Goal: Task Accomplishment & Management: Use online tool/utility

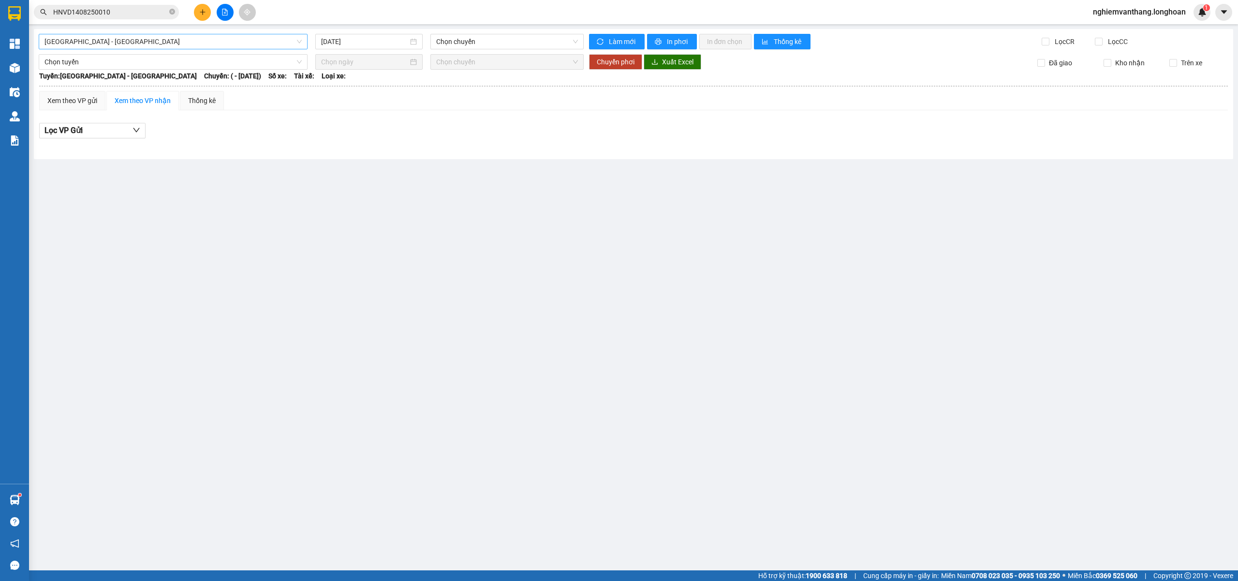
click at [107, 37] on span "[GEOGRAPHIC_DATA] - [GEOGRAPHIC_DATA]" at bounding box center [172, 41] width 257 height 15
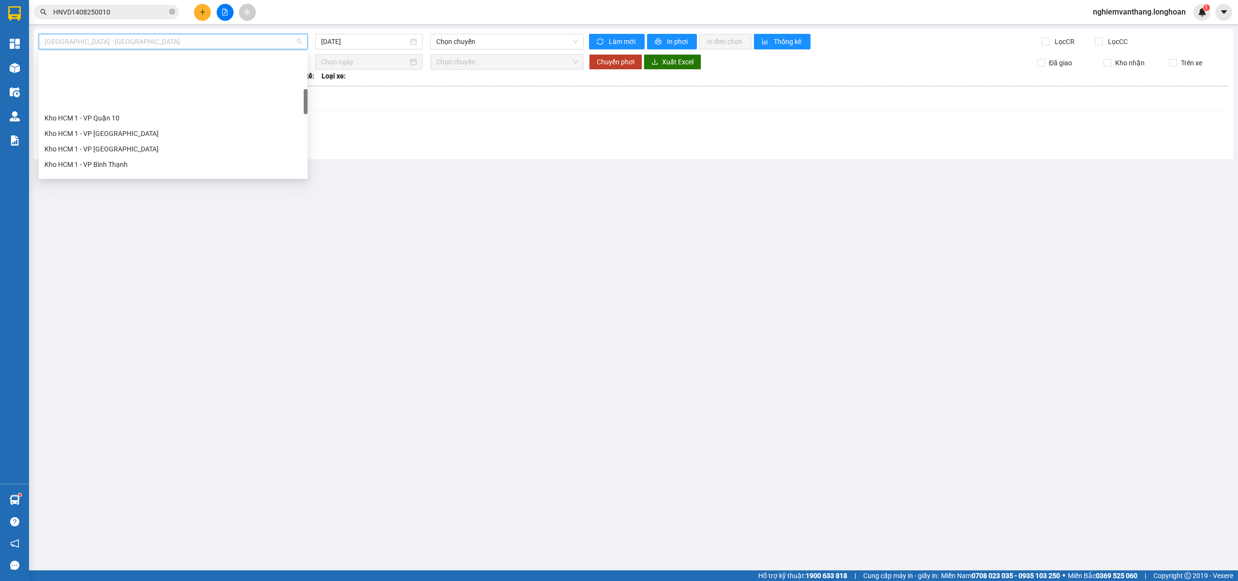
scroll to position [258, 0]
click at [109, 146] on div "VP [PERSON_NAME]" at bounding box center [172, 143] width 257 height 11
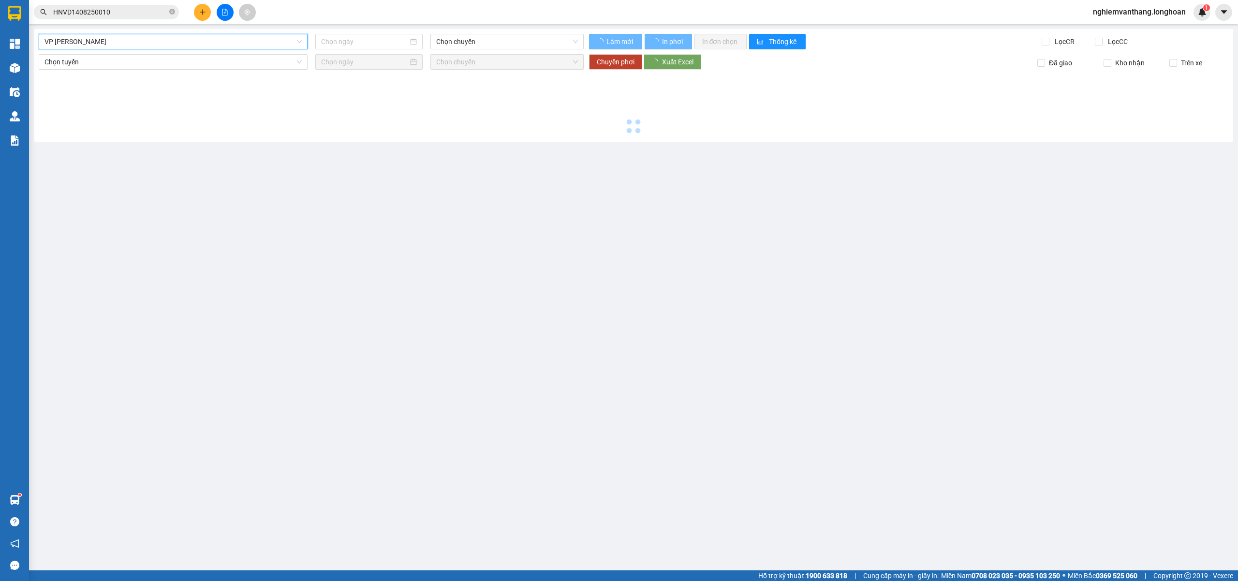
type input "[DATE]"
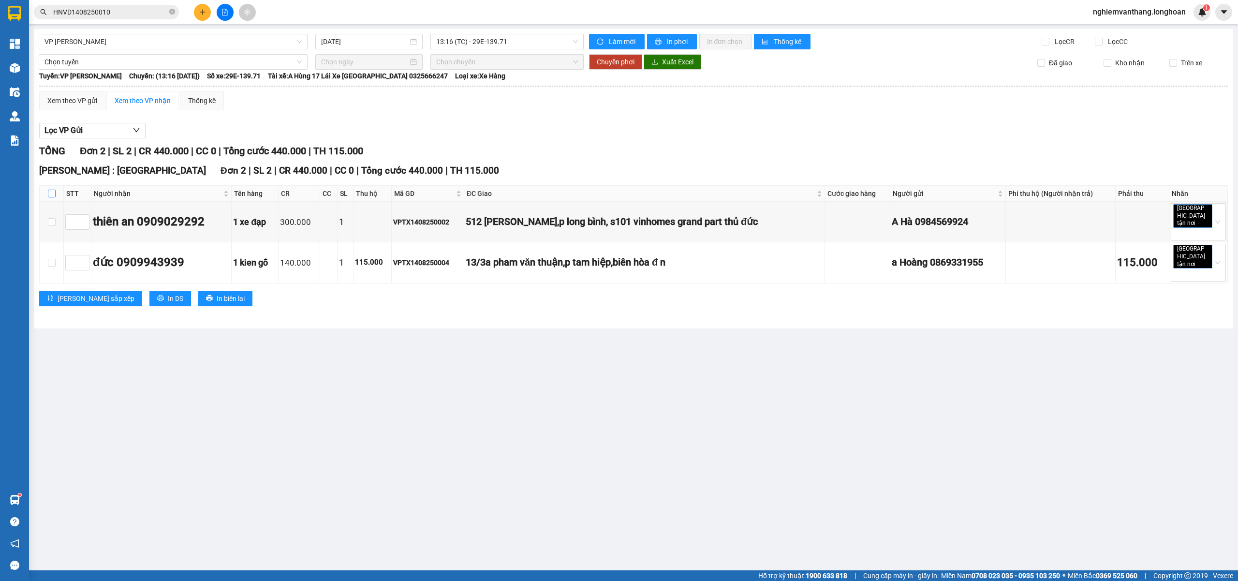
drag, startPoint x: 53, startPoint y: 194, endPoint x: 58, endPoint y: 178, distance: 16.2
click at [54, 192] on input "checkbox" at bounding box center [52, 194] width 8 height 8
checkbox input "true"
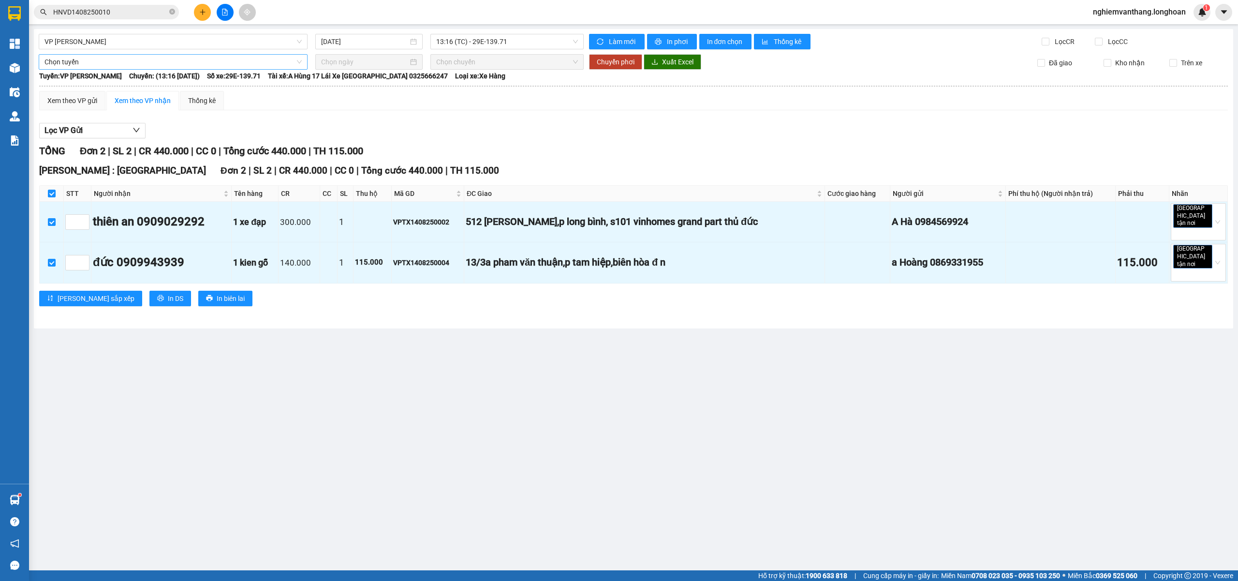
click at [86, 59] on span "Chọn tuyến" at bounding box center [172, 62] width 257 height 15
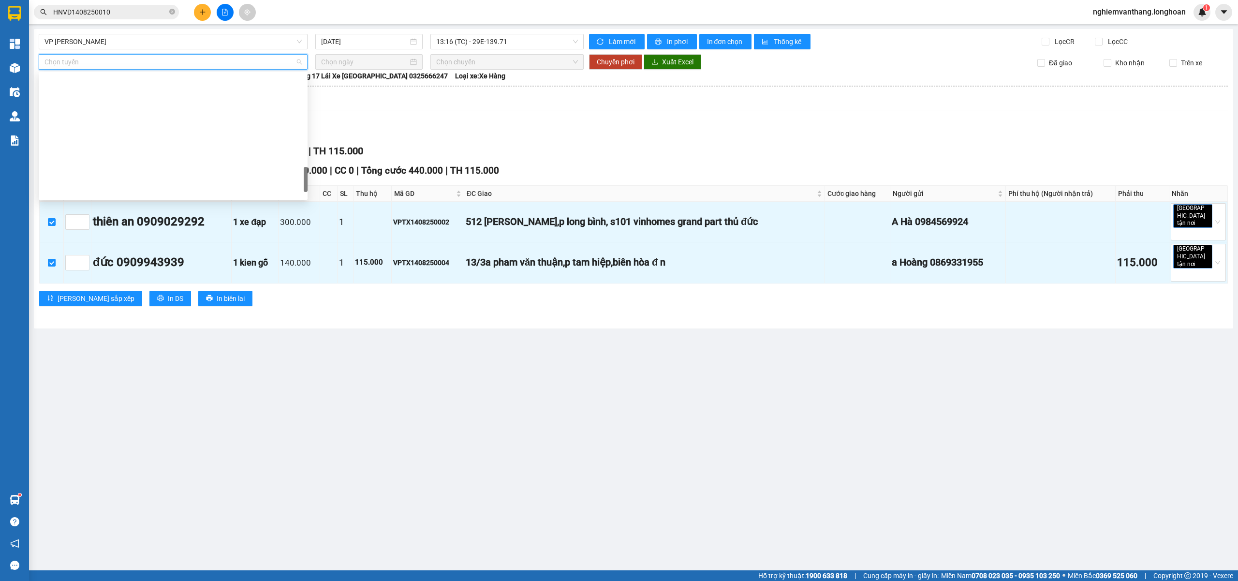
scroll to position [634, 0]
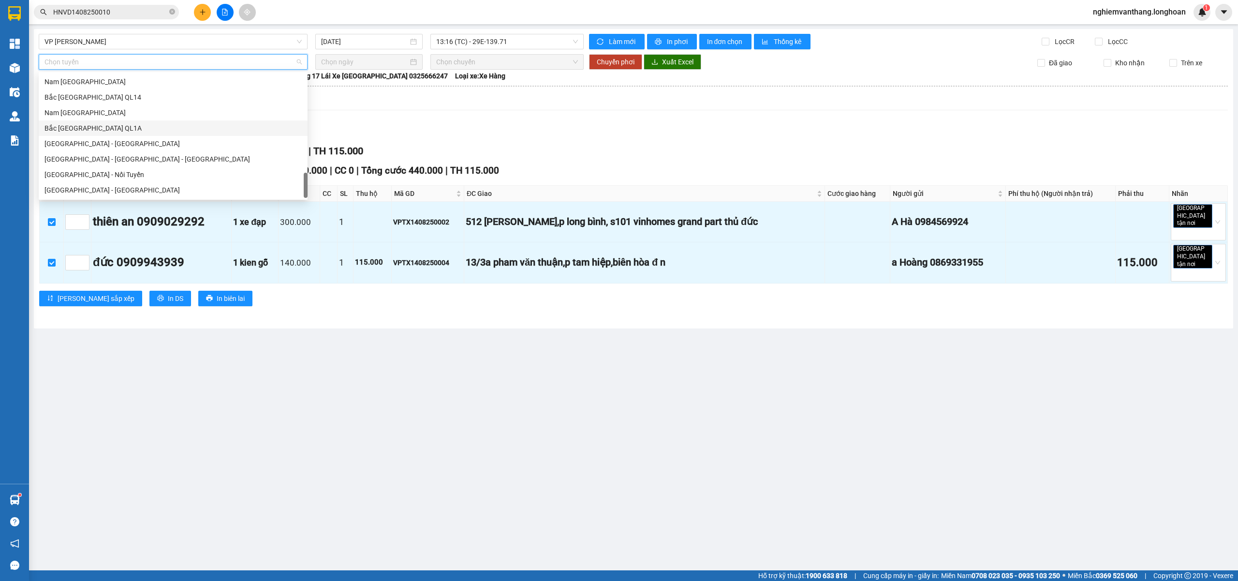
drag, startPoint x: 100, startPoint y: 129, endPoint x: 119, endPoint y: 127, distance: 19.4
click at [101, 128] on div "Bắc [GEOGRAPHIC_DATA] QL1A" at bounding box center [172, 128] width 257 height 11
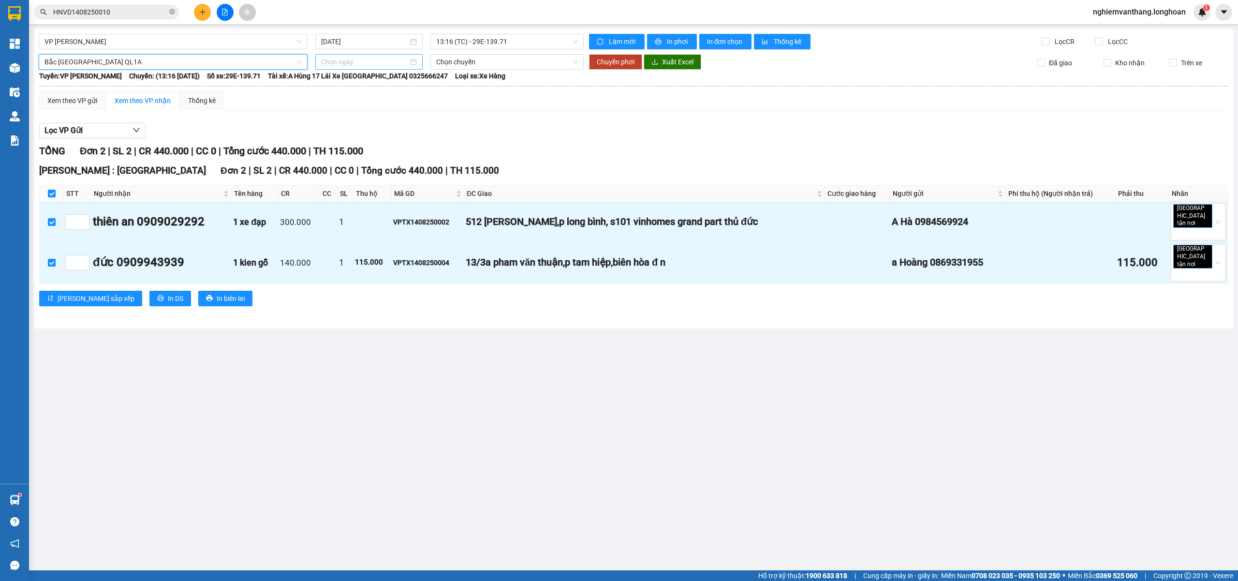
click at [376, 63] on input at bounding box center [364, 62] width 87 height 11
type input "[DATE]"
drag, startPoint x: 399, startPoint y: 146, endPoint x: 423, endPoint y: 130, distance: 28.6
click at [399, 145] on div "14" at bounding box center [400, 148] width 12 height 12
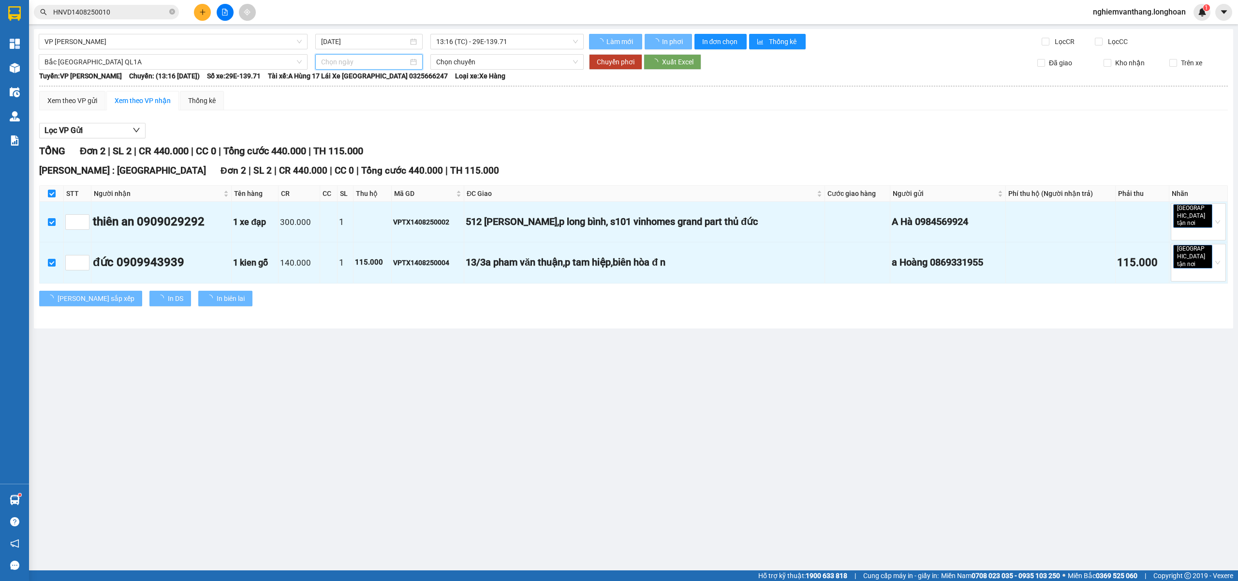
type input "[DATE]"
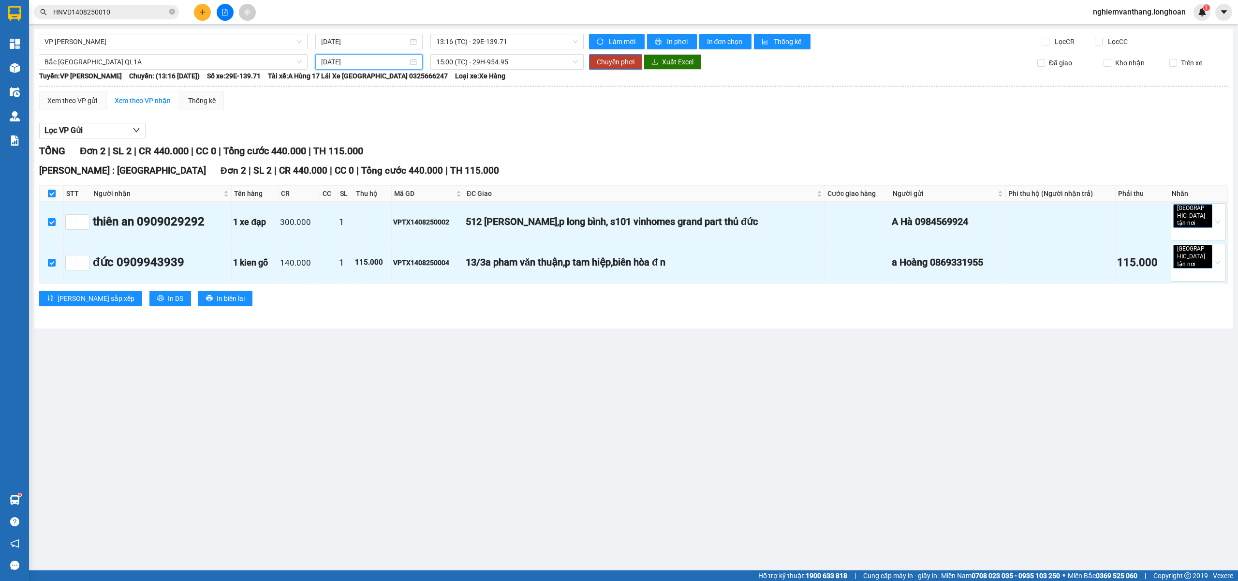
click at [474, 60] on span "15:00 (TC) - 29H-954.95" at bounding box center [507, 62] width 142 height 15
click at [456, 117] on div "20:00 (TC)" at bounding box center [473, 112] width 75 height 11
click at [607, 59] on span "Chuyển phơi" at bounding box center [616, 62] width 38 height 11
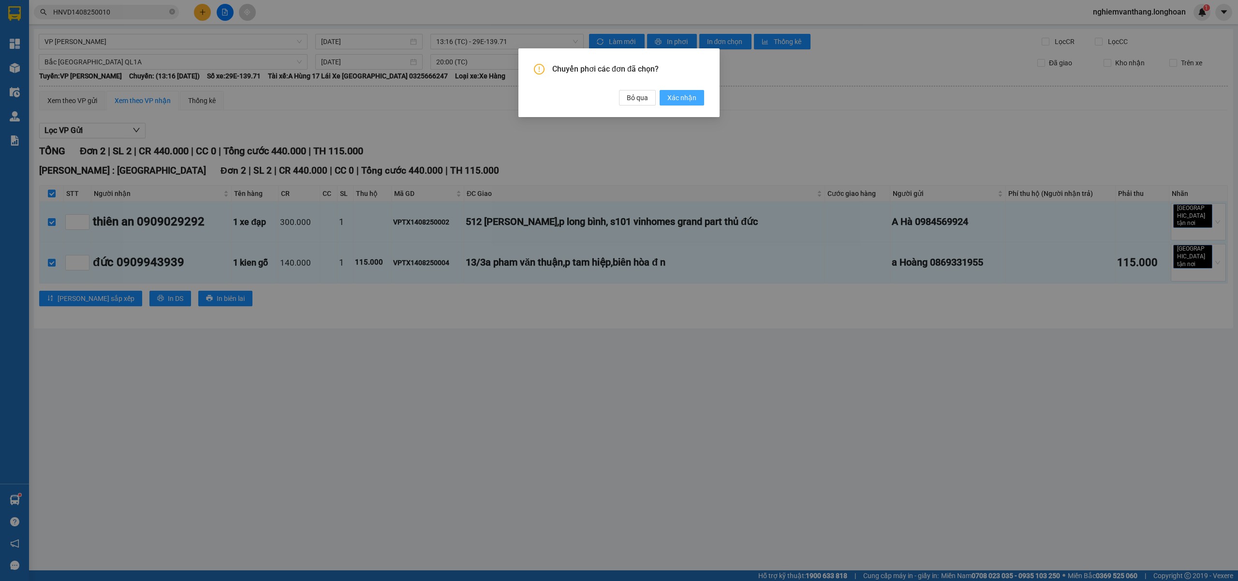
drag, startPoint x: 694, startPoint y: 102, endPoint x: 668, endPoint y: 101, distance: 26.1
click at [695, 102] on span "Xác nhận" at bounding box center [681, 97] width 29 height 11
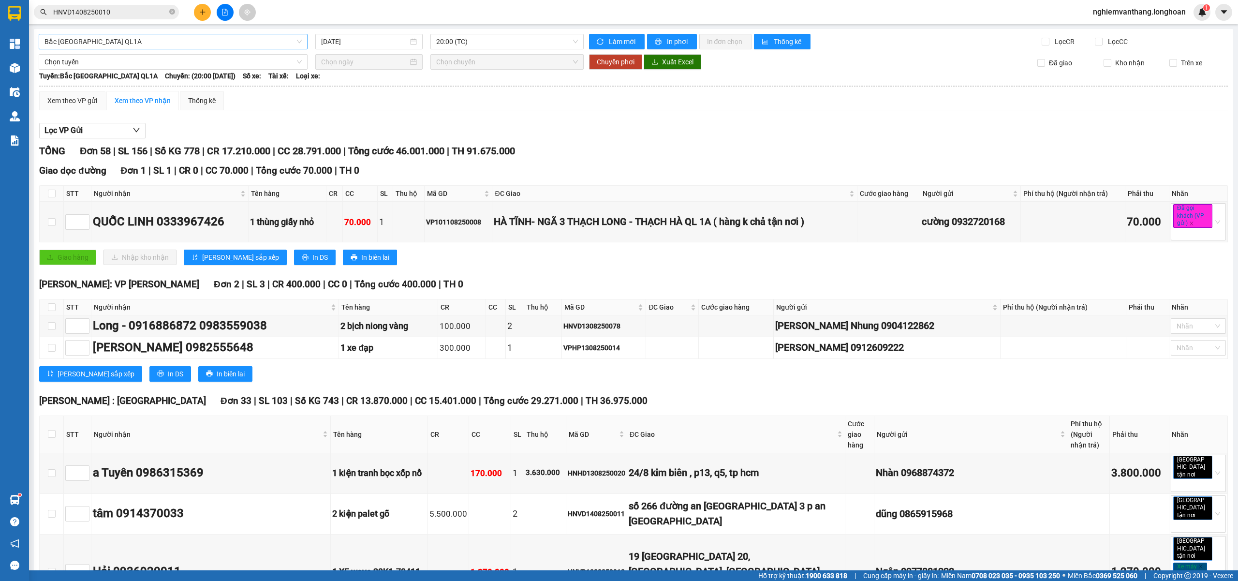
click at [138, 45] on span "Bắc [GEOGRAPHIC_DATA] QL1A" at bounding box center [172, 41] width 257 height 15
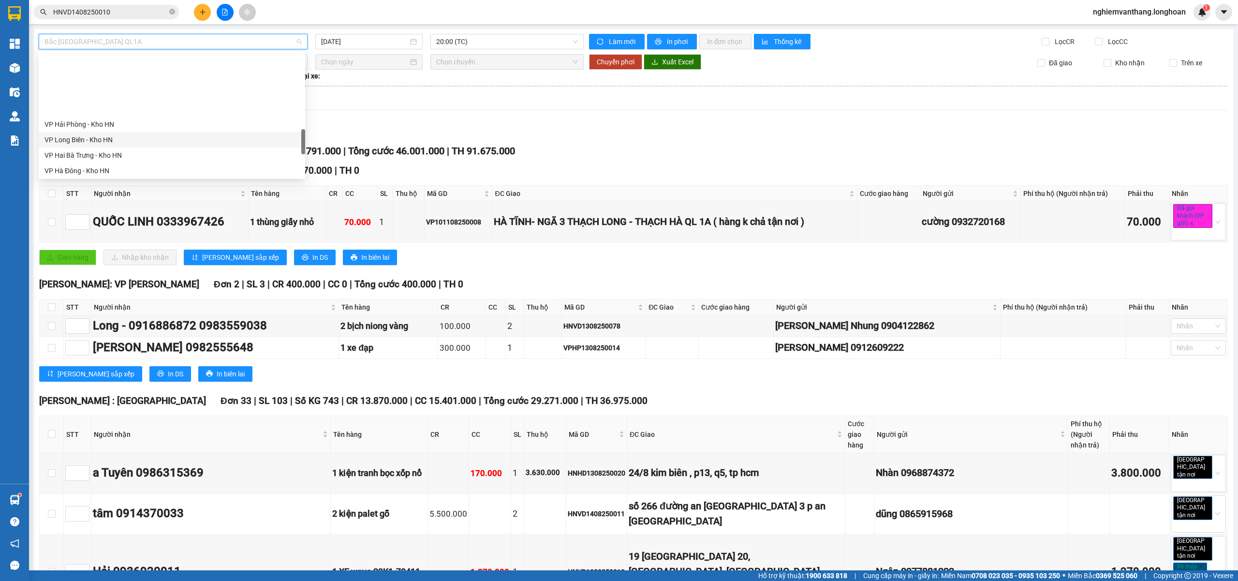
scroll to position [481, 0]
click at [107, 106] on div "VP Hà Đông - Kho HN" at bounding box center [171, 106] width 255 height 11
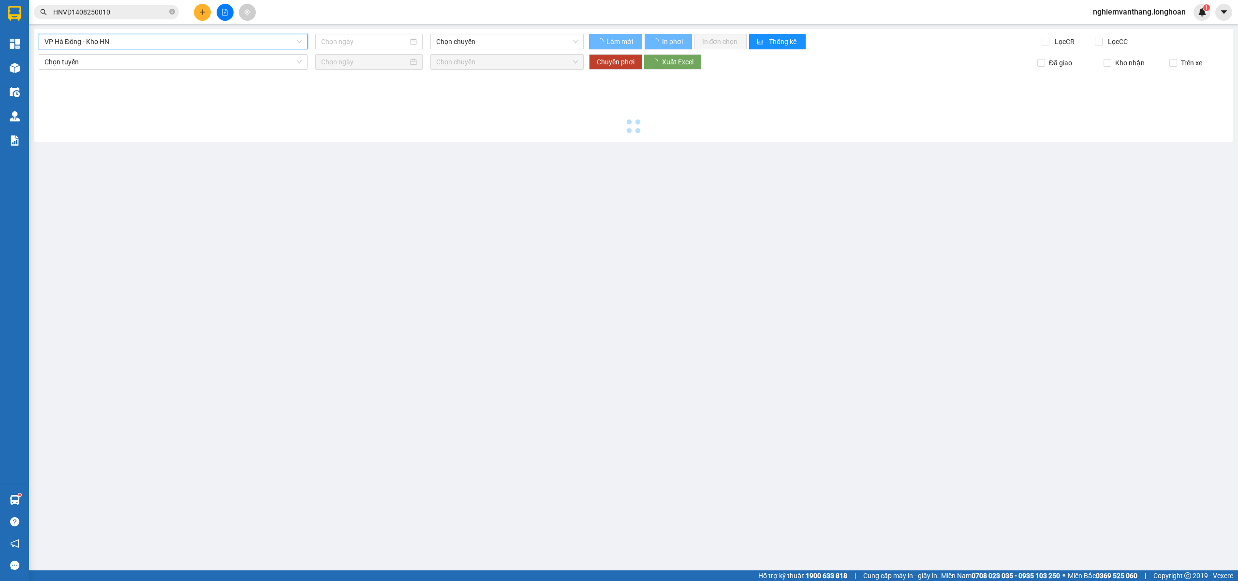
type input "[DATE]"
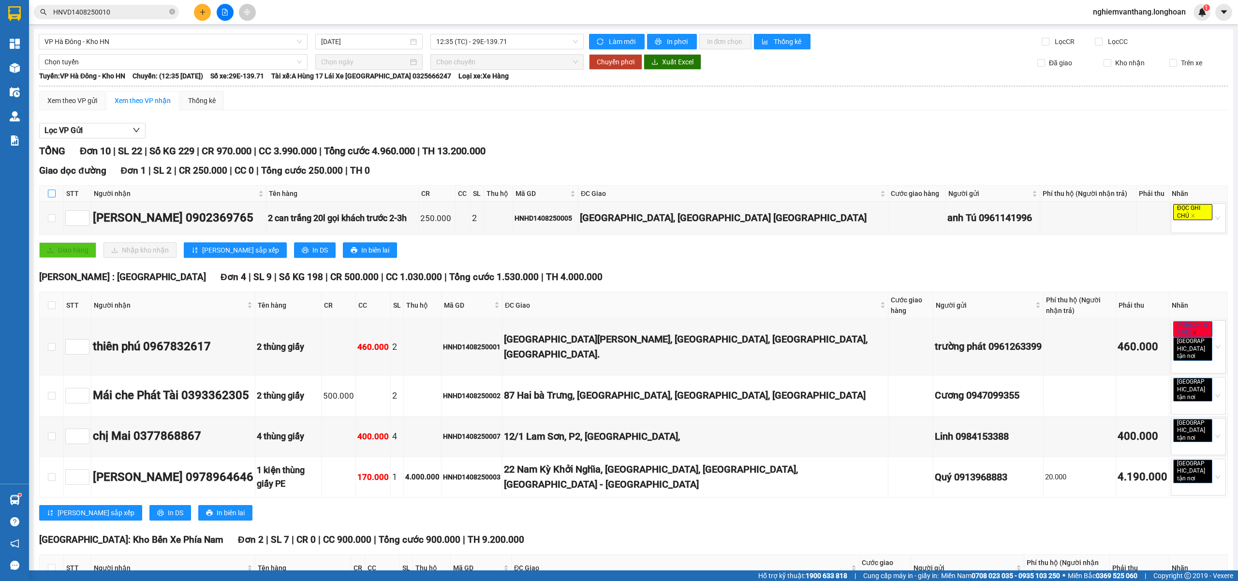
click at [54, 194] on input "checkbox" at bounding box center [52, 194] width 8 height 8
checkbox input "true"
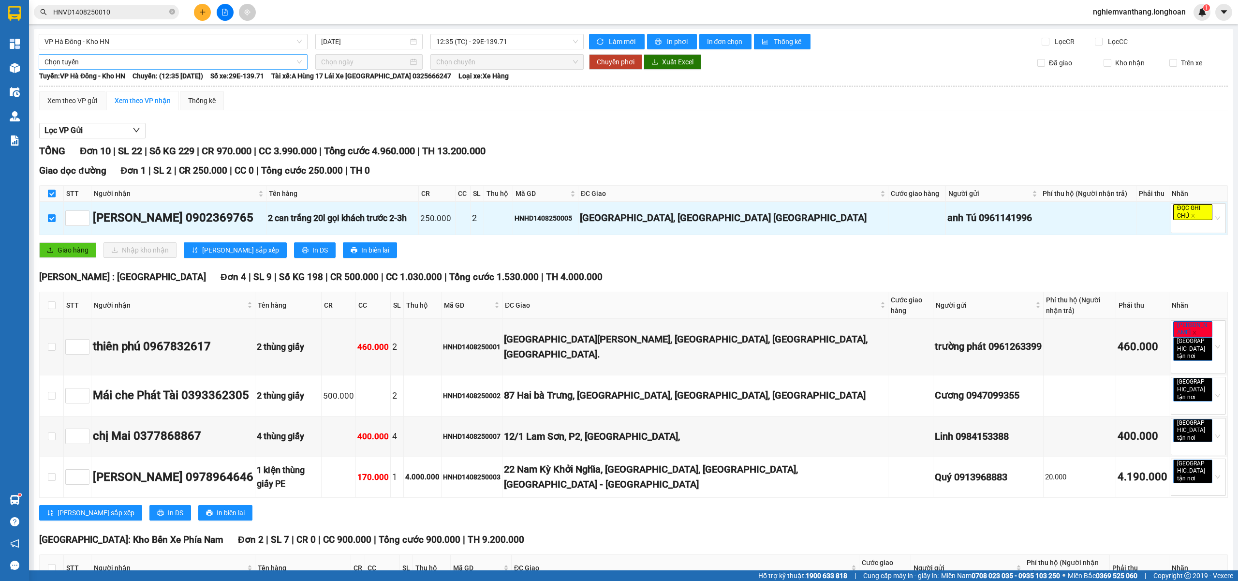
click at [101, 65] on span "Chọn tuyến" at bounding box center [172, 62] width 257 height 15
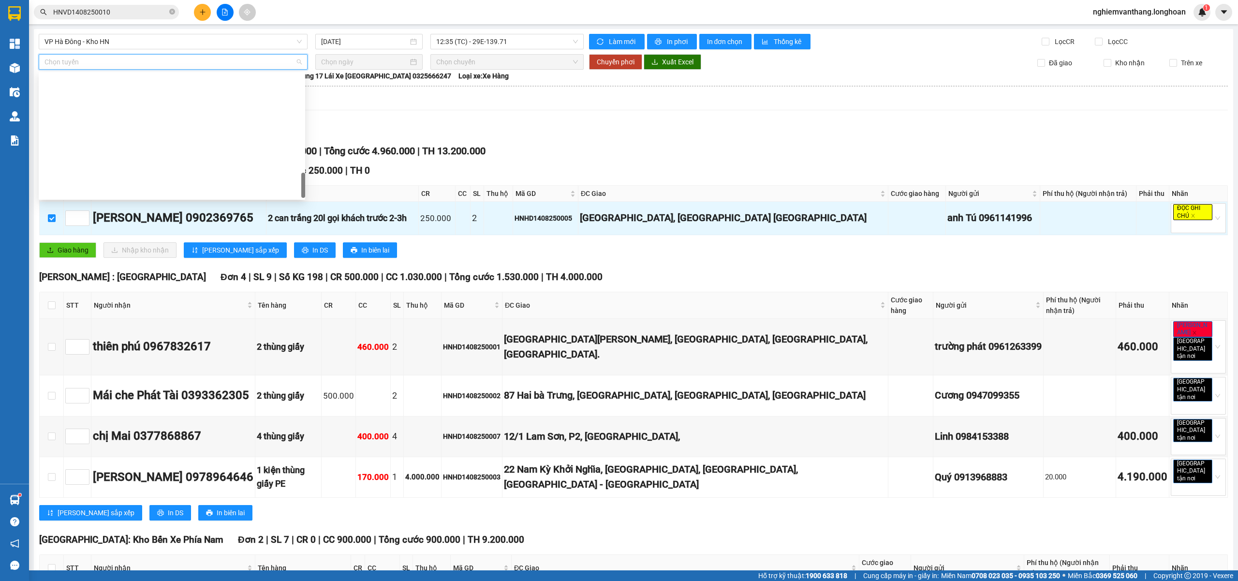
scroll to position [634, 0]
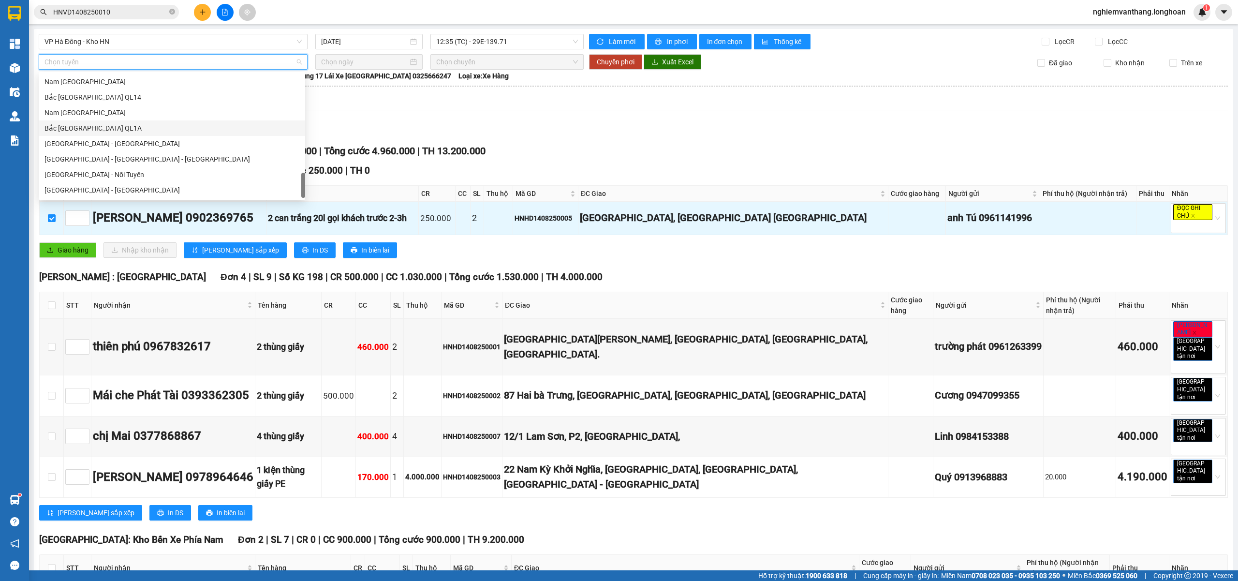
click at [102, 131] on div "Bắc [GEOGRAPHIC_DATA] QL1A" at bounding box center [171, 128] width 255 height 11
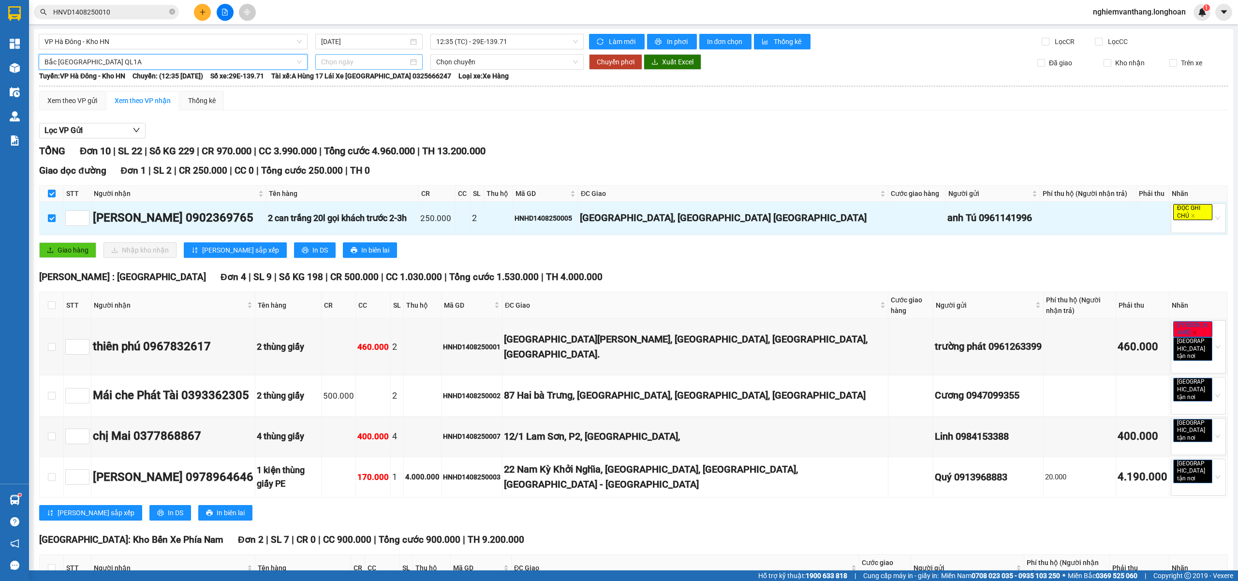
click at [378, 58] on input at bounding box center [364, 62] width 87 height 11
type input "[DATE]"
click at [395, 145] on div "14" at bounding box center [397, 148] width 12 height 12
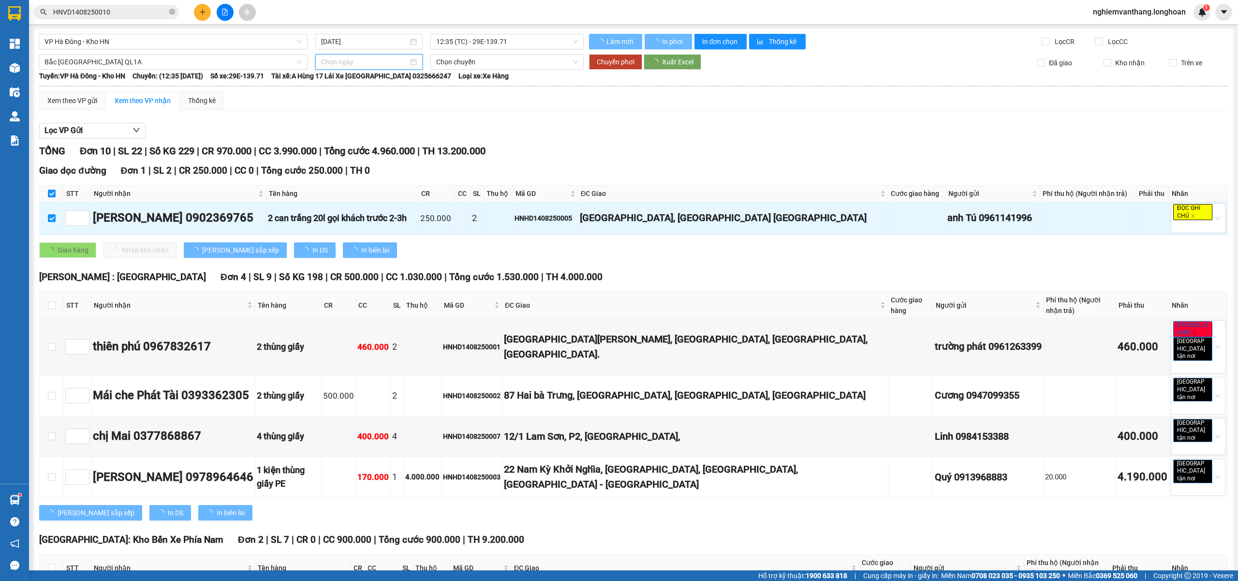
type input "[DATE]"
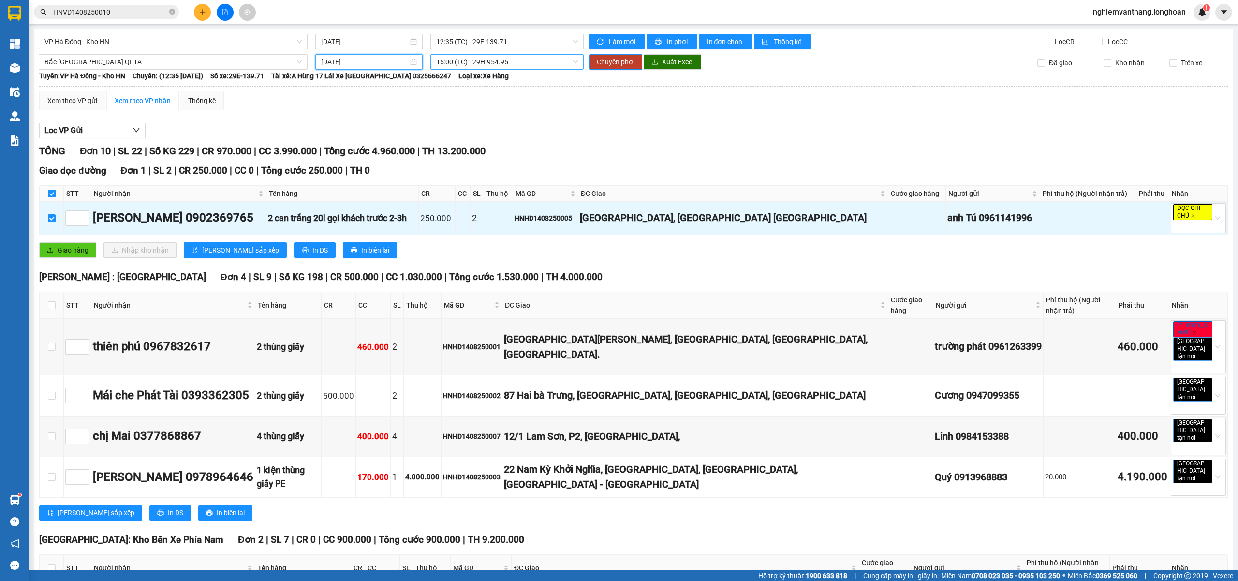
click at [463, 64] on span "15:00 (TC) - 29H-954.95" at bounding box center [507, 62] width 142 height 15
click at [450, 128] on div "23:00 (TC)" at bounding box center [470, 128] width 75 height 11
click at [598, 61] on span "Chuyển phơi" at bounding box center [616, 62] width 38 height 11
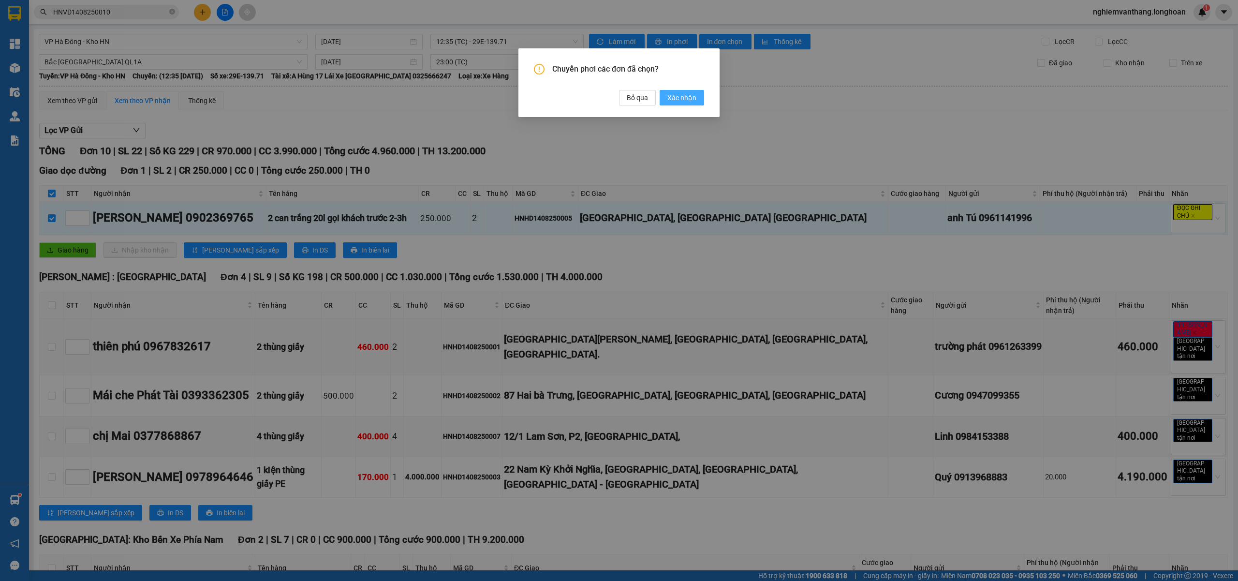
click at [671, 97] on span "Xác nhận" at bounding box center [681, 97] width 29 height 11
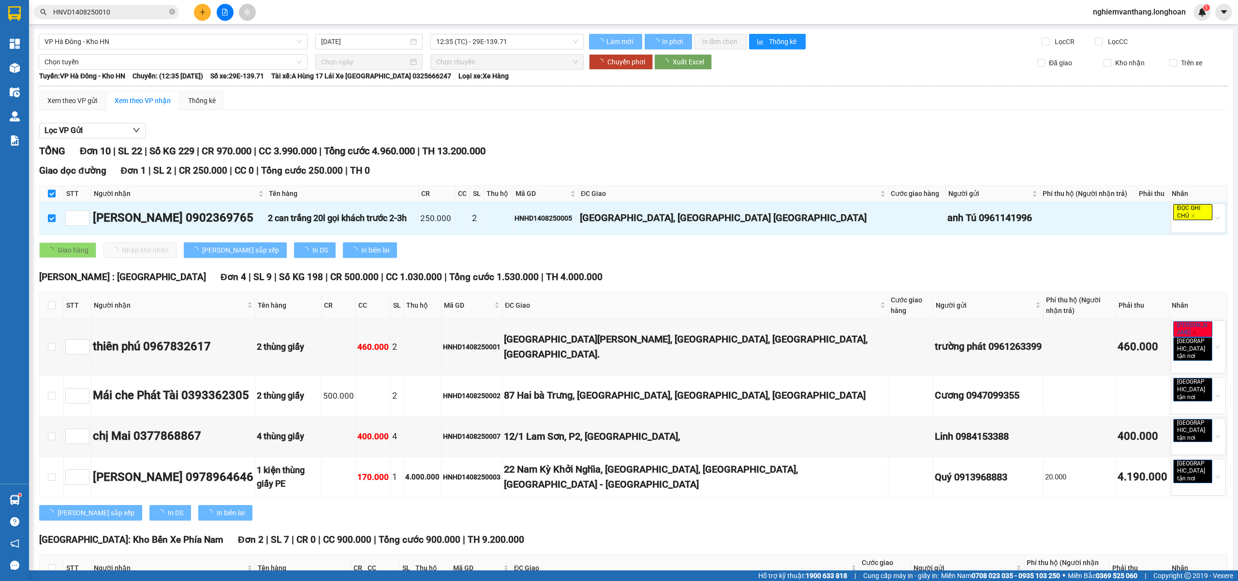
checkbox input "false"
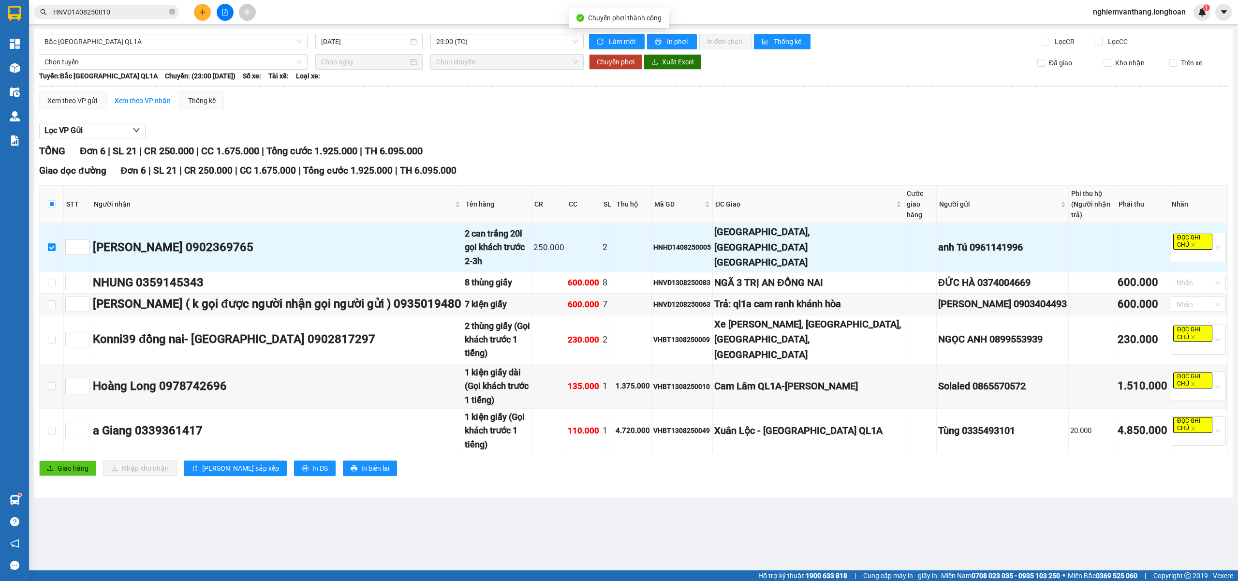
checkbox input "false"
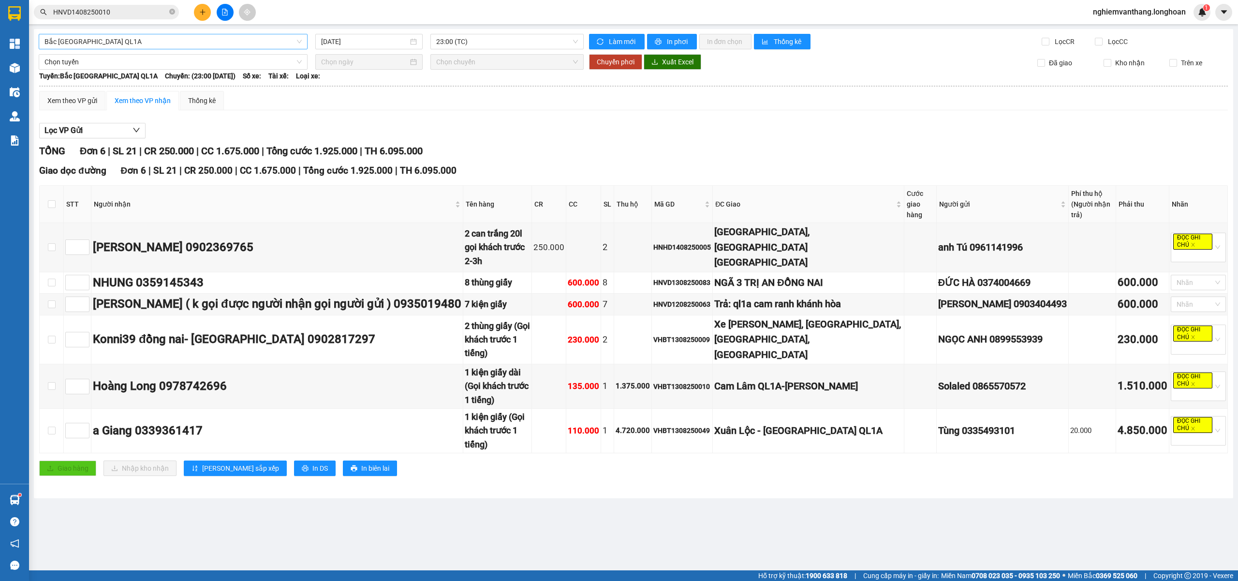
click at [130, 44] on span "Bắc [GEOGRAPHIC_DATA] QL1A" at bounding box center [172, 41] width 257 height 15
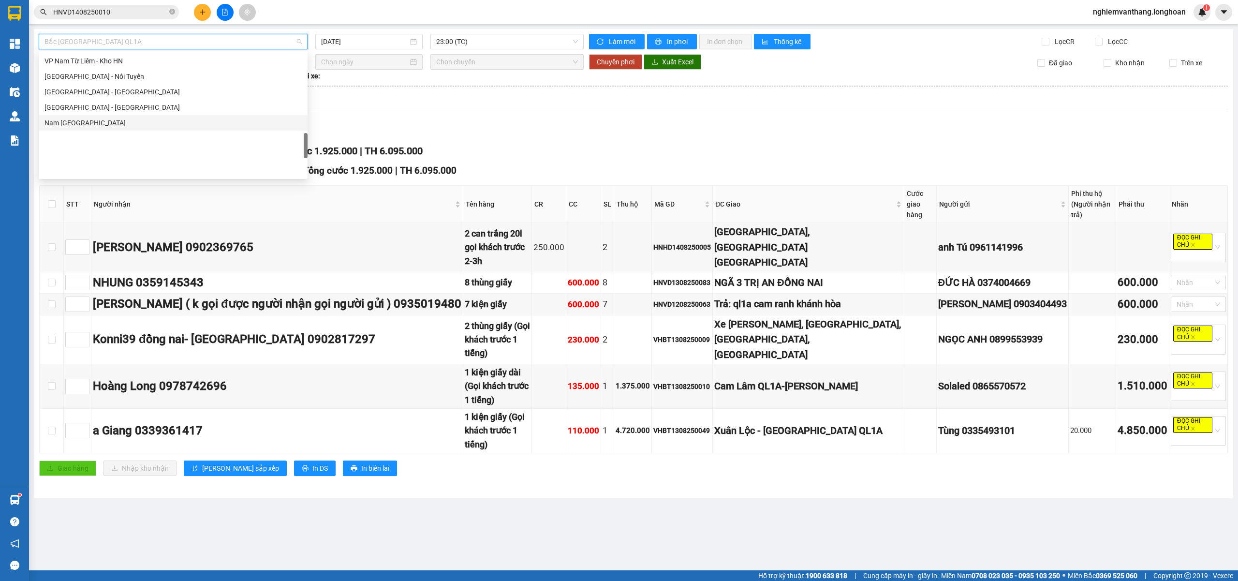
scroll to position [508, 0]
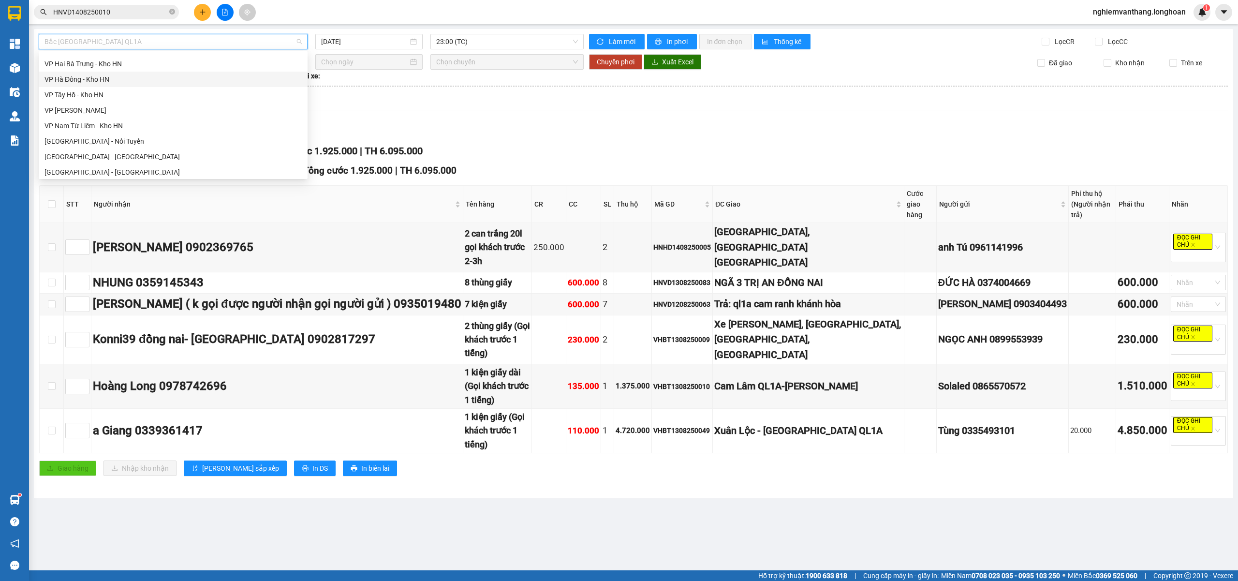
click at [115, 79] on div "VP Hà Đông - Kho HN" at bounding box center [172, 79] width 257 height 11
type input "[DATE]"
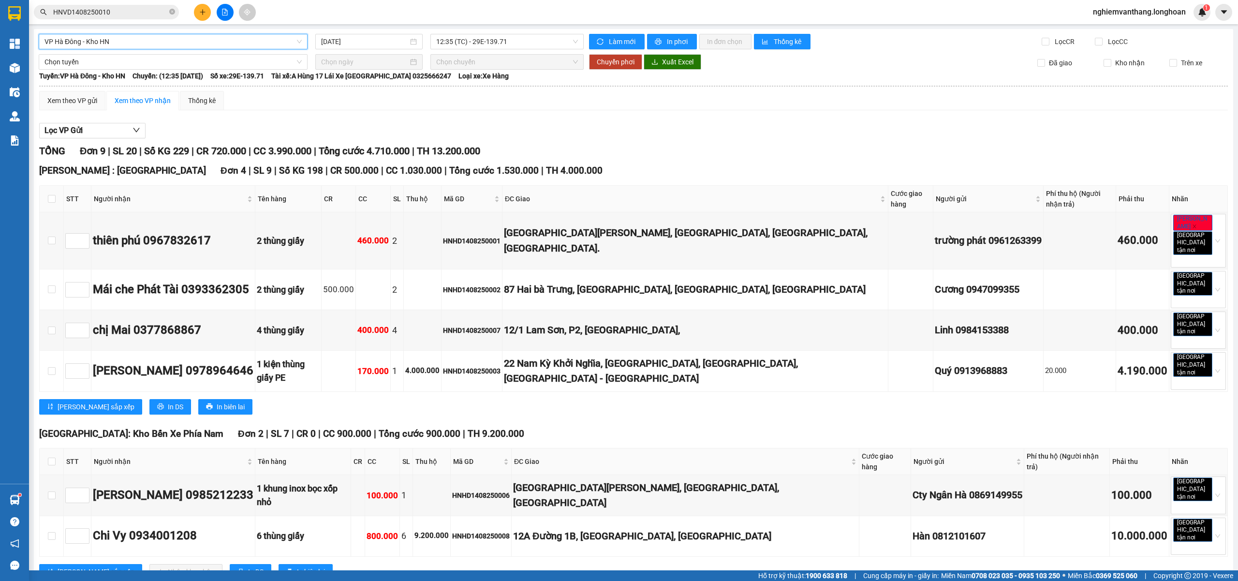
drag, startPoint x: 46, startPoint y: 193, endPoint x: 55, endPoint y: 184, distance: 12.7
click at [51, 194] on th at bounding box center [52, 199] width 24 height 27
click at [56, 194] on th at bounding box center [52, 199] width 24 height 27
click at [55, 198] on input "checkbox" at bounding box center [52, 199] width 8 height 8
checkbox input "true"
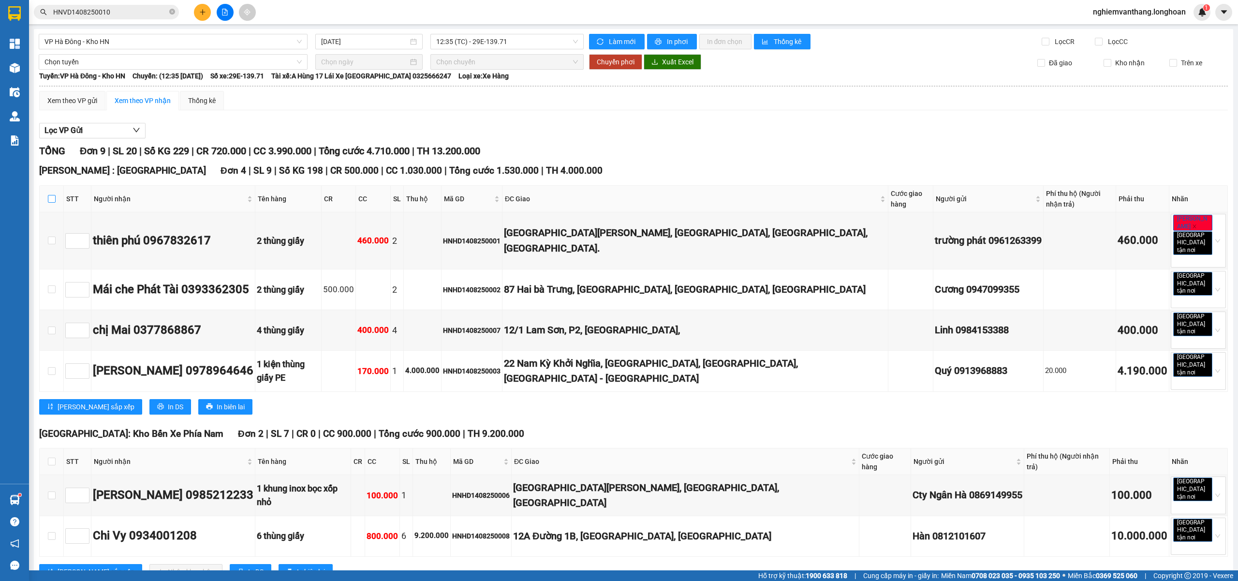
checkbox input "true"
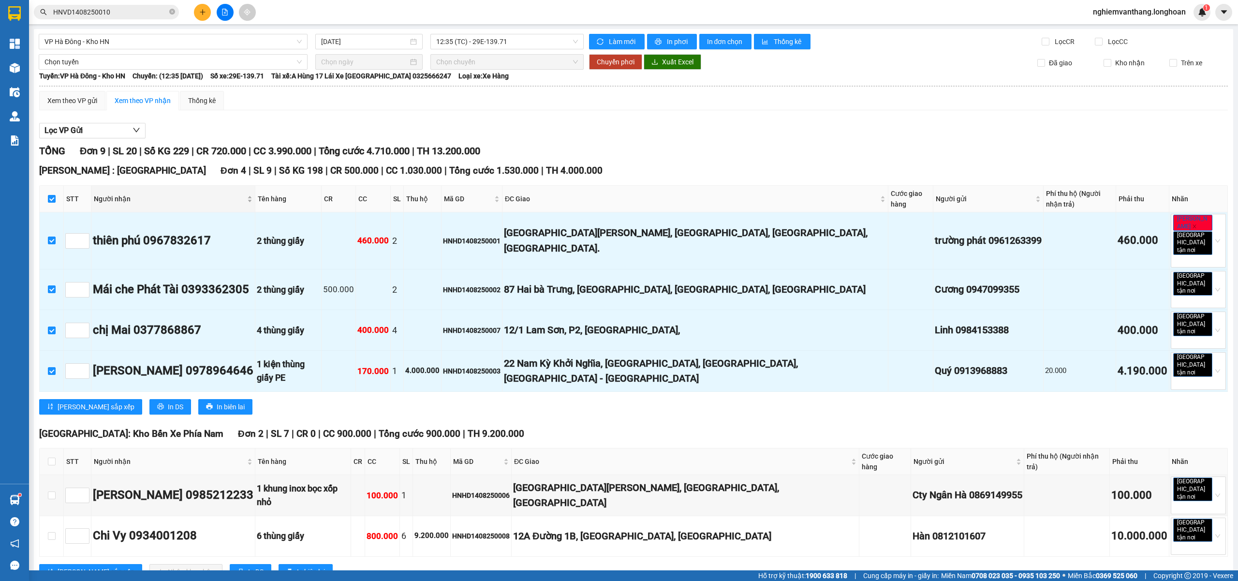
scroll to position [193, 0]
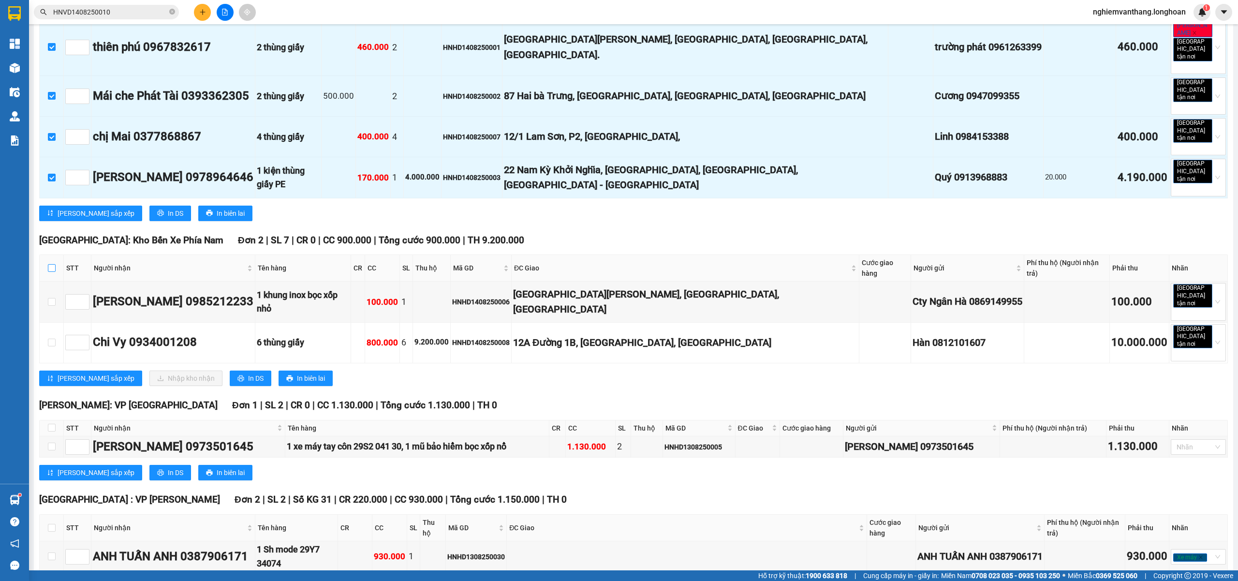
click at [54, 264] on input "checkbox" at bounding box center [52, 268] width 8 height 8
checkbox input "true"
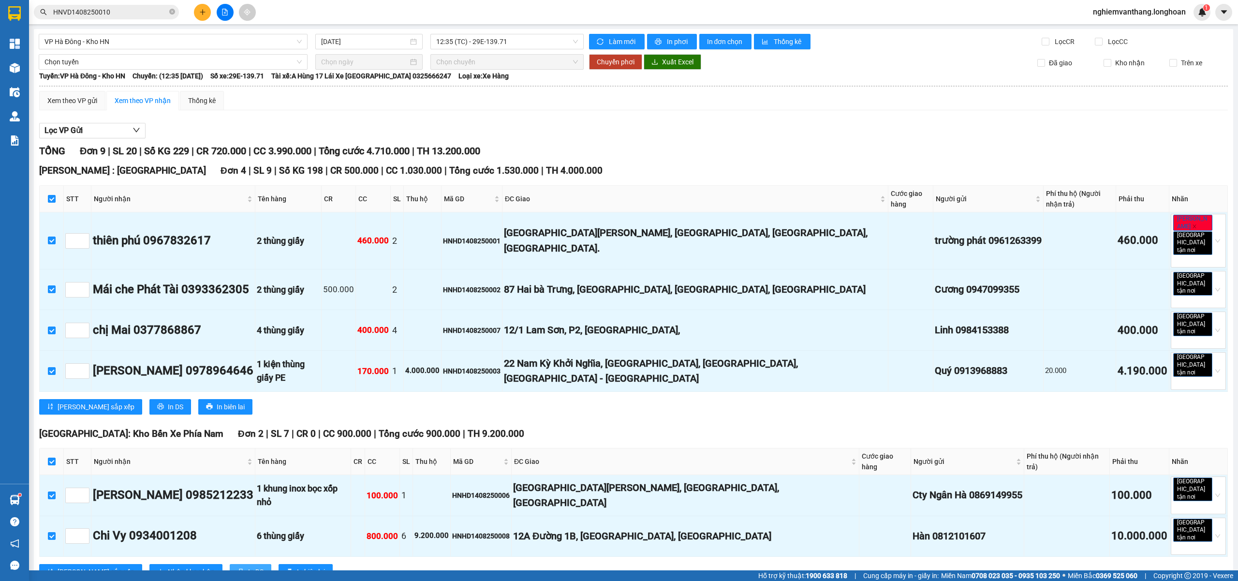
scroll to position [221, 0]
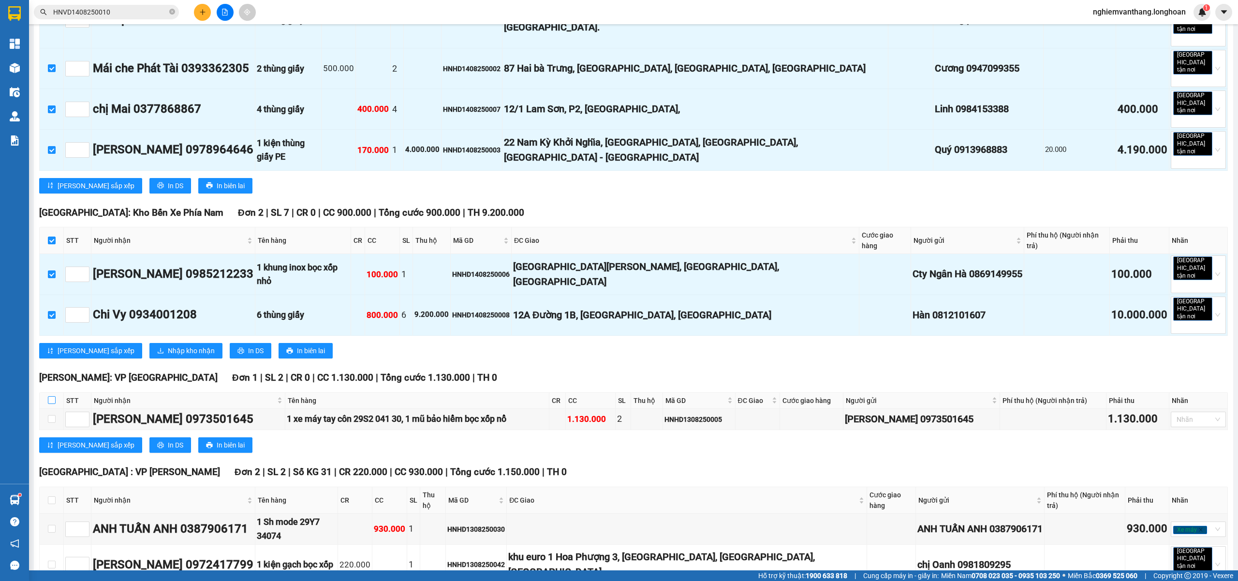
click at [53, 396] on input "checkbox" at bounding box center [52, 400] width 8 height 8
checkbox input "true"
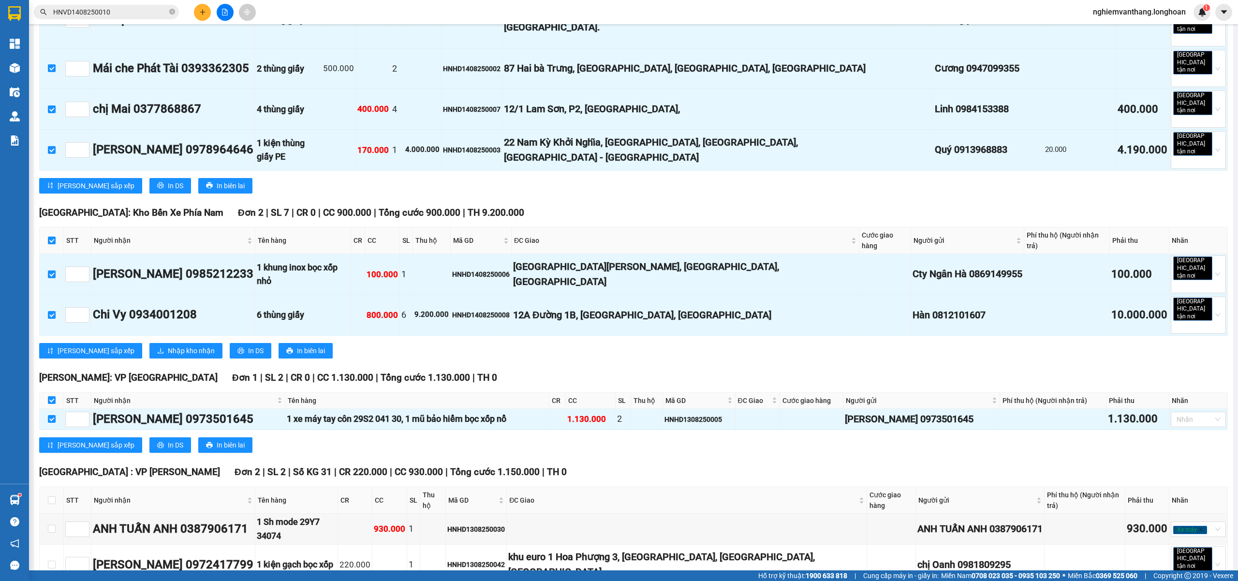
click at [55, 487] on th at bounding box center [52, 500] width 24 height 27
click at [53, 496] on input "checkbox" at bounding box center [52, 500] width 8 height 8
checkbox input "true"
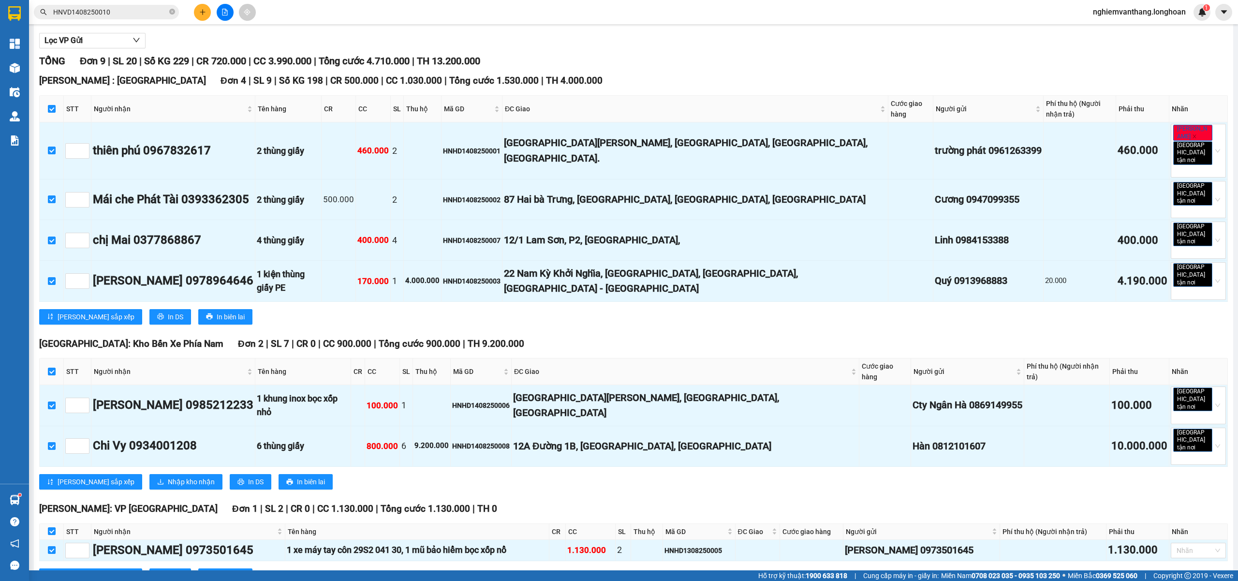
scroll to position [0, 0]
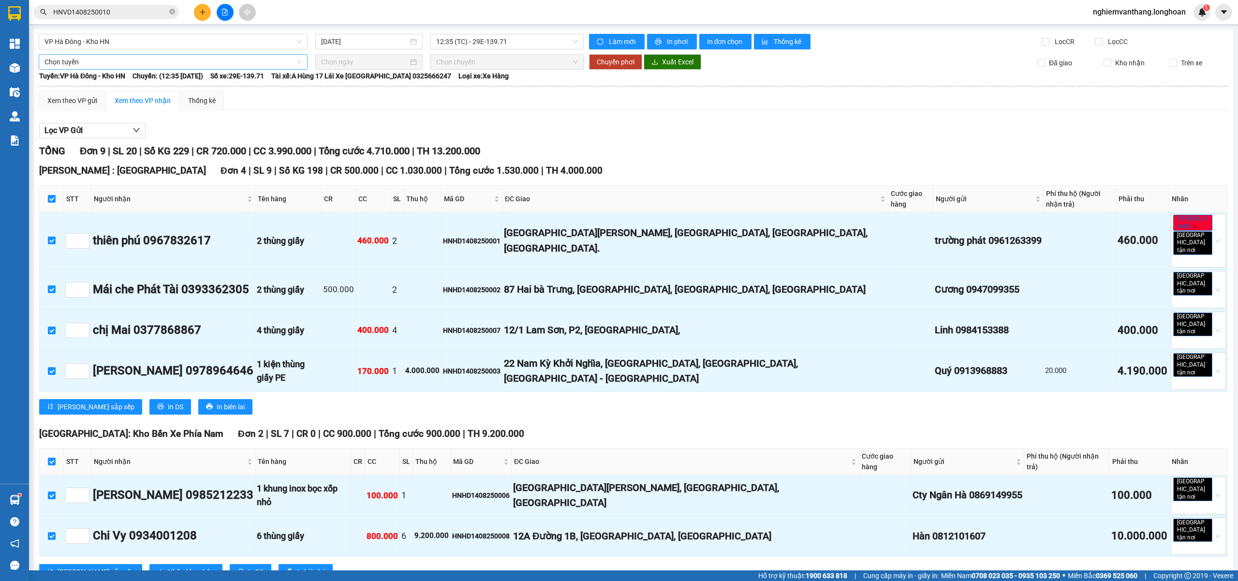
click at [72, 55] on span "Chọn tuyến" at bounding box center [172, 62] width 257 height 15
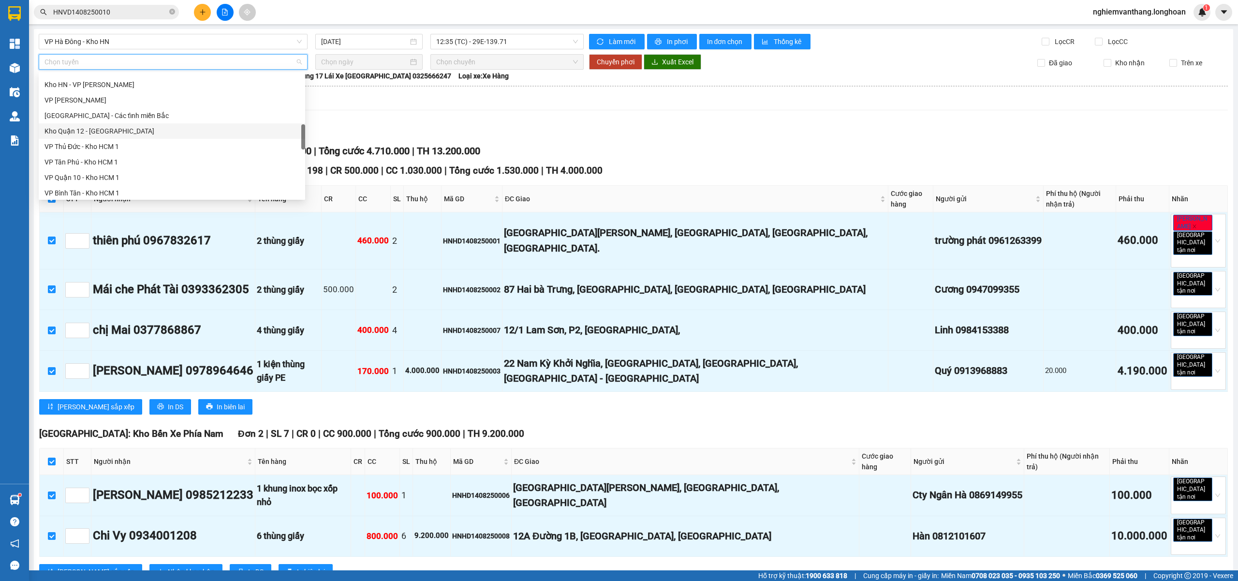
scroll to position [634, 0]
click at [102, 128] on div "Bắc [GEOGRAPHIC_DATA] QL1A" at bounding box center [171, 128] width 255 height 11
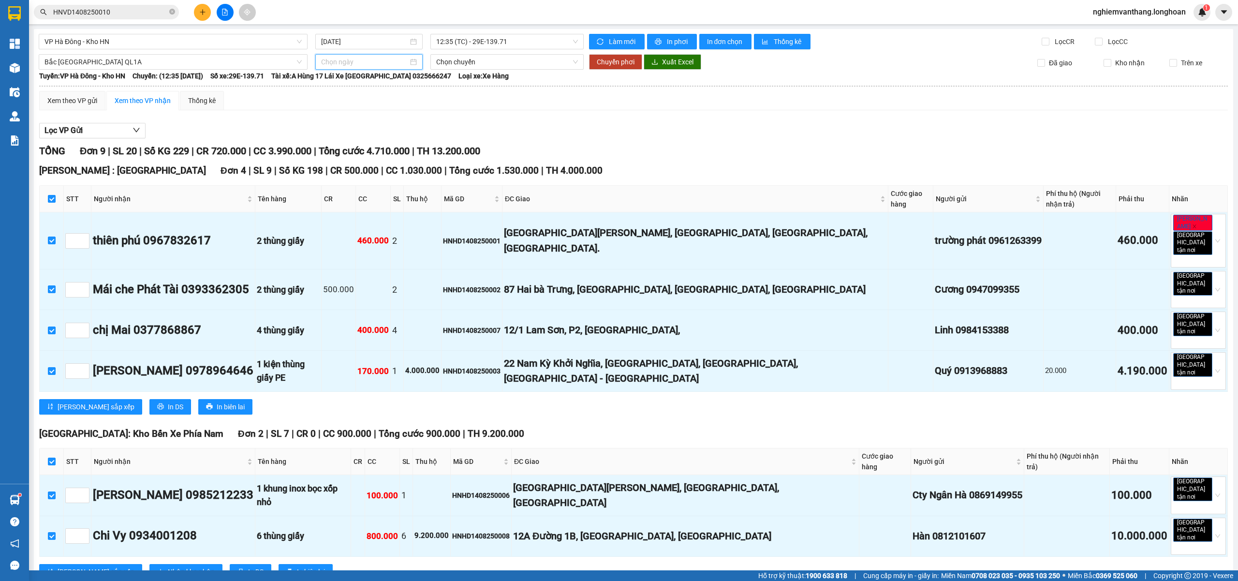
drag, startPoint x: 354, startPoint y: 64, endPoint x: 396, endPoint y: 90, distance: 49.5
click at [354, 62] on input at bounding box center [364, 62] width 87 height 11
type input "[DATE]"
click at [396, 147] on div "14" at bounding box center [397, 148] width 12 height 12
type input "[DATE]"
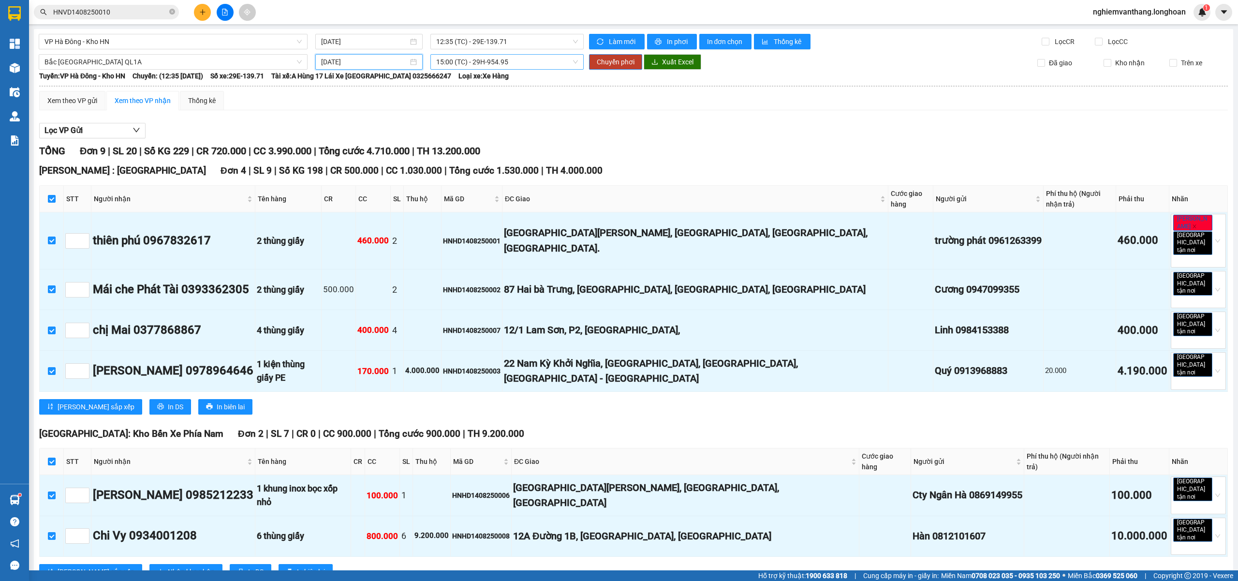
click at [525, 62] on span "15:00 (TC) - 29H-954.95" at bounding box center [507, 62] width 142 height 15
click at [490, 114] on div "20:00 (TC)" at bounding box center [470, 112] width 75 height 11
click at [623, 59] on span "Chuyển phơi" at bounding box center [616, 62] width 38 height 11
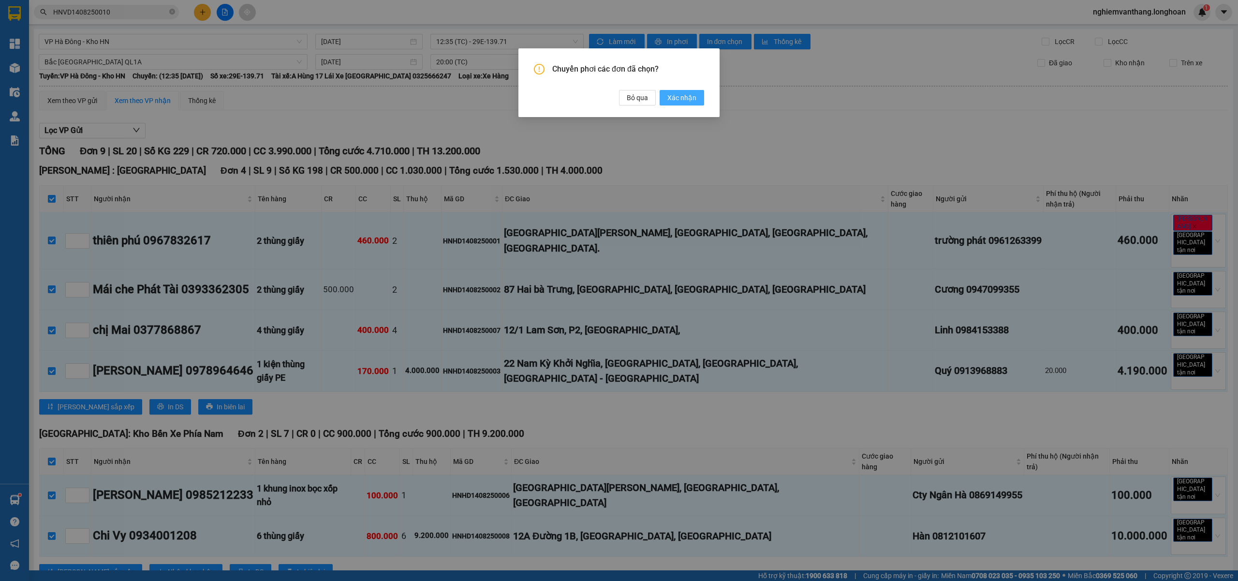
drag, startPoint x: 689, startPoint y: 95, endPoint x: 686, endPoint y: 102, distance: 7.4
click at [689, 94] on span "Xác nhận" at bounding box center [681, 97] width 29 height 11
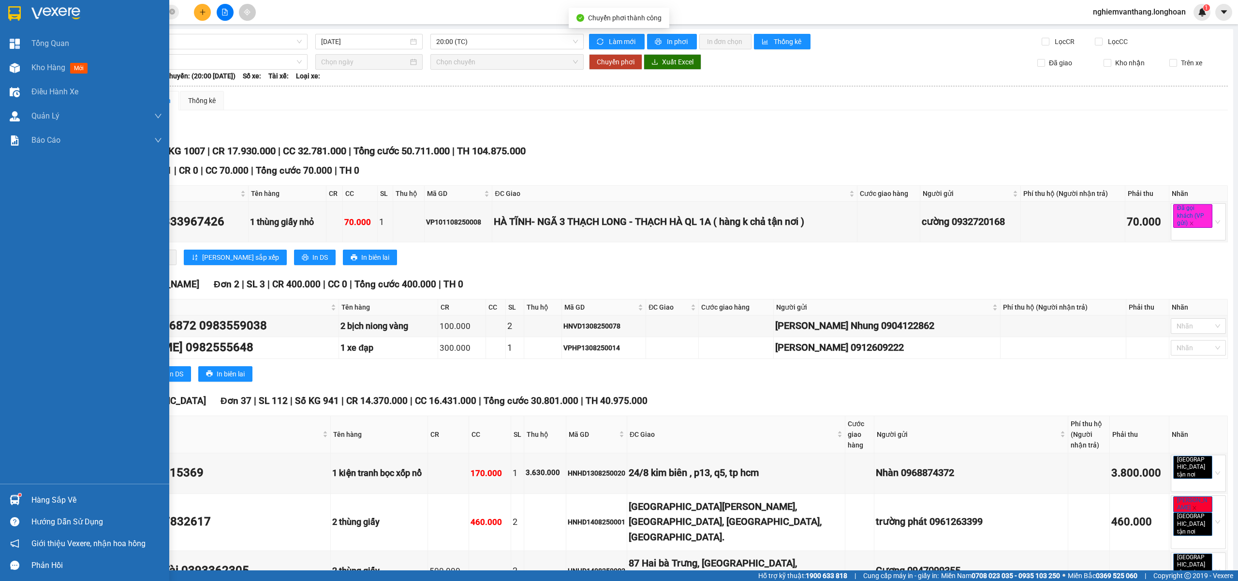
click at [16, 16] on img at bounding box center [14, 13] width 13 height 15
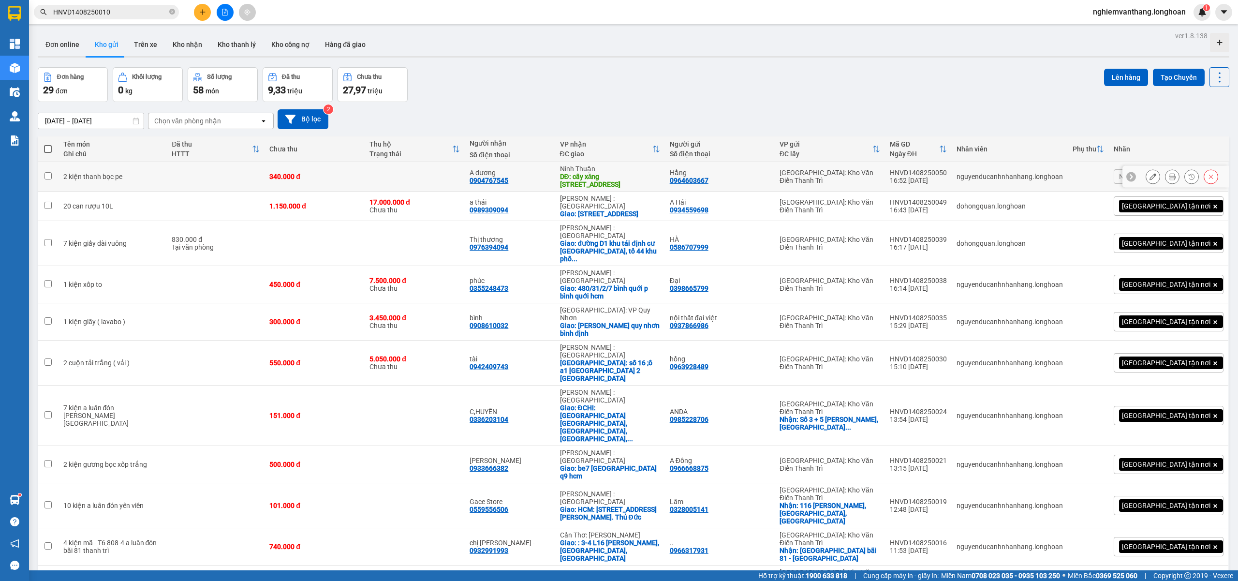
click at [188, 176] on td at bounding box center [216, 176] width 98 height 29
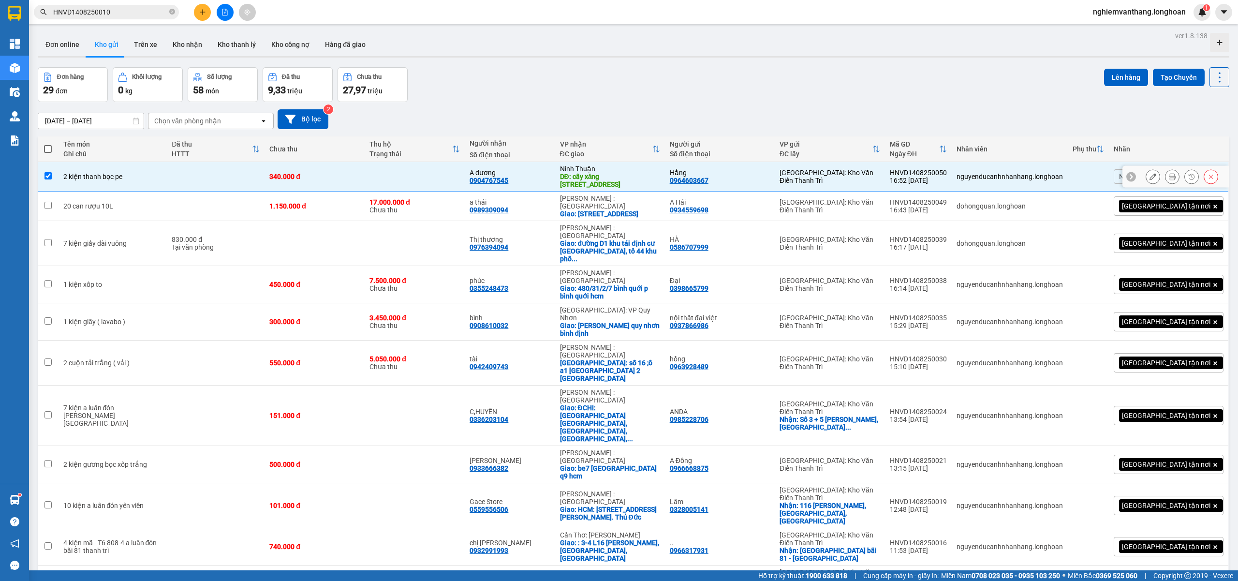
checkbox input "true"
click at [188, 202] on td at bounding box center [216, 205] width 98 height 29
checkbox input "true"
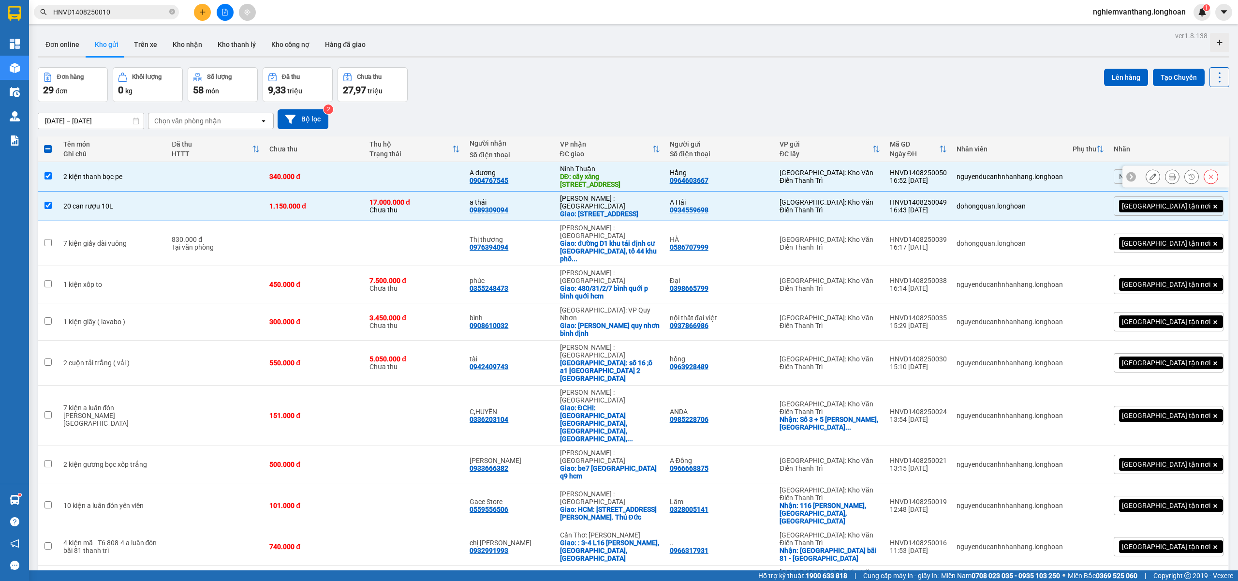
click at [200, 173] on td at bounding box center [216, 176] width 98 height 29
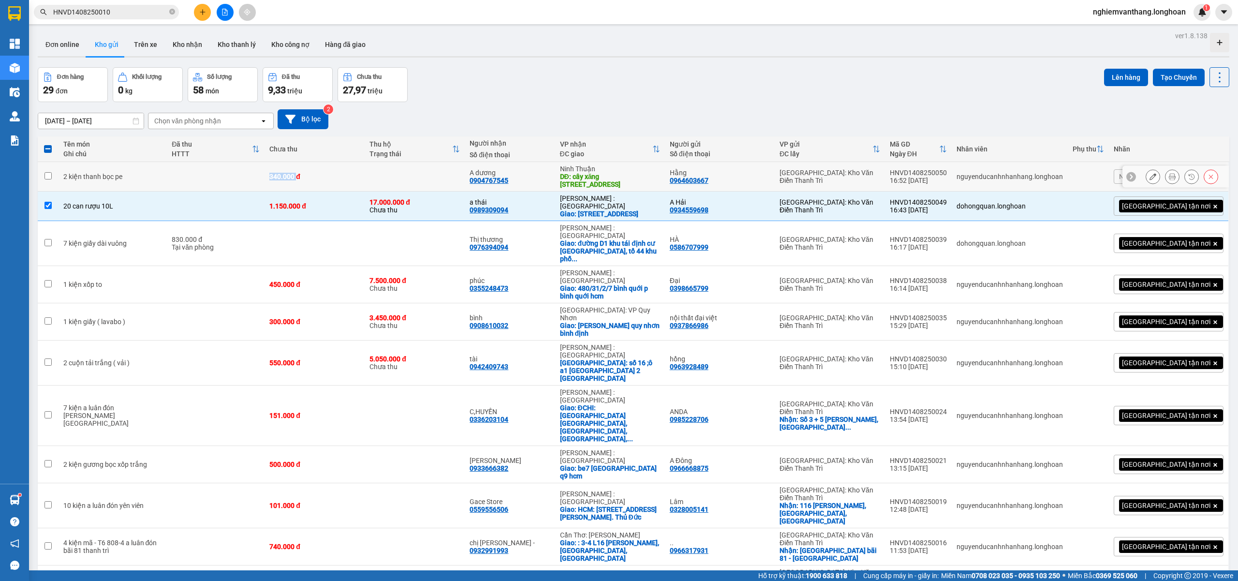
click at [200, 172] on td at bounding box center [216, 176] width 98 height 29
checkbox input "true"
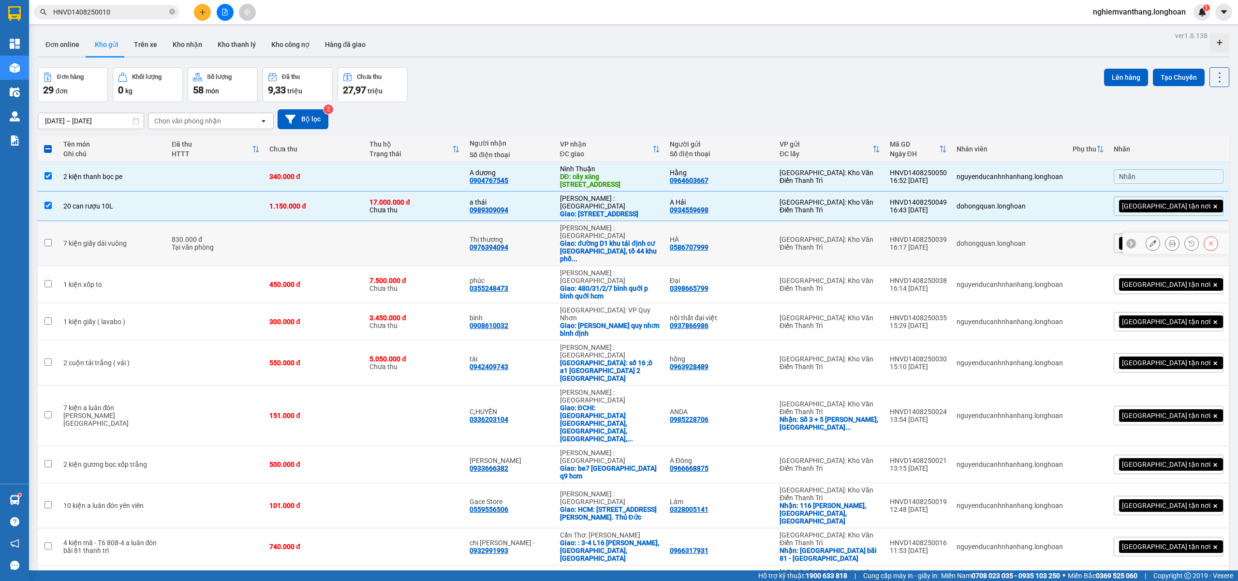
drag, startPoint x: 201, startPoint y: 242, endPoint x: 207, endPoint y: 244, distance: 6.4
click at [202, 242] on div "830.000 đ" at bounding box center [216, 239] width 88 height 8
checkbox input "true"
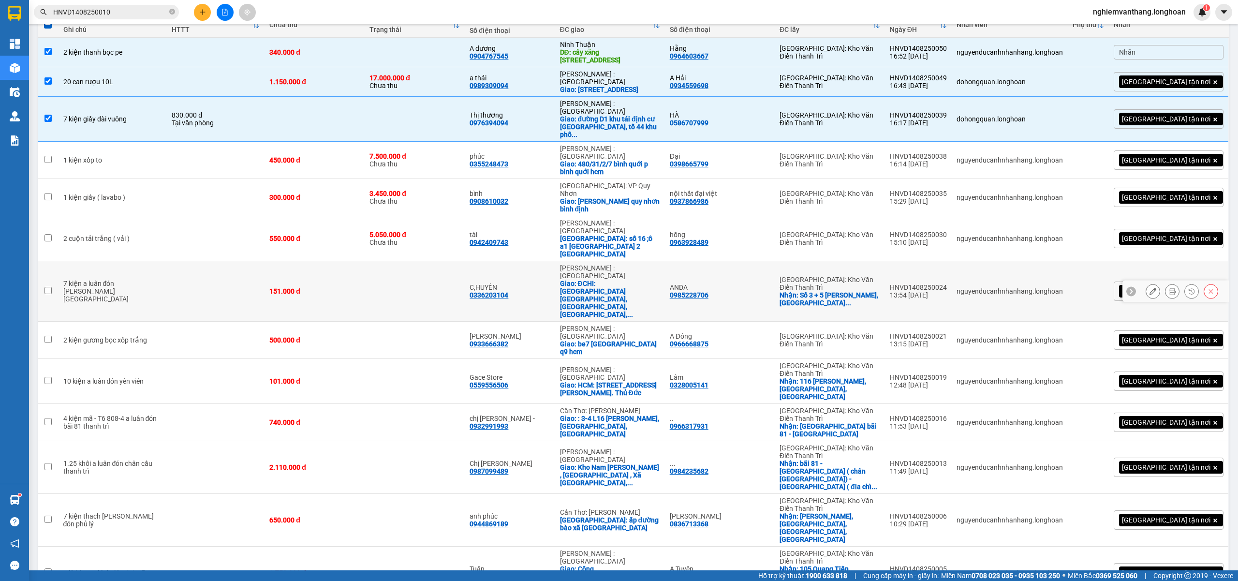
scroll to position [129, 0]
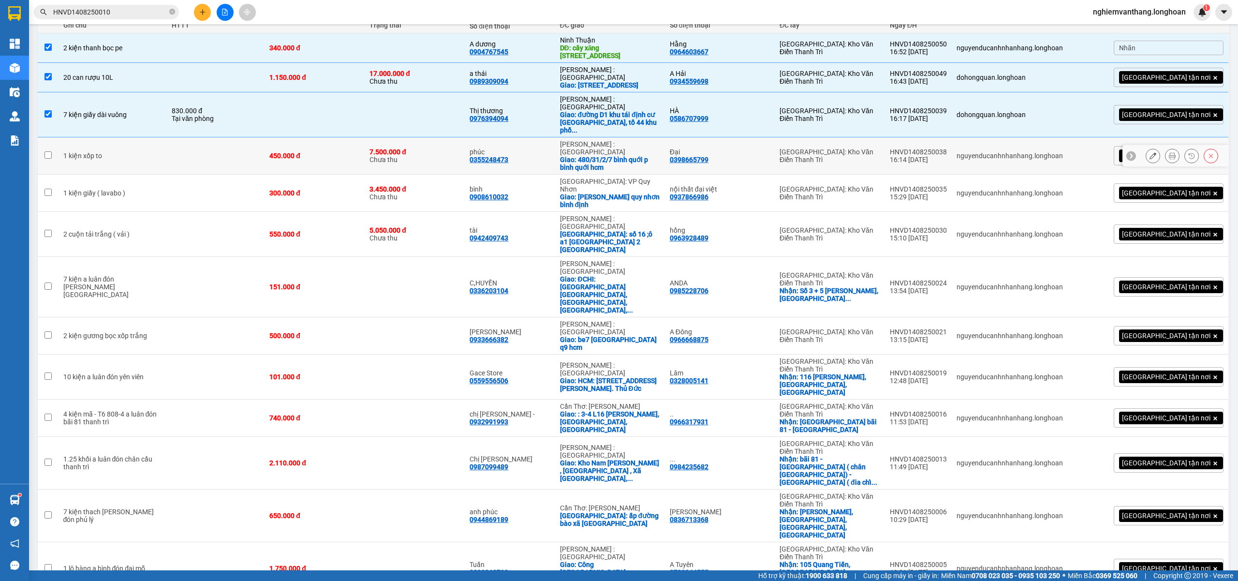
click at [178, 148] on td at bounding box center [216, 155] width 98 height 37
checkbox input "true"
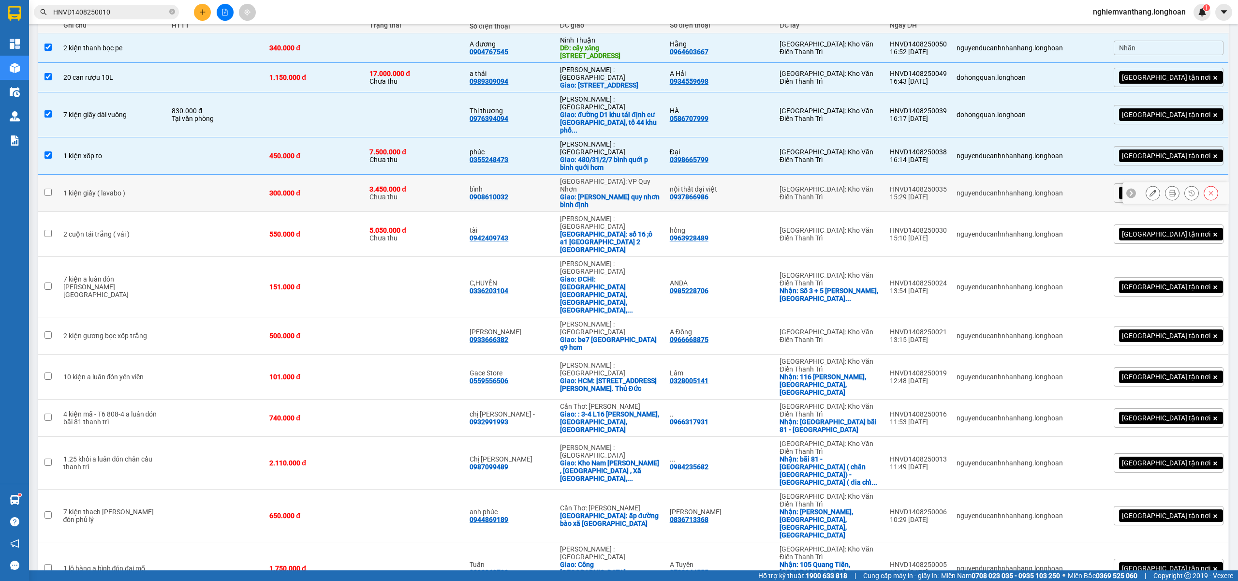
click at [175, 175] on td at bounding box center [216, 193] width 98 height 37
checkbox input "true"
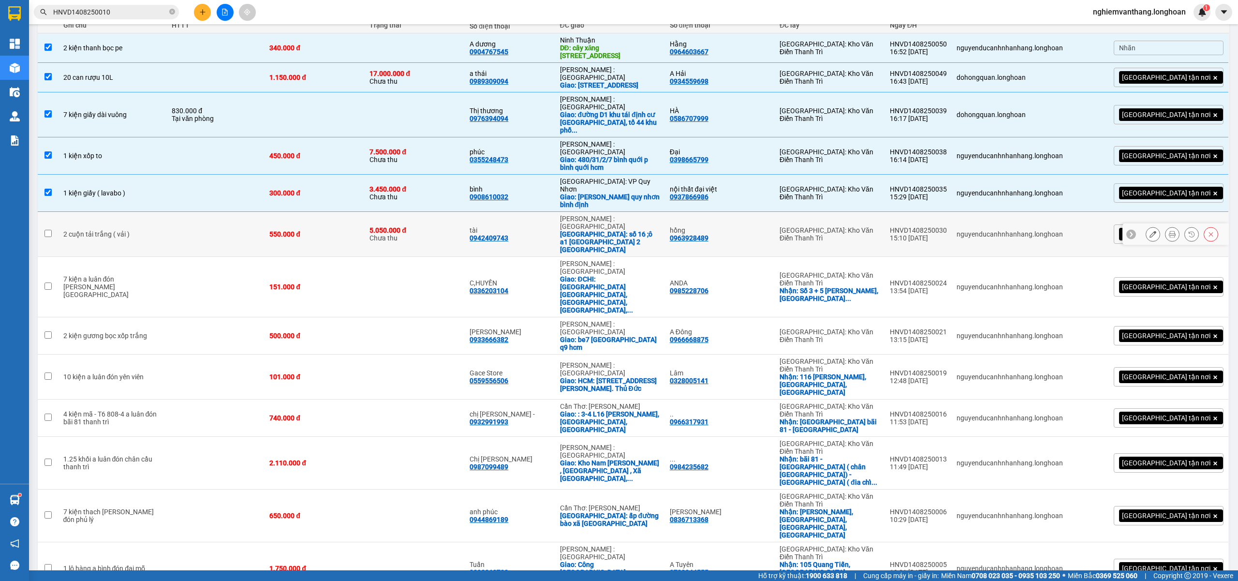
click at [174, 212] on td at bounding box center [216, 234] width 98 height 45
checkbox input "true"
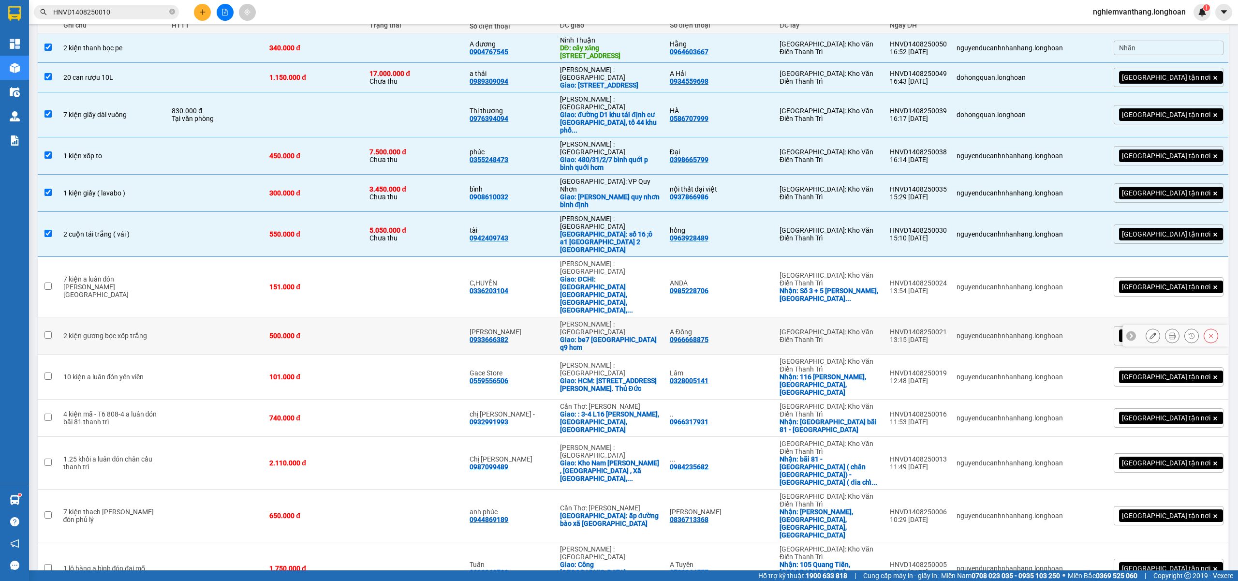
drag, startPoint x: 192, startPoint y: 270, endPoint x: 215, endPoint y: 276, distance: 23.5
click at [196, 317] on td at bounding box center [216, 335] width 98 height 37
checkbox input "true"
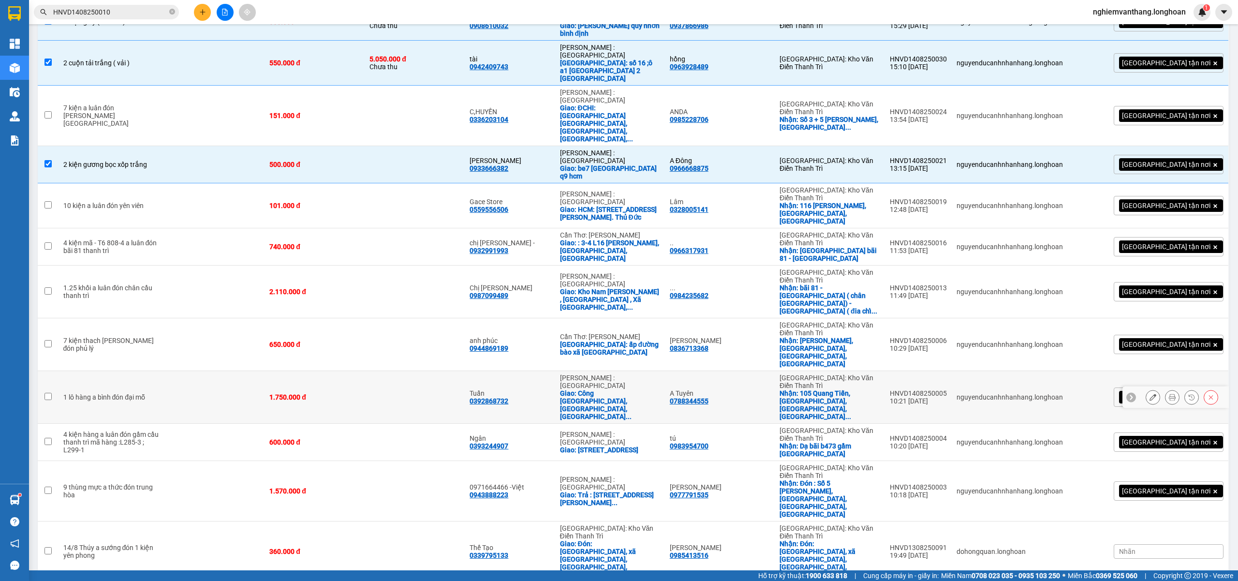
scroll to position [322, 0]
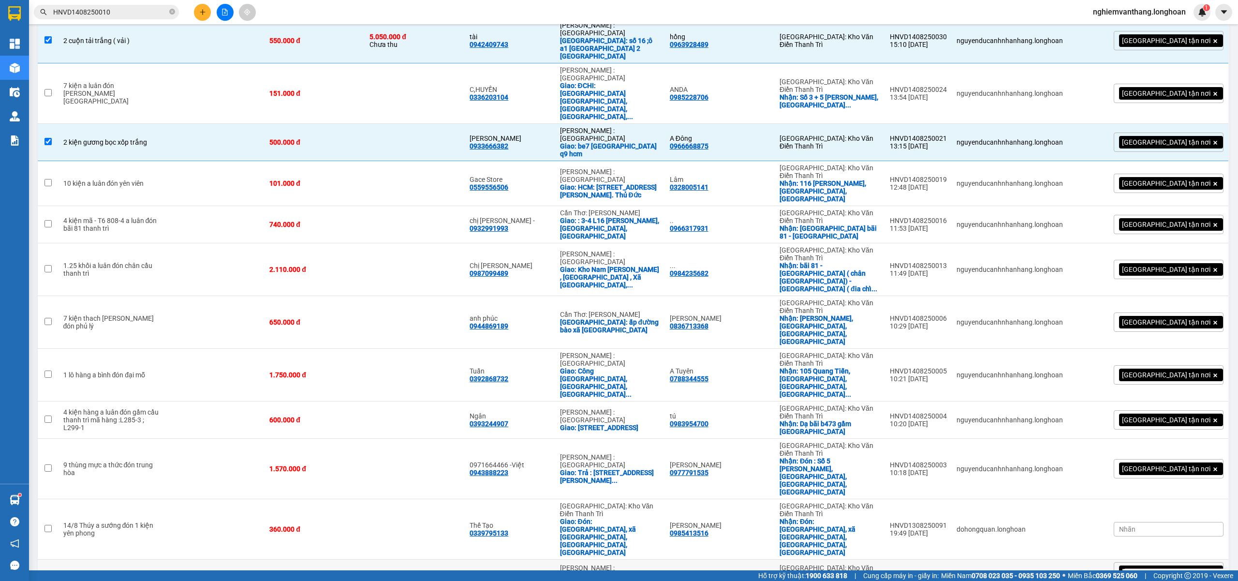
drag, startPoint x: 186, startPoint y: 374, endPoint x: 200, endPoint y: 376, distance: 14.1
click at [188, 559] on td at bounding box center [216, 579] width 98 height 40
checkbox input "true"
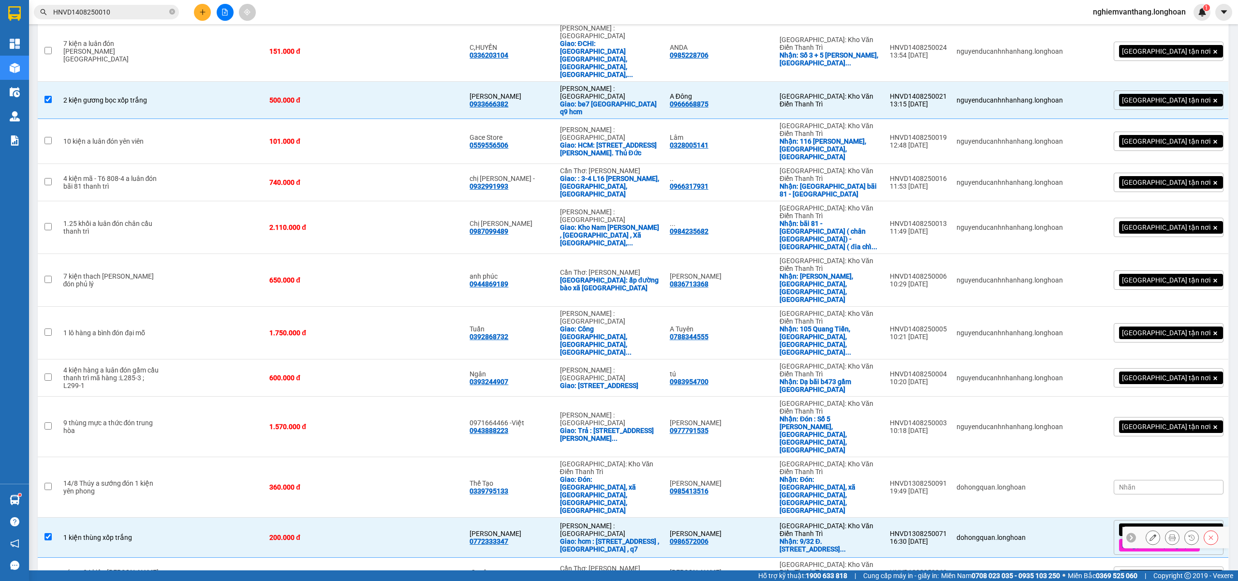
scroll to position [387, 0]
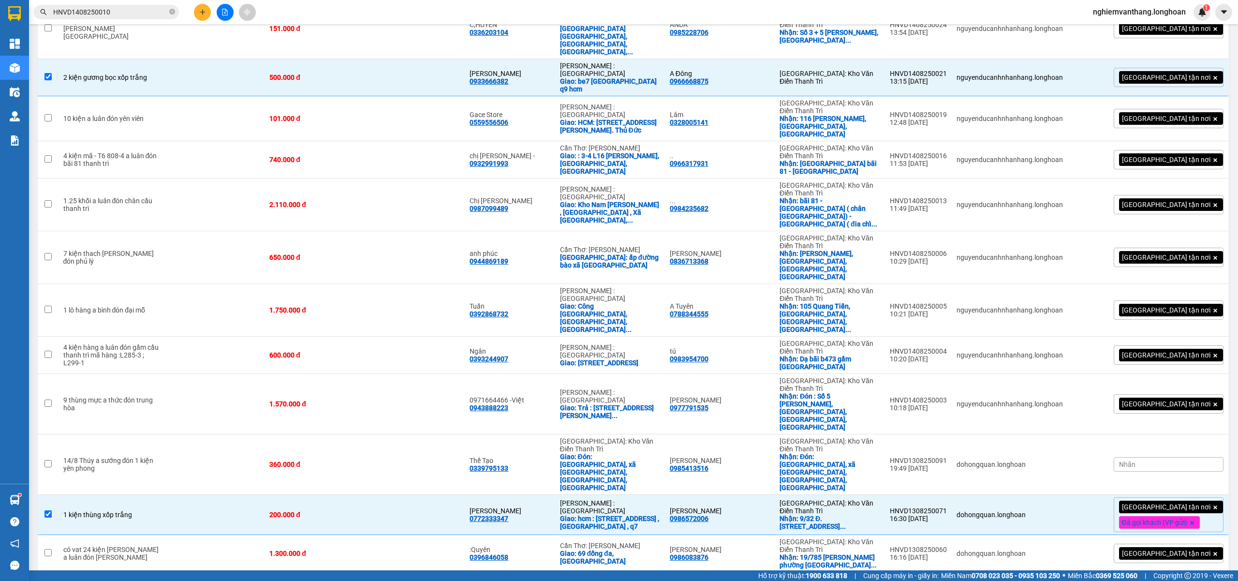
checkbox input "true"
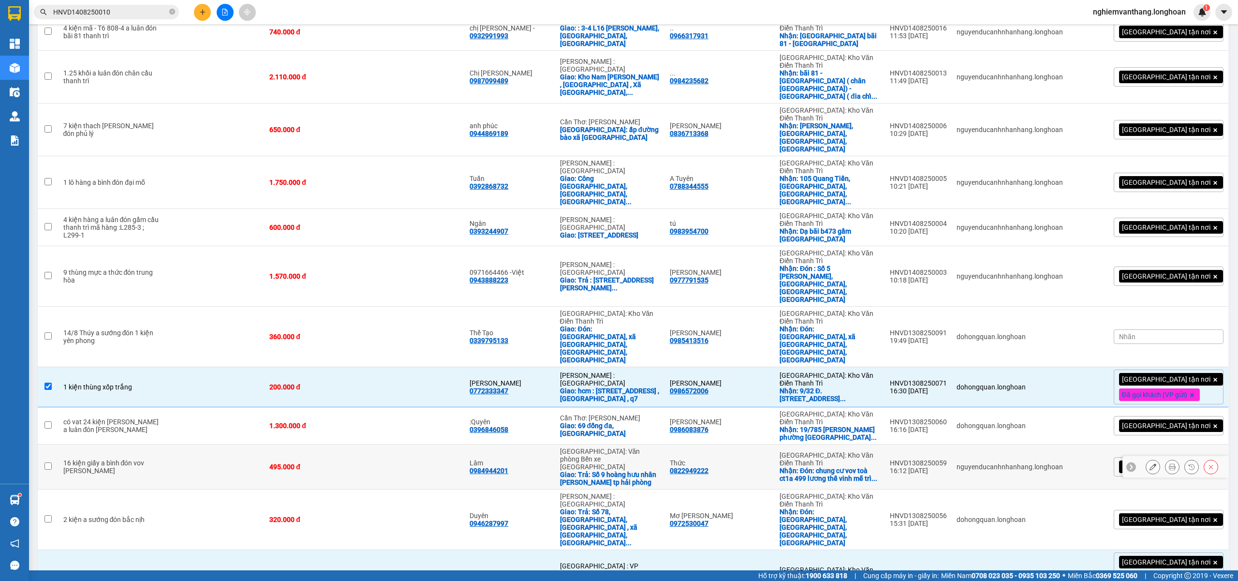
scroll to position [515, 0]
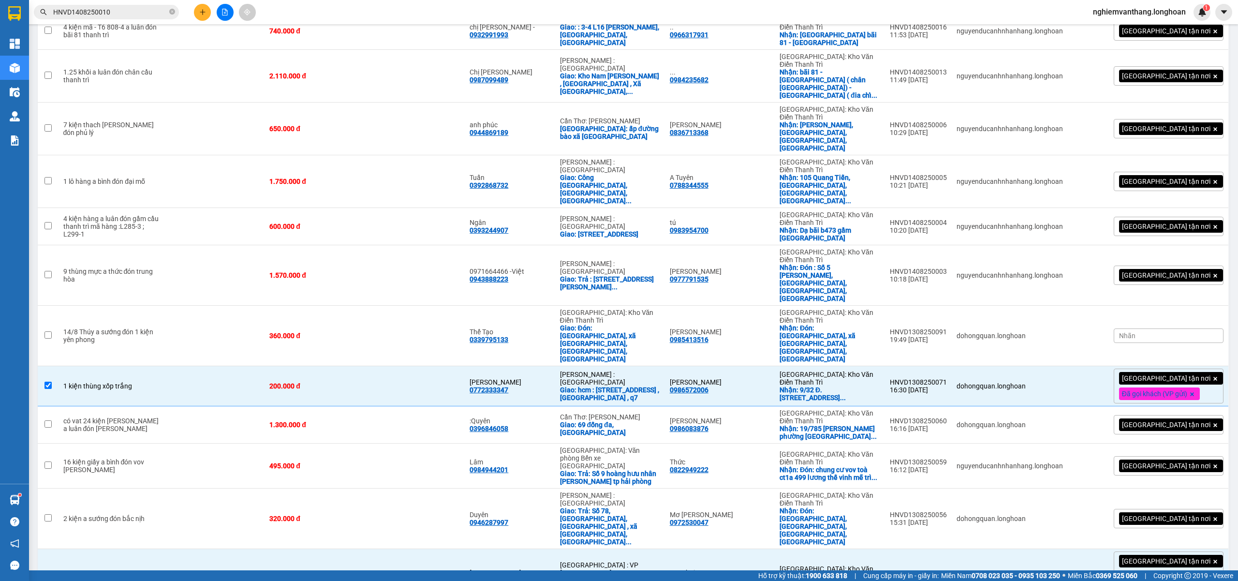
checkbox input "false"
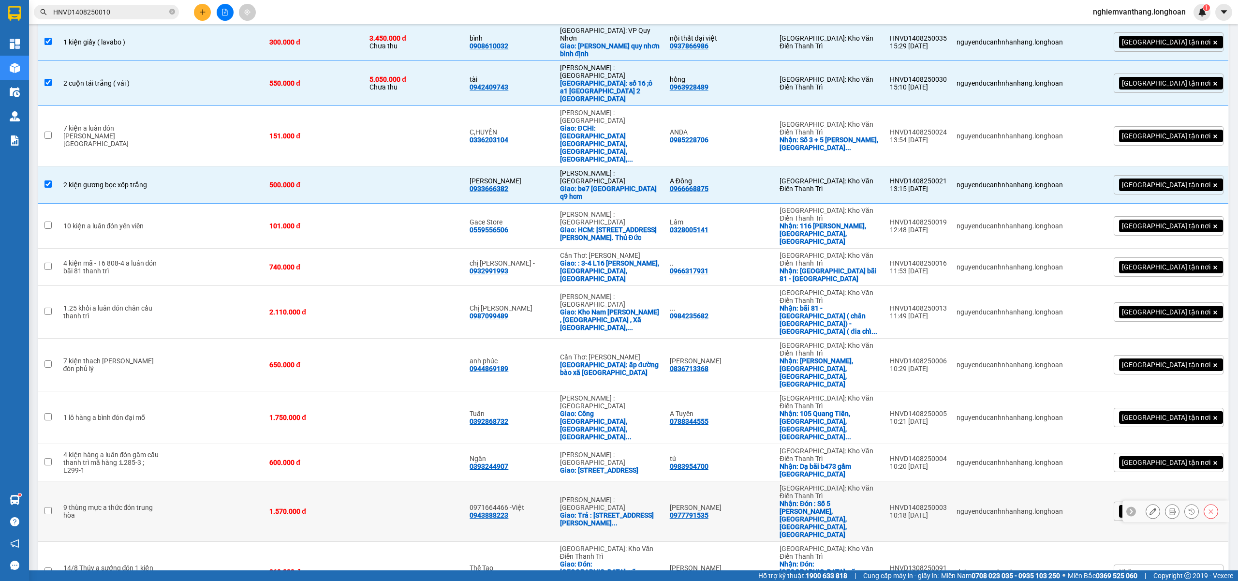
scroll to position [0, 0]
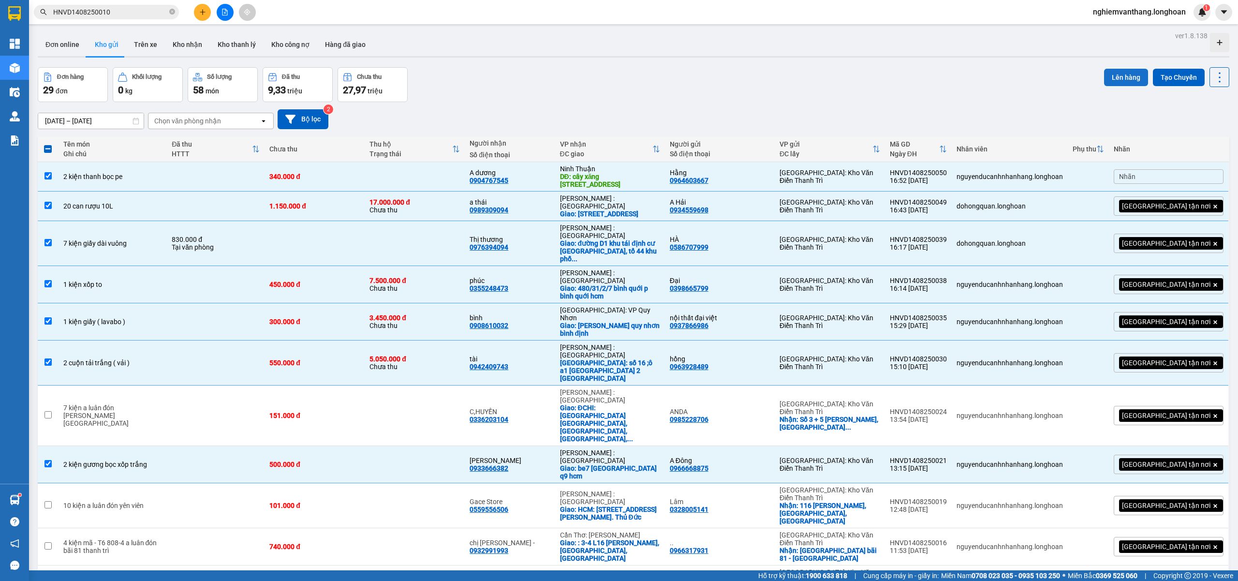
click at [1127, 73] on button "Lên hàng" at bounding box center [1126, 77] width 44 height 17
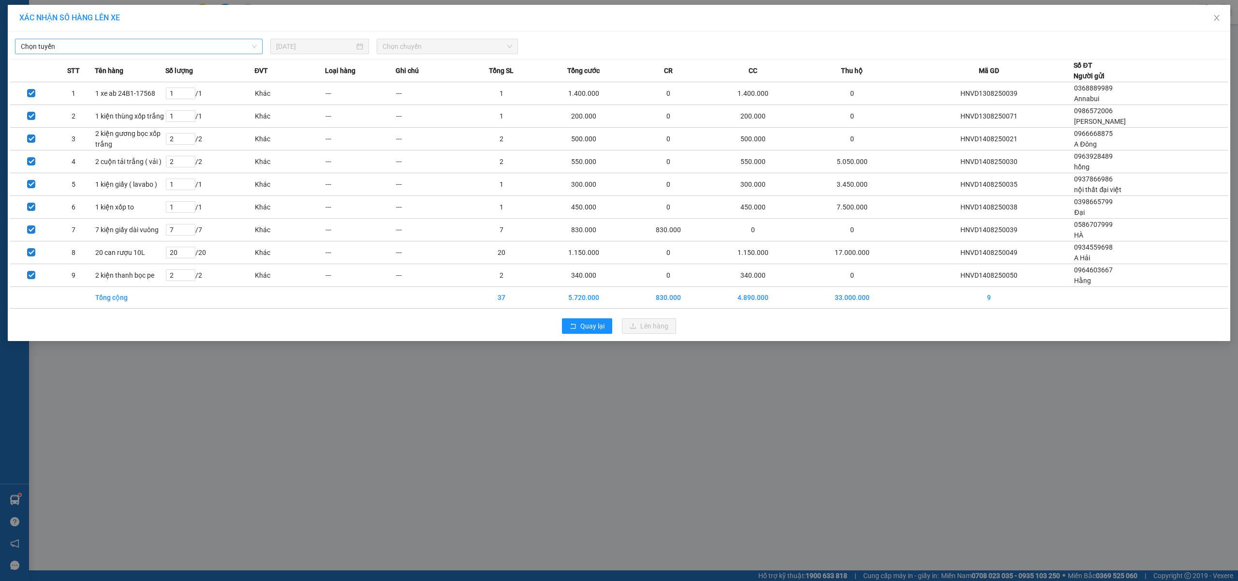
click at [91, 41] on span "Chọn tuyến" at bounding box center [139, 46] width 236 height 15
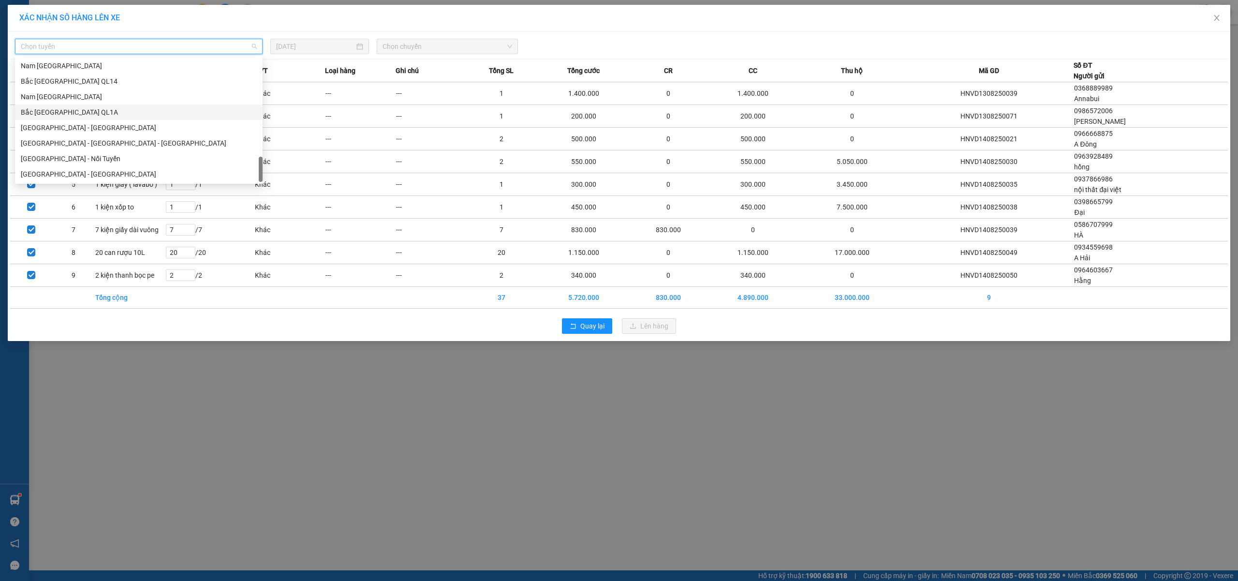
click at [89, 110] on div "Bắc [GEOGRAPHIC_DATA] QL1A" at bounding box center [139, 112] width 236 height 11
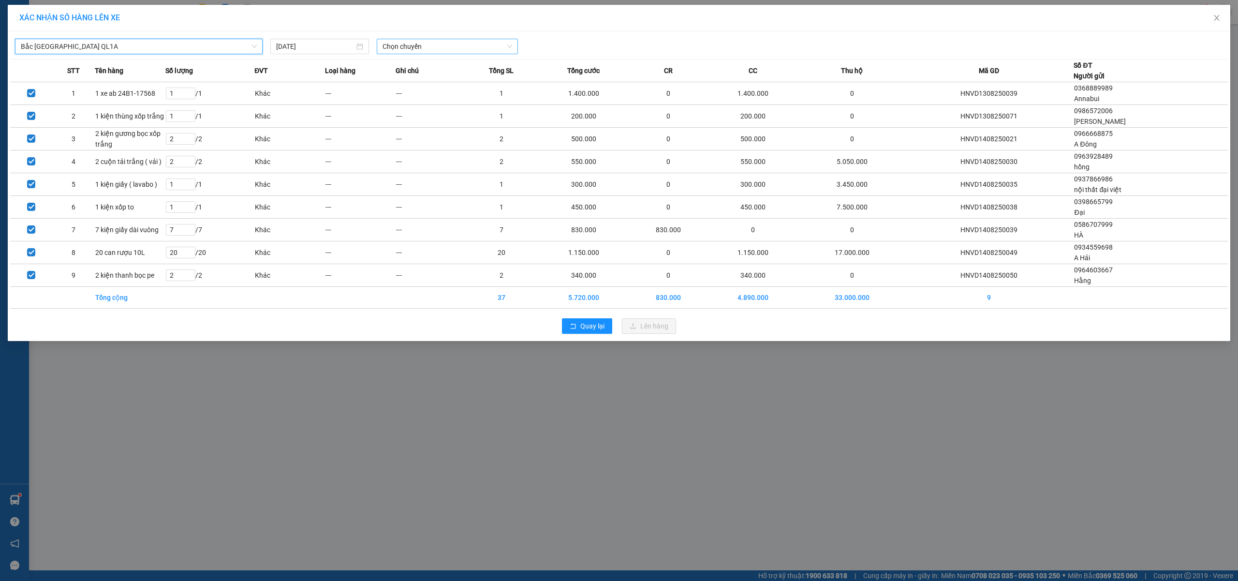
drag, startPoint x: 432, startPoint y: 44, endPoint x: 439, endPoint y: 53, distance: 11.0
click at [433, 44] on span "Chọn chuyến" at bounding box center [447, 46] width 130 height 15
click at [411, 109] on div "23:00 (TC)" at bounding box center [419, 112] width 75 height 11
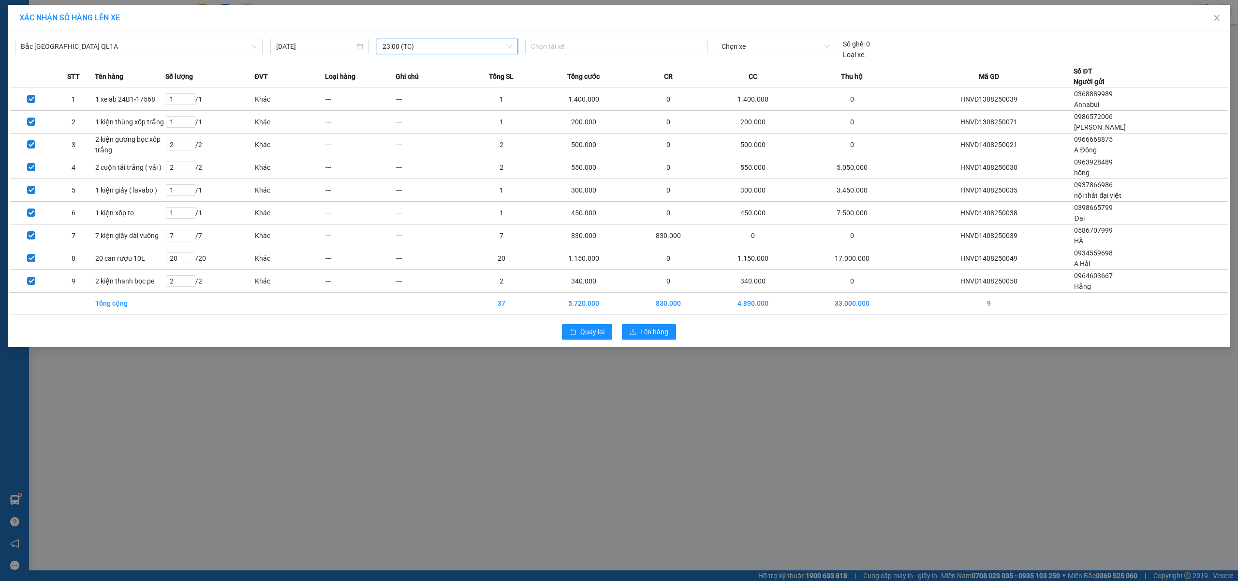
click at [429, 51] on span "23:00 (TC)" at bounding box center [447, 46] width 130 height 15
click at [411, 99] on div "20:00 (TC)" at bounding box center [419, 96] width 75 height 11
drag, startPoint x: 655, startPoint y: 335, endPoint x: 660, endPoint y: 302, distance: 33.3
click at [655, 334] on span "Lên hàng" at bounding box center [654, 331] width 28 height 11
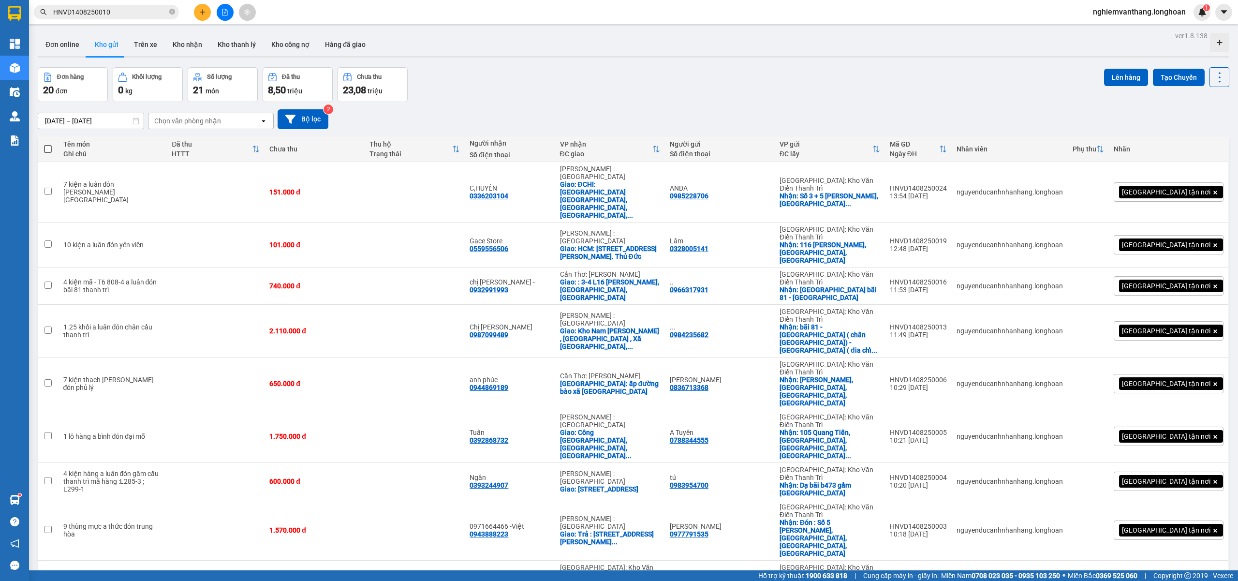
click at [217, 12] on button at bounding box center [225, 12] width 17 height 17
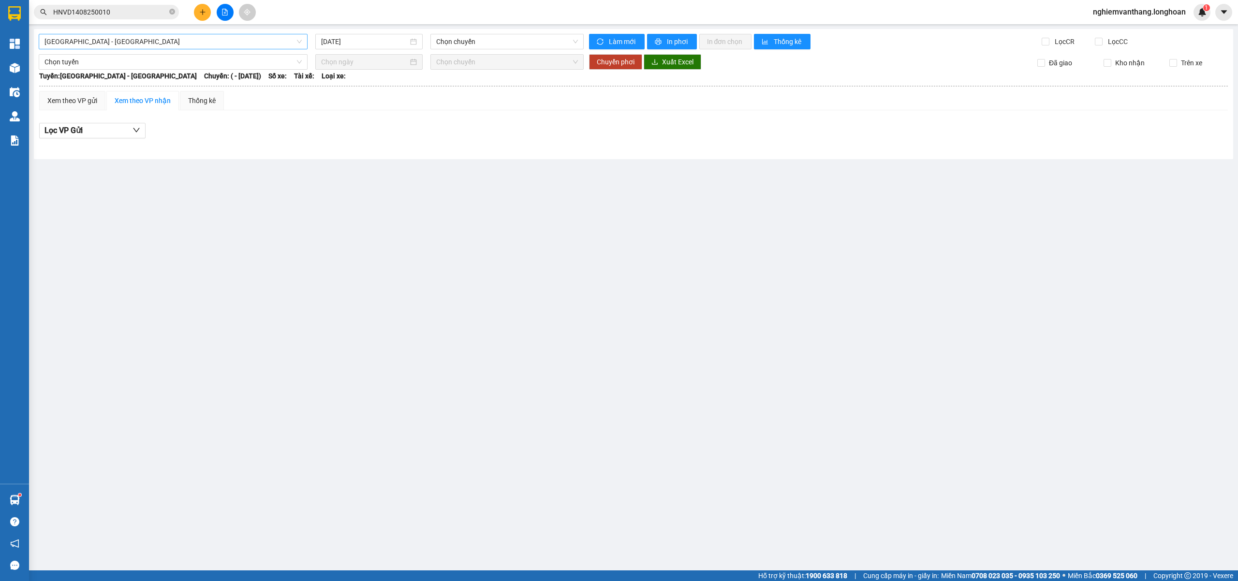
click at [148, 45] on span "[GEOGRAPHIC_DATA] - [GEOGRAPHIC_DATA]" at bounding box center [172, 41] width 257 height 15
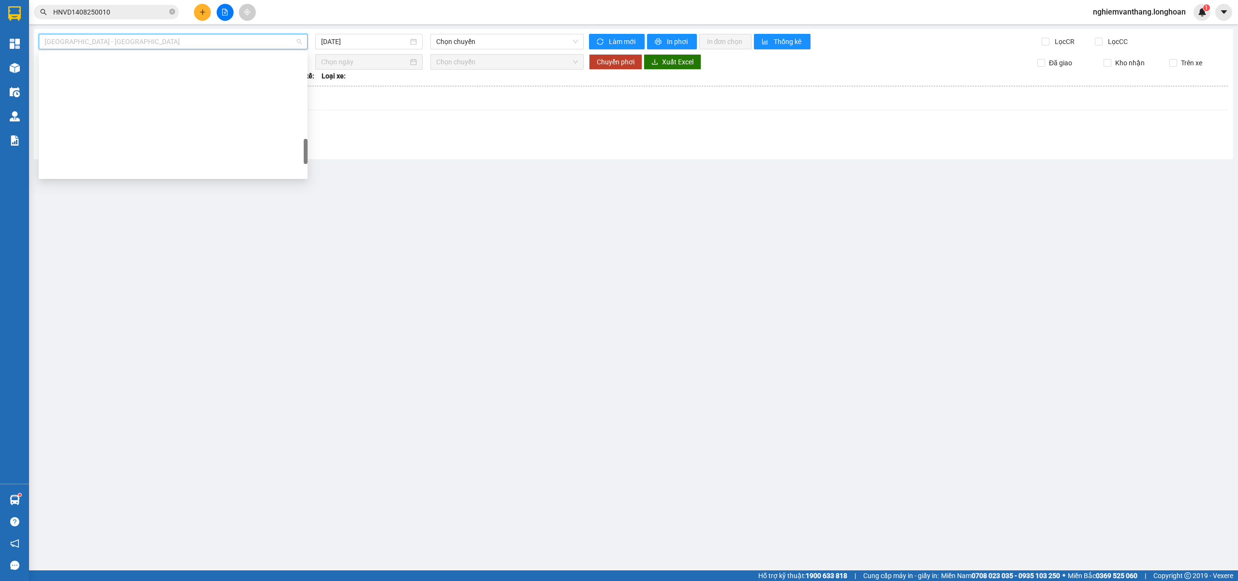
scroll to position [634, 0]
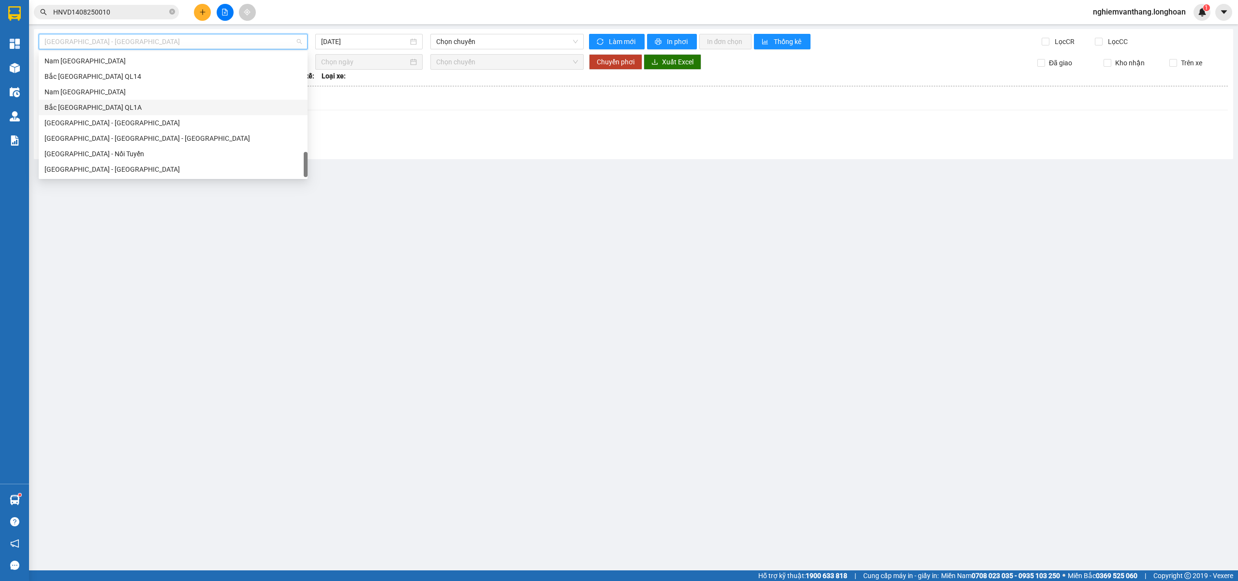
click at [126, 107] on div "Bắc [GEOGRAPHIC_DATA] QL1A" at bounding box center [172, 107] width 257 height 11
type input "[DATE]"
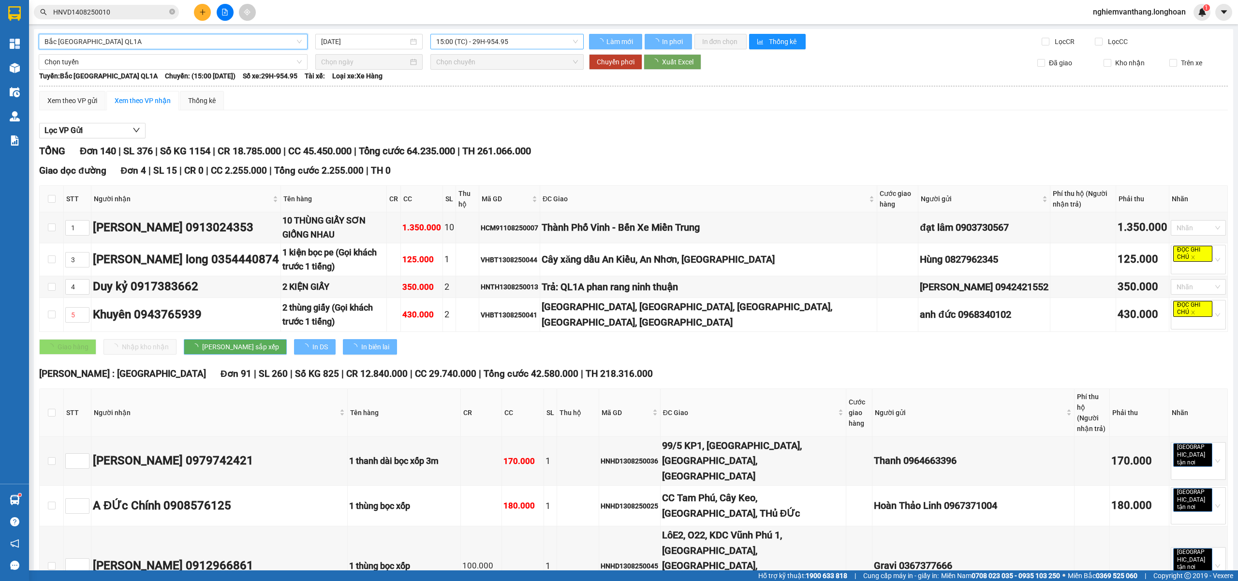
click at [458, 40] on span "15:00 (TC) - 29H-954.95" at bounding box center [507, 41] width 142 height 15
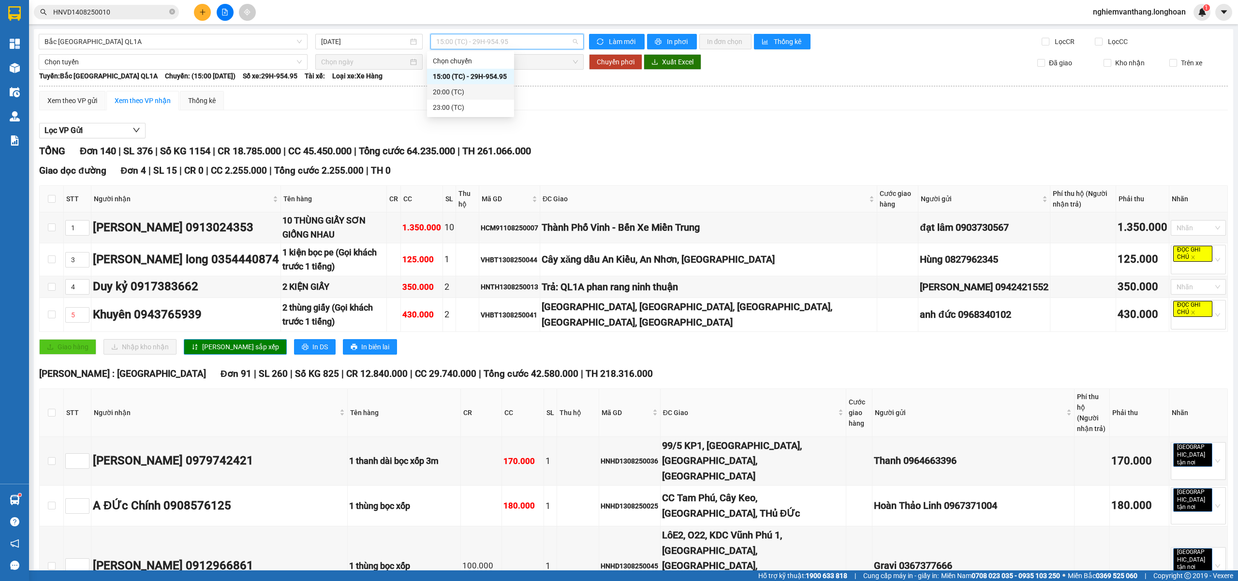
click at [451, 86] on div "20:00 (TC)" at bounding box center [470, 91] width 87 height 15
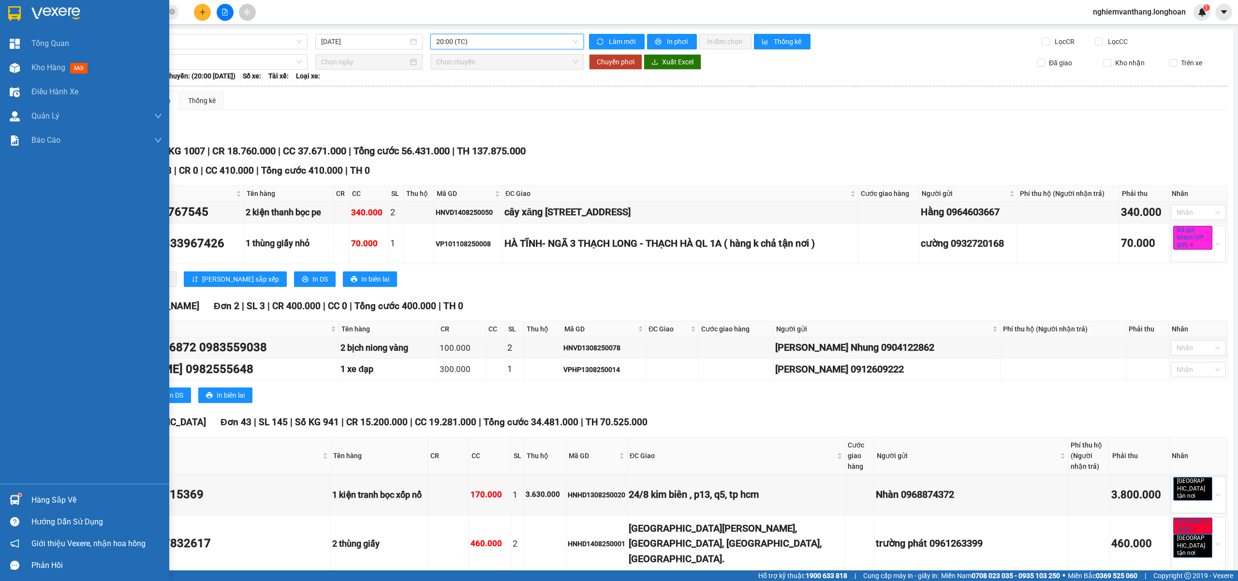
click at [7, 8] on div at bounding box center [14, 13] width 17 height 17
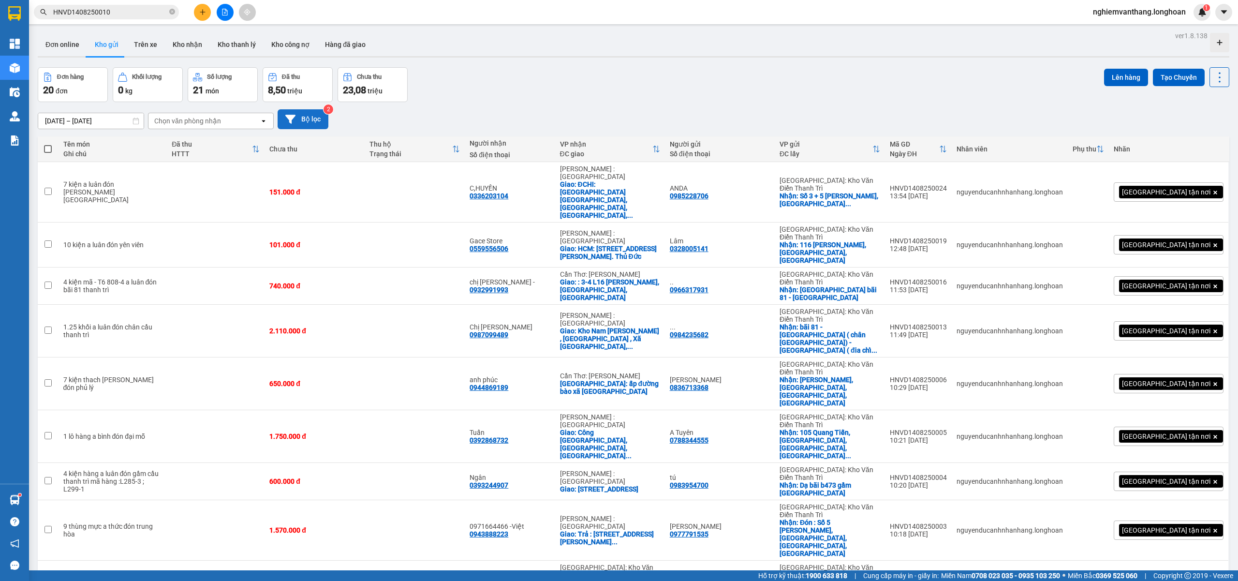
click at [307, 123] on button "Bộ lọc" at bounding box center [302, 119] width 51 height 20
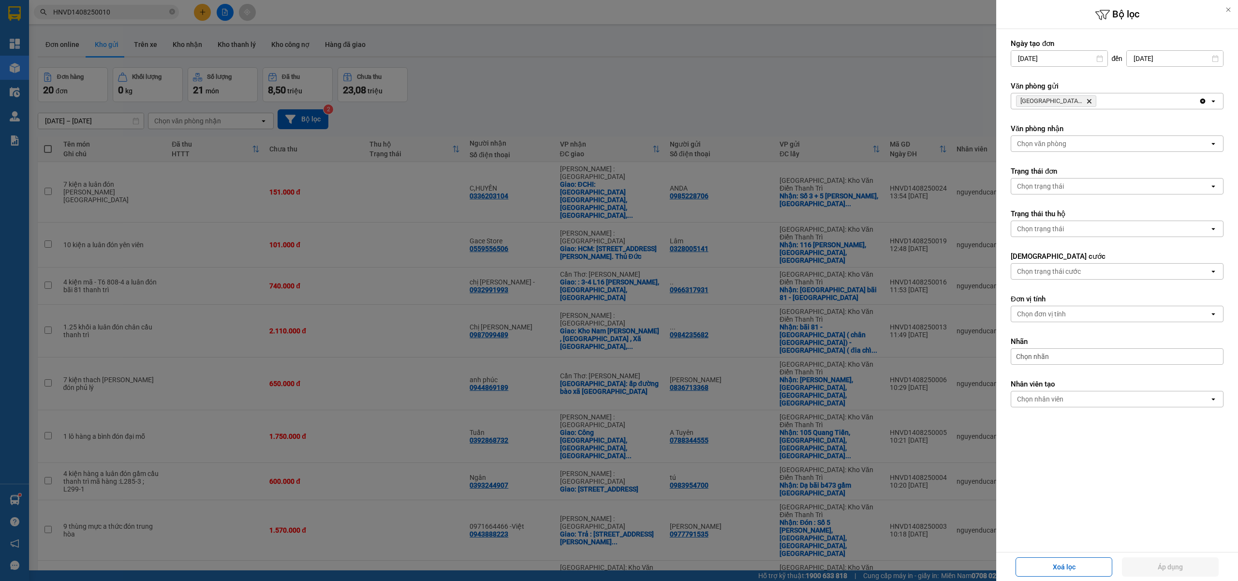
click at [1091, 102] on icon "Delete" at bounding box center [1089, 101] width 6 height 6
click at [1091, 102] on div "[GEOGRAPHIC_DATA]: [PERSON_NAME] Trì Delete" at bounding box center [1105, 100] width 188 height 15
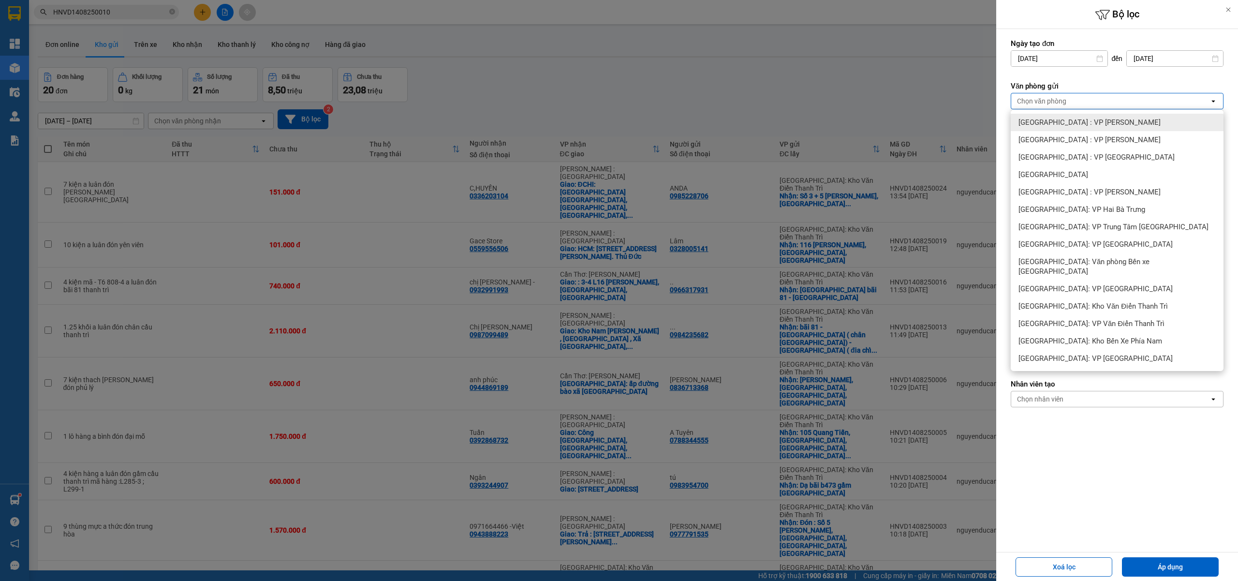
click at [1094, 128] on div "[GEOGRAPHIC_DATA] : VP [PERSON_NAME]" at bounding box center [1116, 122] width 213 height 17
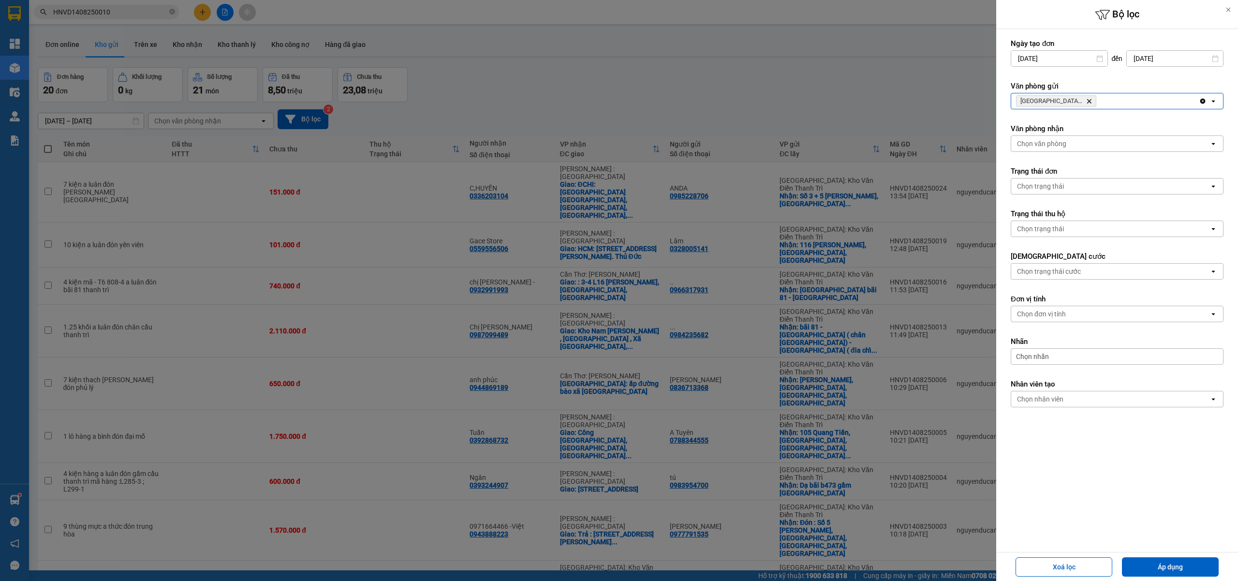
click at [1122, 106] on div "[GEOGRAPHIC_DATA] : VP Nam Từ Liêm Delete" at bounding box center [1105, 100] width 188 height 15
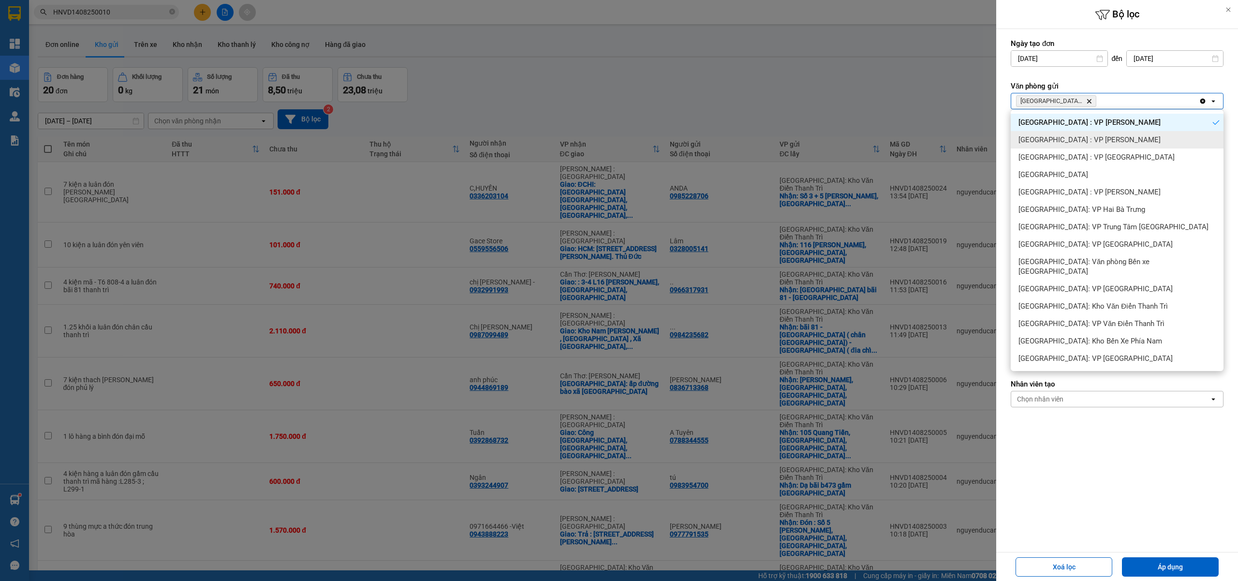
click at [1092, 140] on div "[GEOGRAPHIC_DATA] : VP [PERSON_NAME]" at bounding box center [1116, 139] width 213 height 17
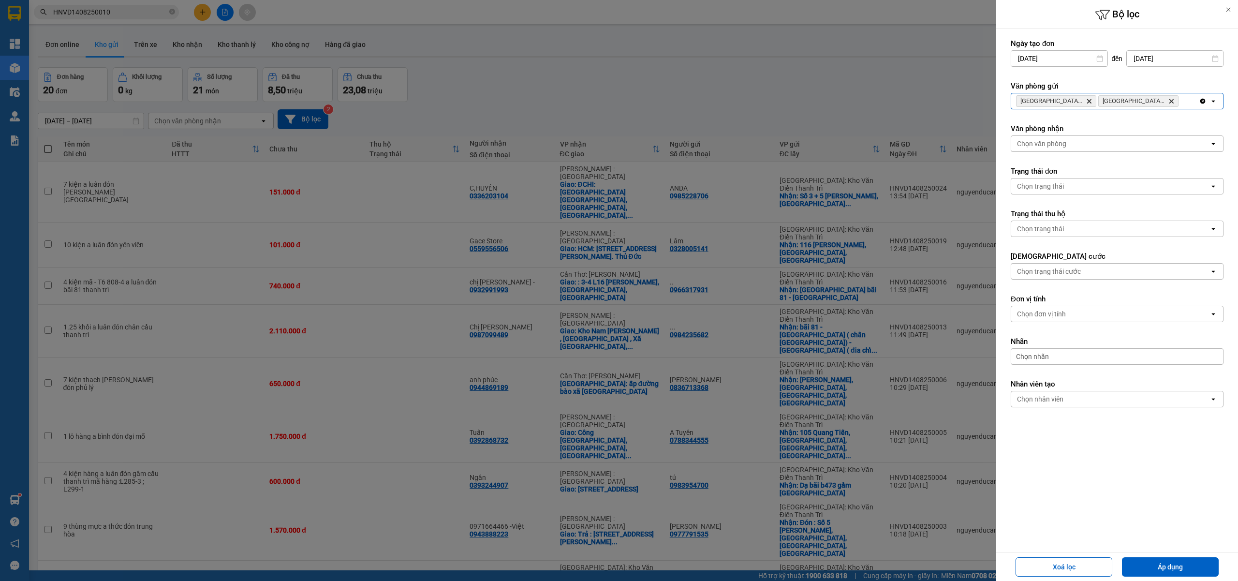
click at [1182, 99] on div "[GEOGRAPHIC_DATA] : VP Nam Từ Liêm Delete [GEOGRAPHIC_DATA] : VP [PERSON_NAME]" at bounding box center [1105, 100] width 188 height 15
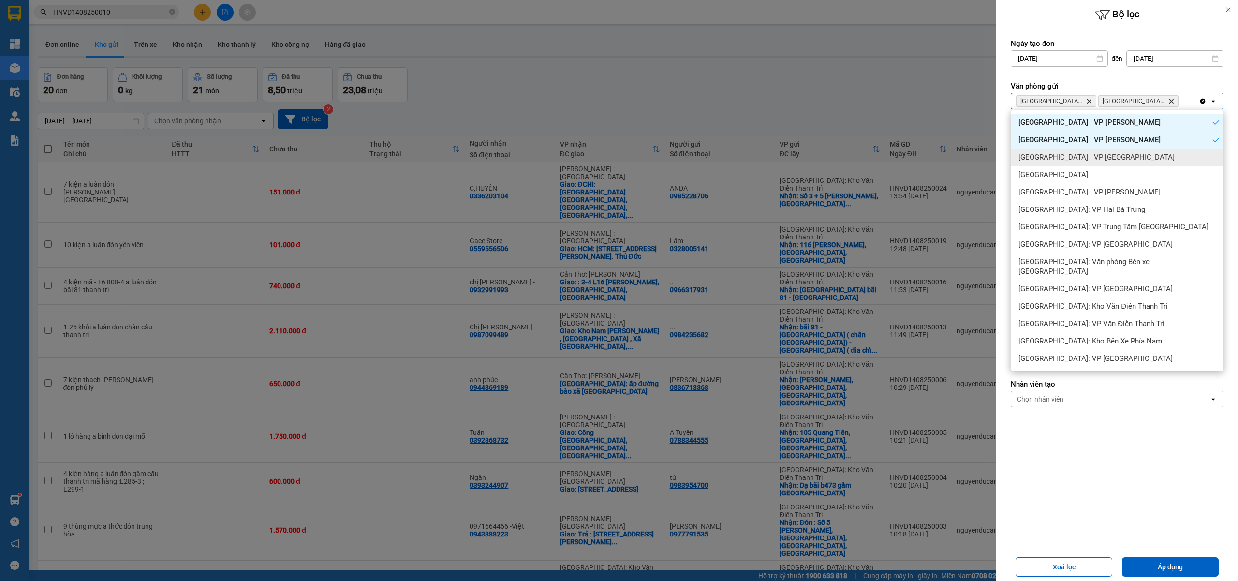
click at [1093, 153] on div "[GEOGRAPHIC_DATA] : VP [GEOGRAPHIC_DATA]" at bounding box center [1116, 156] width 213 height 17
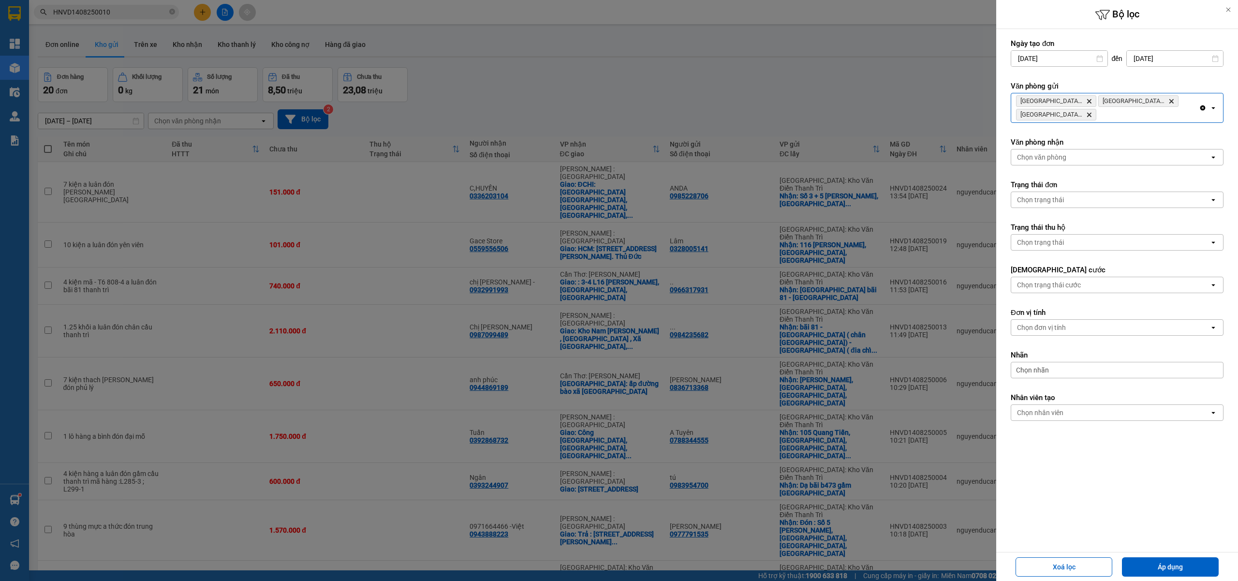
click at [1112, 118] on div "[GEOGRAPHIC_DATA] : VP Nam Từ Liêm Delete [GEOGRAPHIC_DATA] : VP Hoàng Mai Dele…" at bounding box center [1105, 107] width 188 height 29
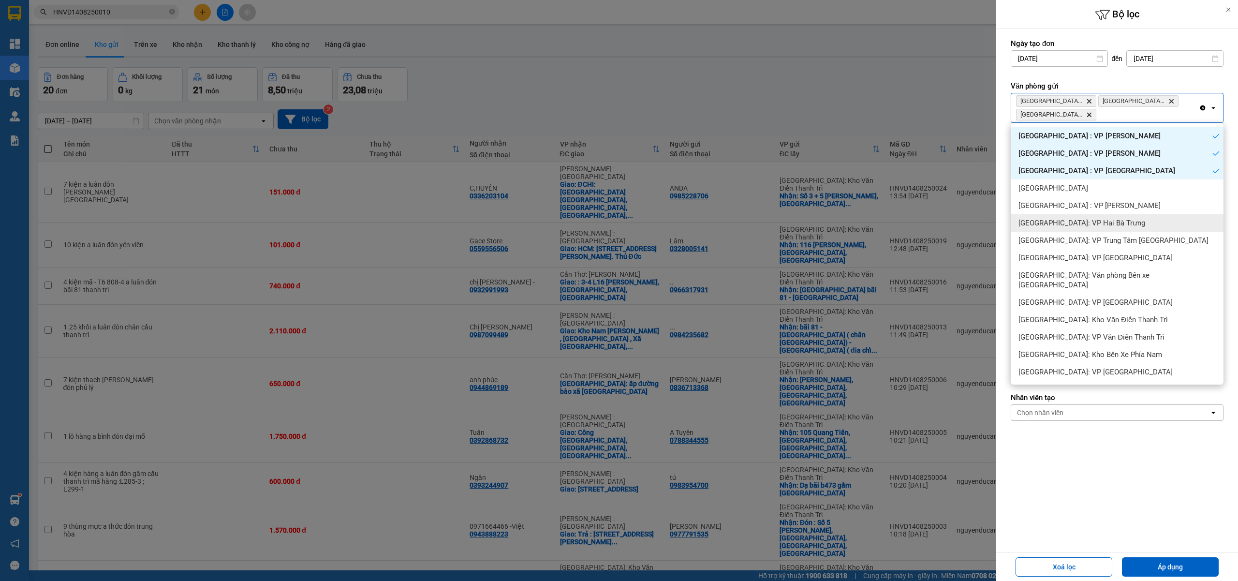
drag, startPoint x: 1084, startPoint y: 219, endPoint x: 1102, endPoint y: 211, distance: 20.3
click at [1086, 220] on span "[GEOGRAPHIC_DATA]: VP Hai Bà Trưng" at bounding box center [1081, 223] width 127 height 10
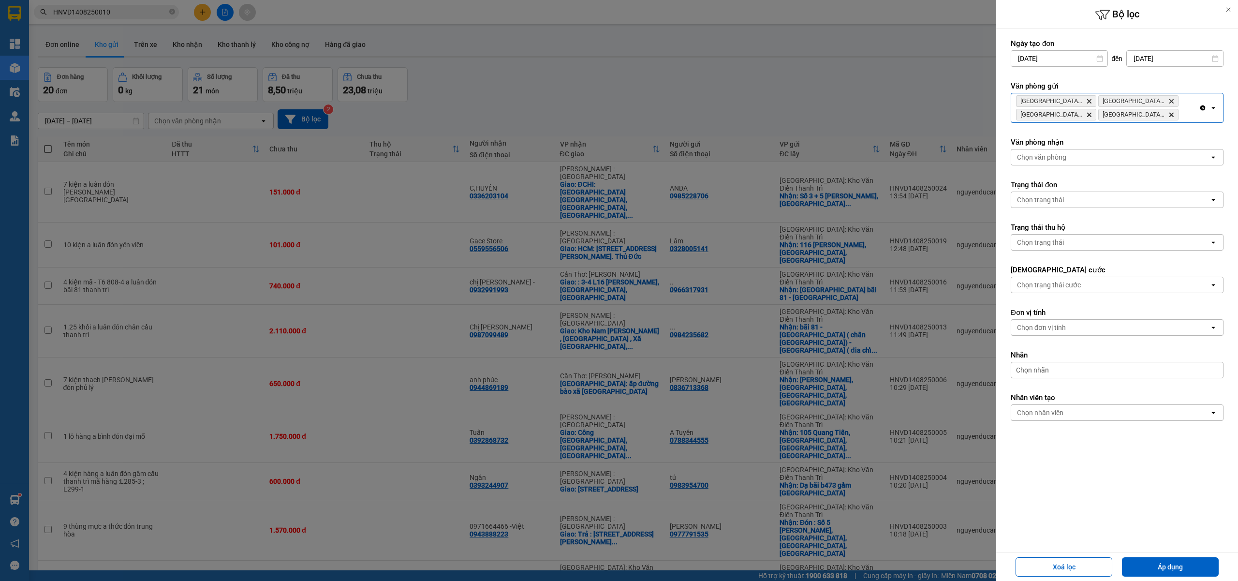
click at [1184, 118] on div "[GEOGRAPHIC_DATA] : VP Nam Từ Liêm Delete [GEOGRAPHIC_DATA] : VP Hoàng Mai Dele…" at bounding box center [1105, 107] width 188 height 29
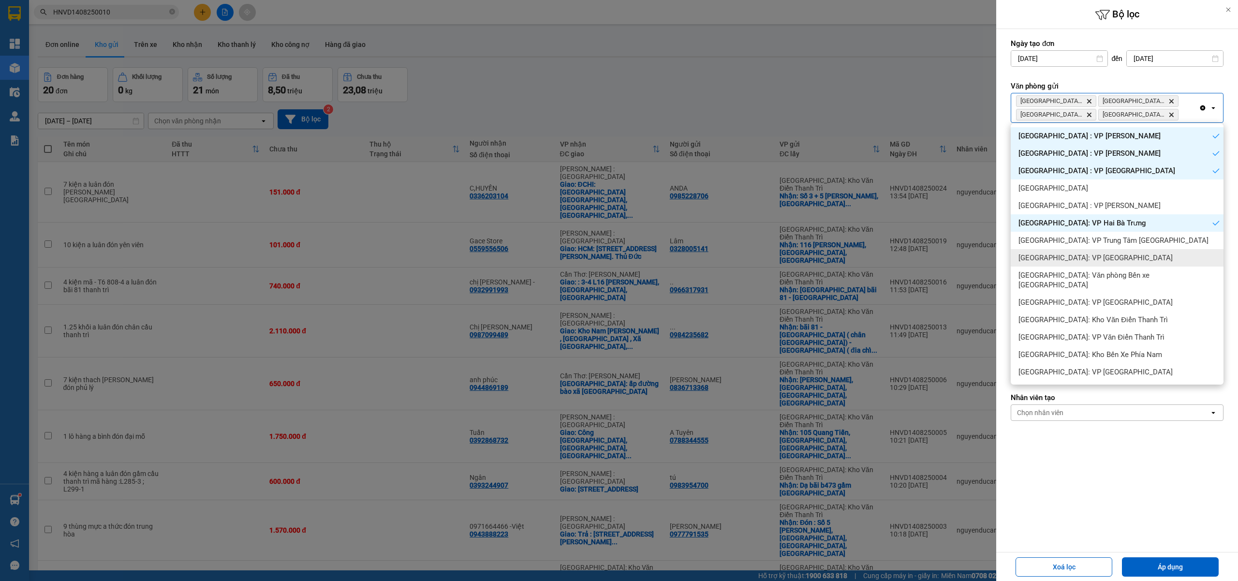
click at [1100, 260] on span "[GEOGRAPHIC_DATA]: VP [GEOGRAPHIC_DATA]" at bounding box center [1095, 258] width 154 height 10
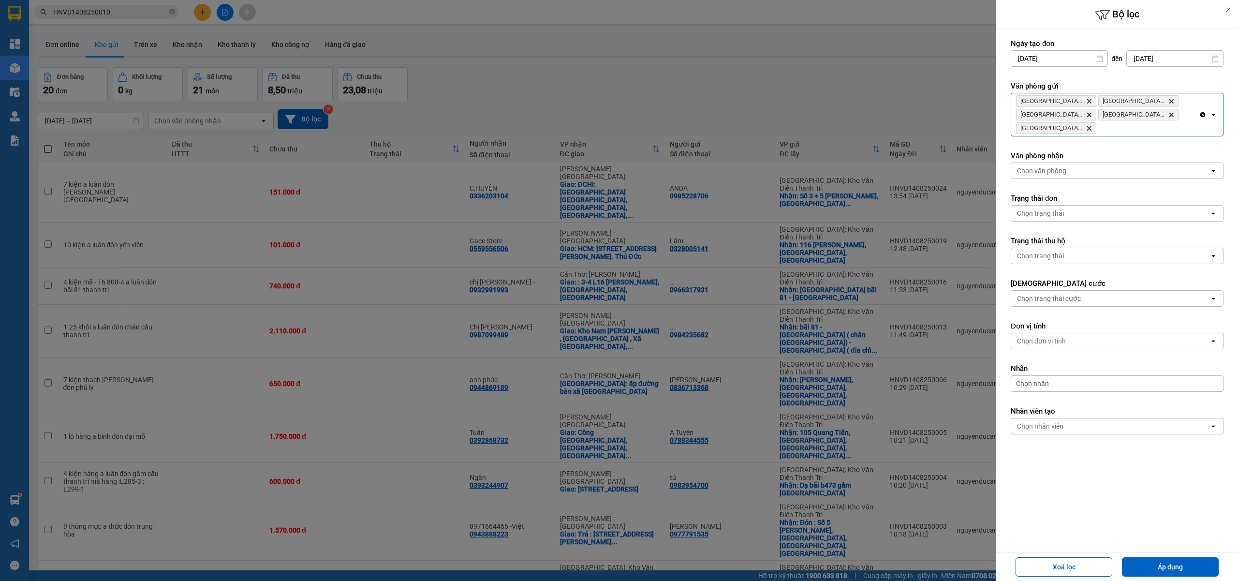
click at [1131, 129] on div "[GEOGRAPHIC_DATA] : VP Nam Từ Liêm Delete [GEOGRAPHIC_DATA] : VP Hoàng Mai Dele…" at bounding box center [1105, 114] width 188 height 43
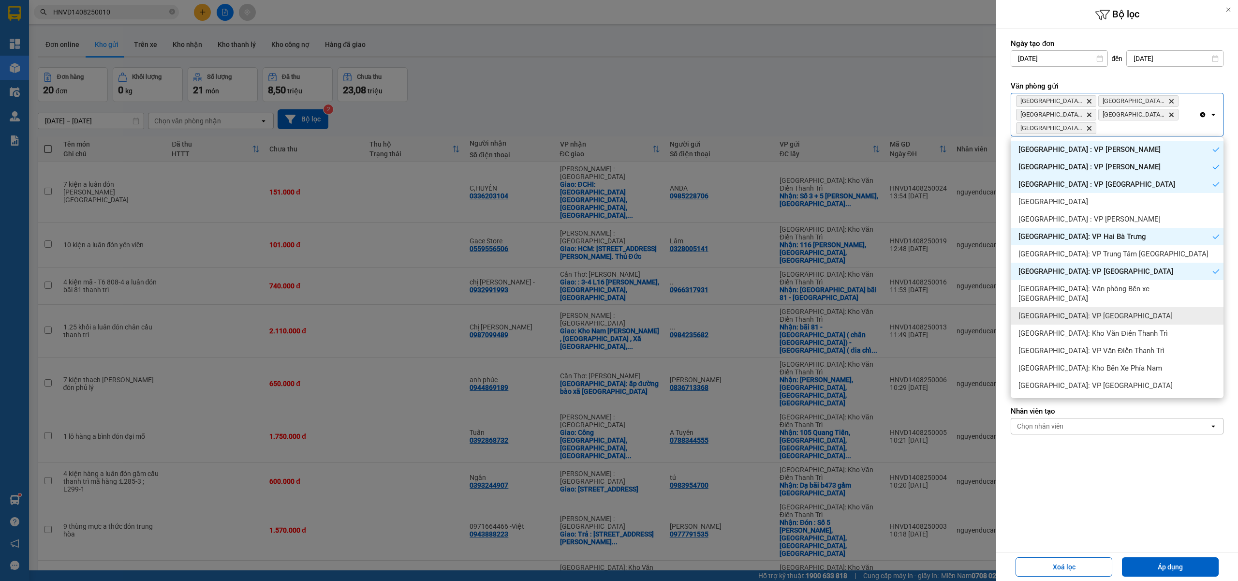
drag, startPoint x: 1086, startPoint y: 300, endPoint x: 1094, endPoint y: 296, distance: 8.4
click at [1086, 307] on div "[GEOGRAPHIC_DATA]: VP [GEOGRAPHIC_DATA]" at bounding box center [1116, 315] width 213 height 17
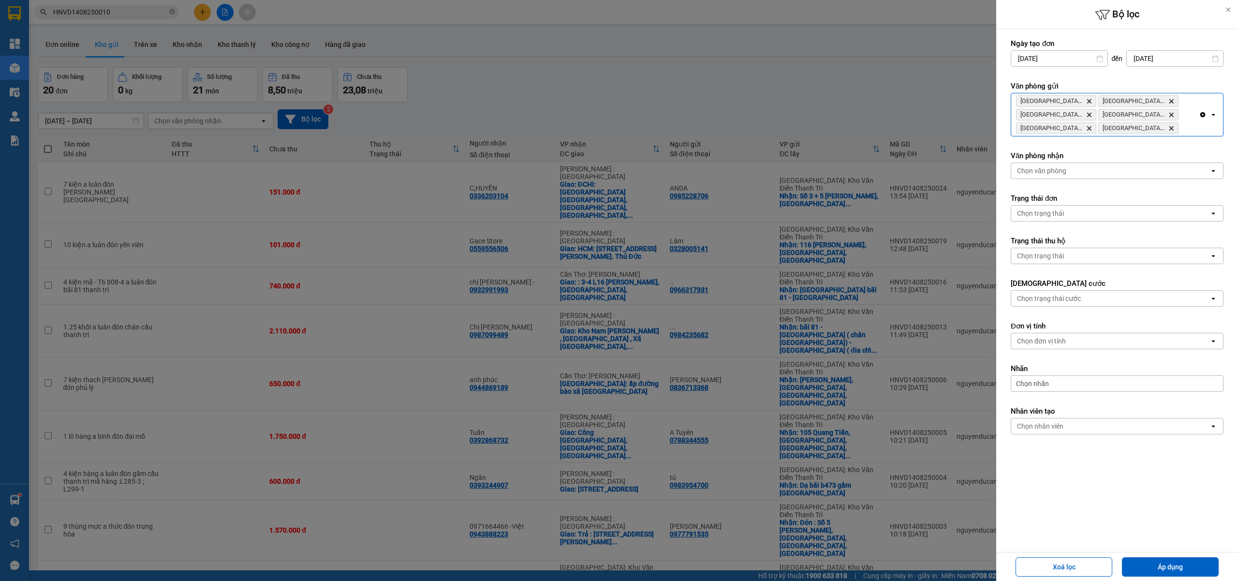
click at [1189, 126] on div "[GEOGRAPHIC_DATA] : VP Nam Từ Liêm Delete [GEOGRAPHIC_DATA] : VP Hoàng Mai Dele…" at bounding box center [1105, 114] width 188 height 43
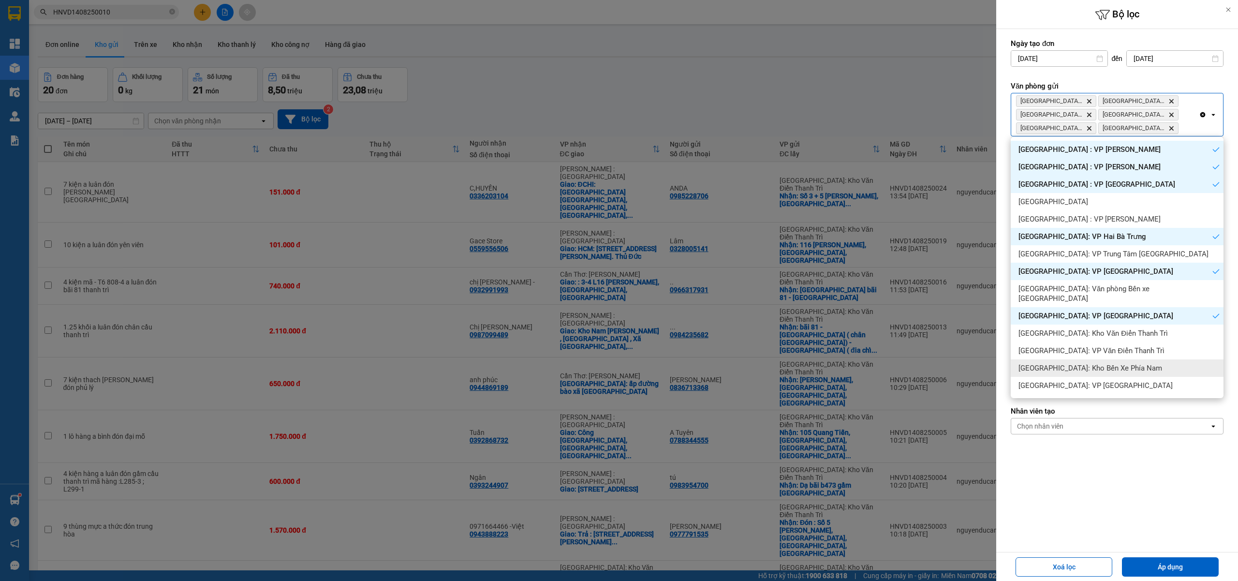
click at [1080, 377] on div "[GEOGRAPHIC_DATA]: VP [GEOGRAPHIC_DATA]" at bounding box center [1116, 385] width 213 height 17
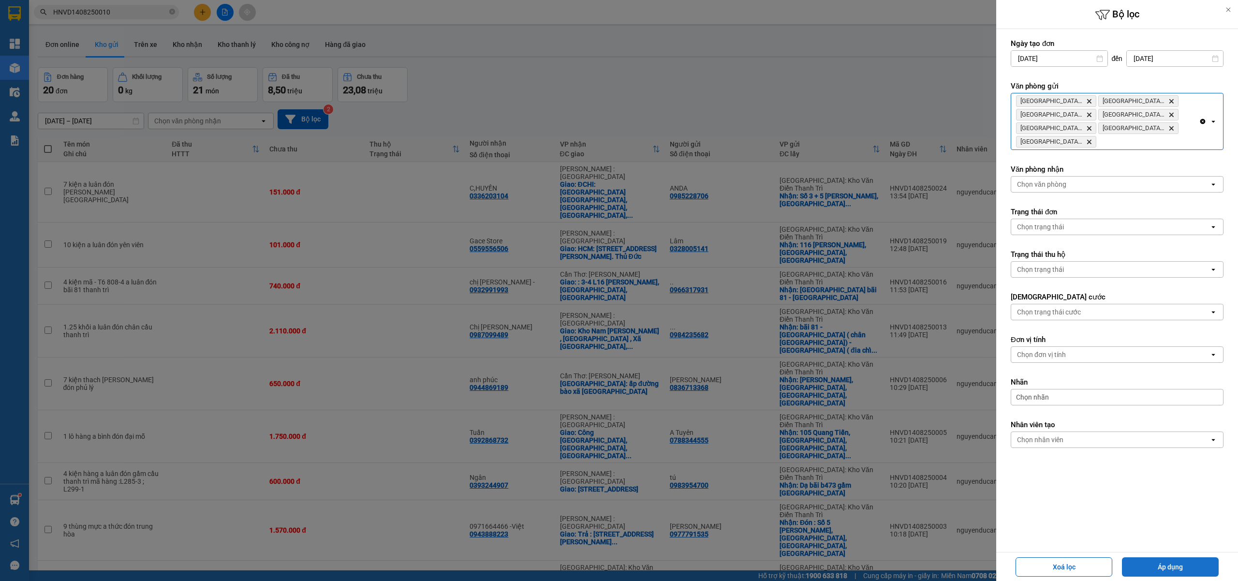
click at [1173, 563] on button "Áp dụng" at bounding box center [1170, 566] width 97 height 19
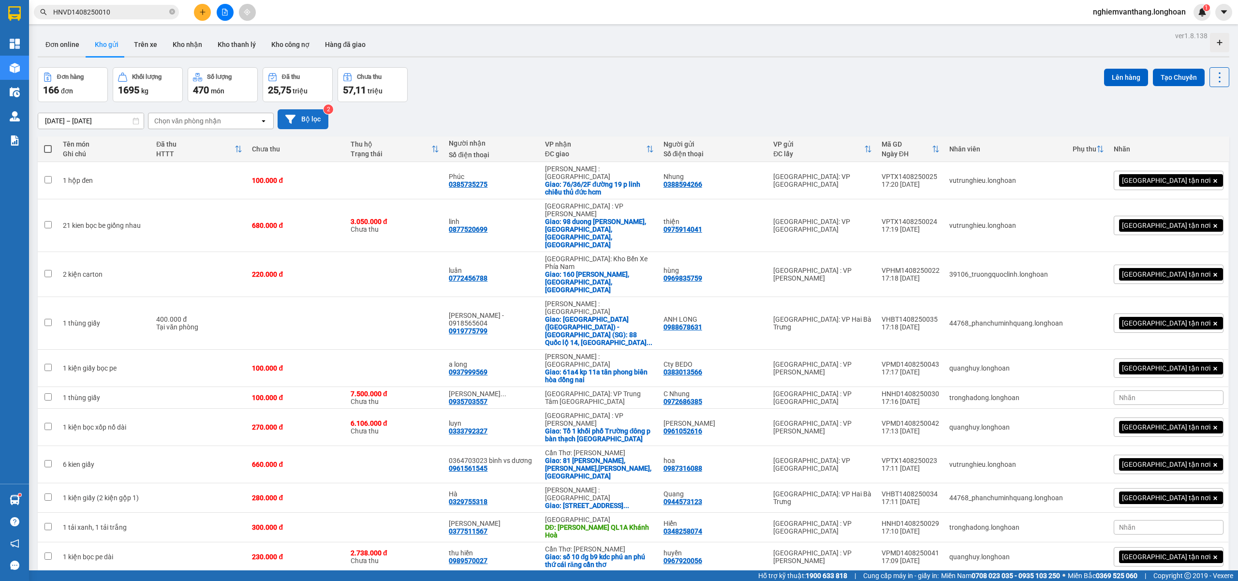
click at [303, 124] on button "Bộ lọc" at bounding box center [302, 119] width 51 height 20
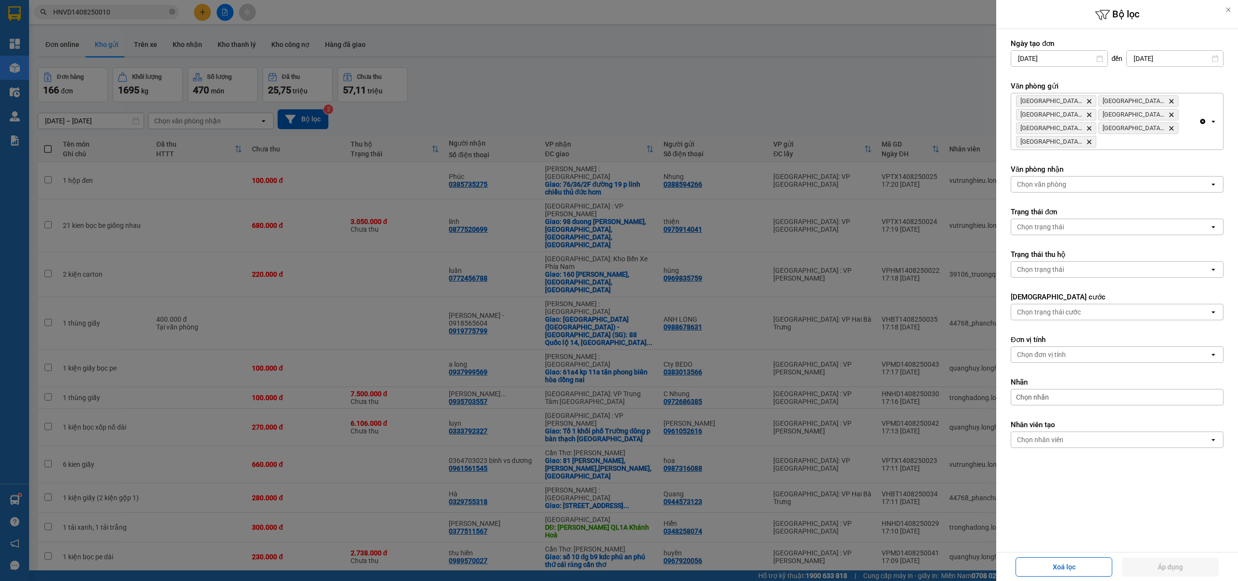
click at [1201, 124] on icon "Clear all" at bounding box center [1202, 121] width 8 height 8
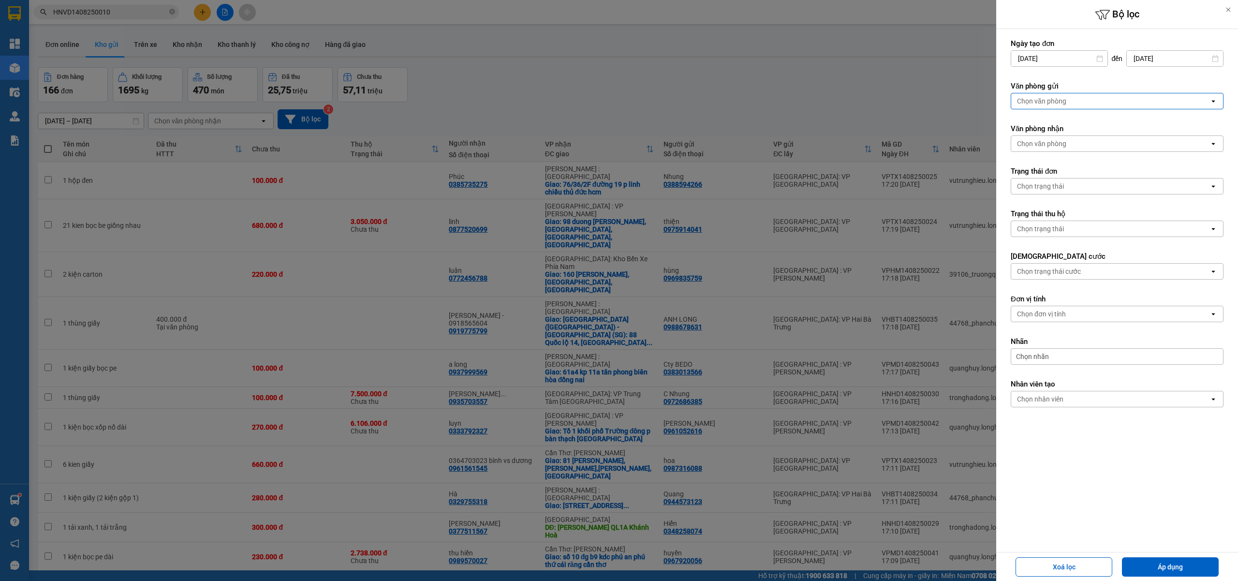
click at [1100, 107] on div "Chọn văn phòng" at bounding box center [1110, 100] width 198 height 15
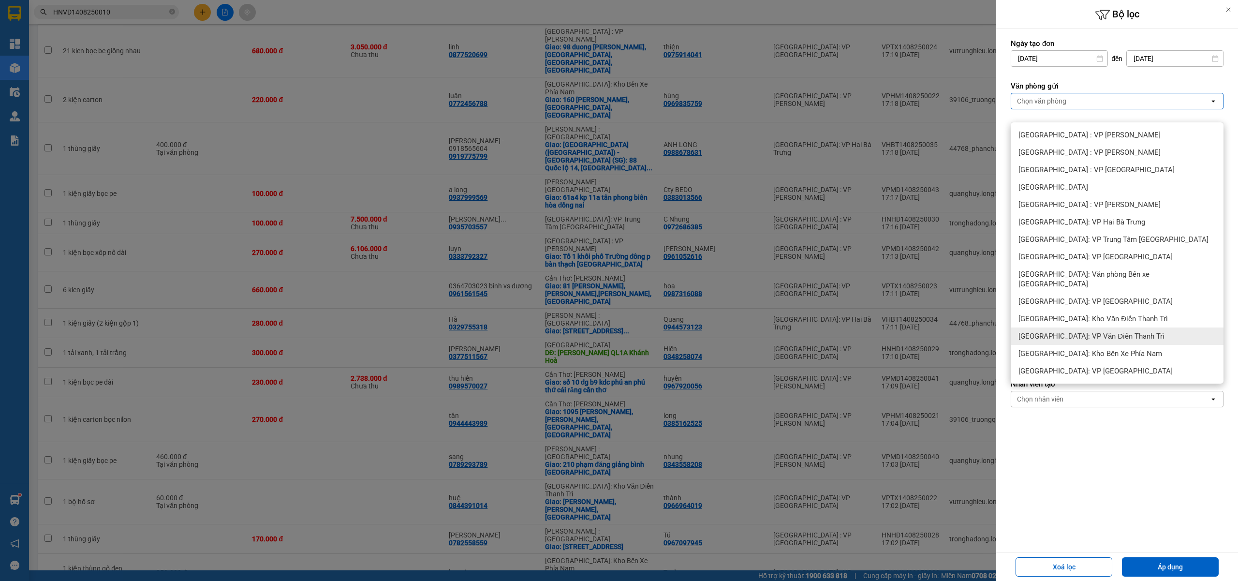
scroll to position [193, 0]
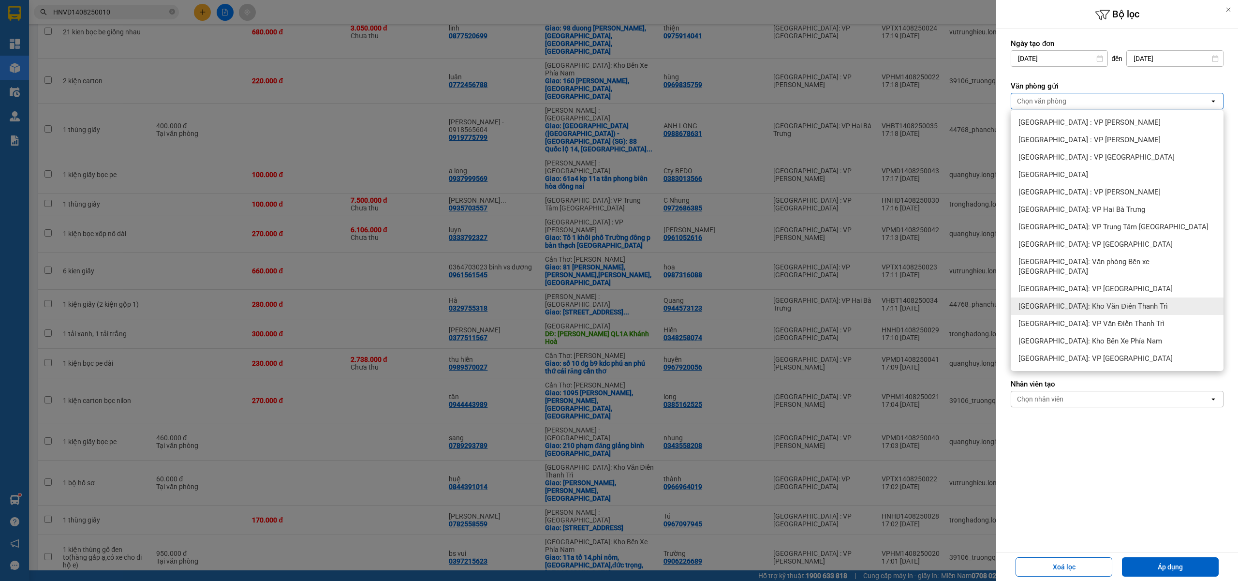
drag, startPoint x: 1091, startPoint y: 299, endPoint x: 1095, endPoint y: 294, distance: 5.8
click at [1092, 301] on span "[GEOGRAPHIC_DATA]: Kho Văn Điển Thanh Trì" at bounding box center [1092, 306] width 149 height 10
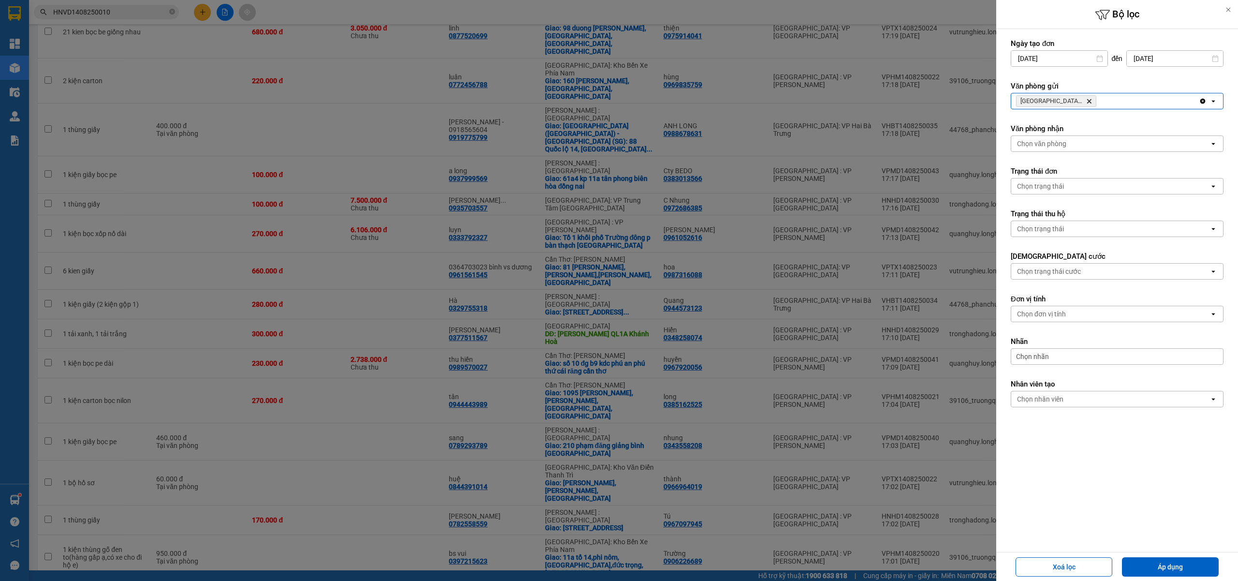
click at [1163, 563] on button "Áp dụng" at bounding box center [1170, 566] width 97 height 19
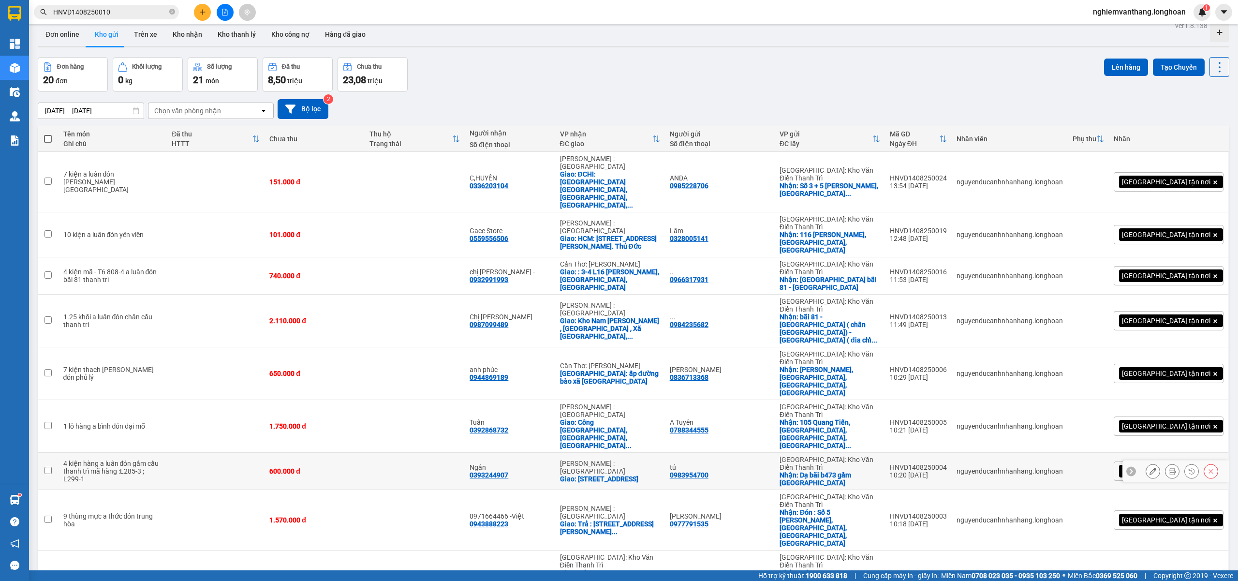
scroll to position [0, 0]
